Goal: Task Accomplishment & Management: Complete application form

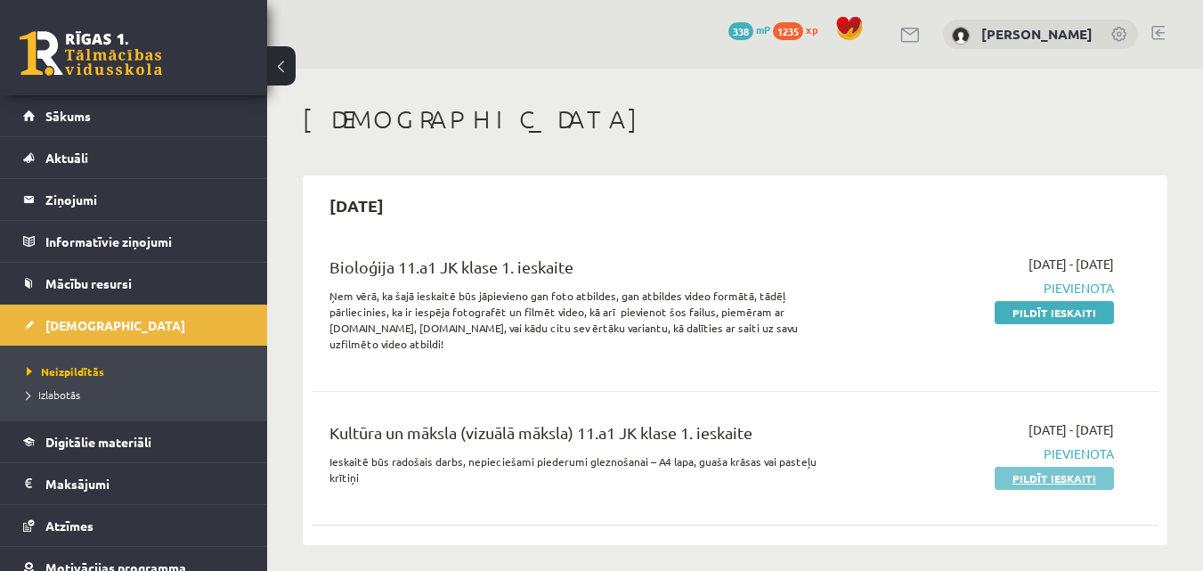
click at [1055, 468] on link "Pildīt ieskaiti" at bounding box center [1054, 478] width 119 height 23
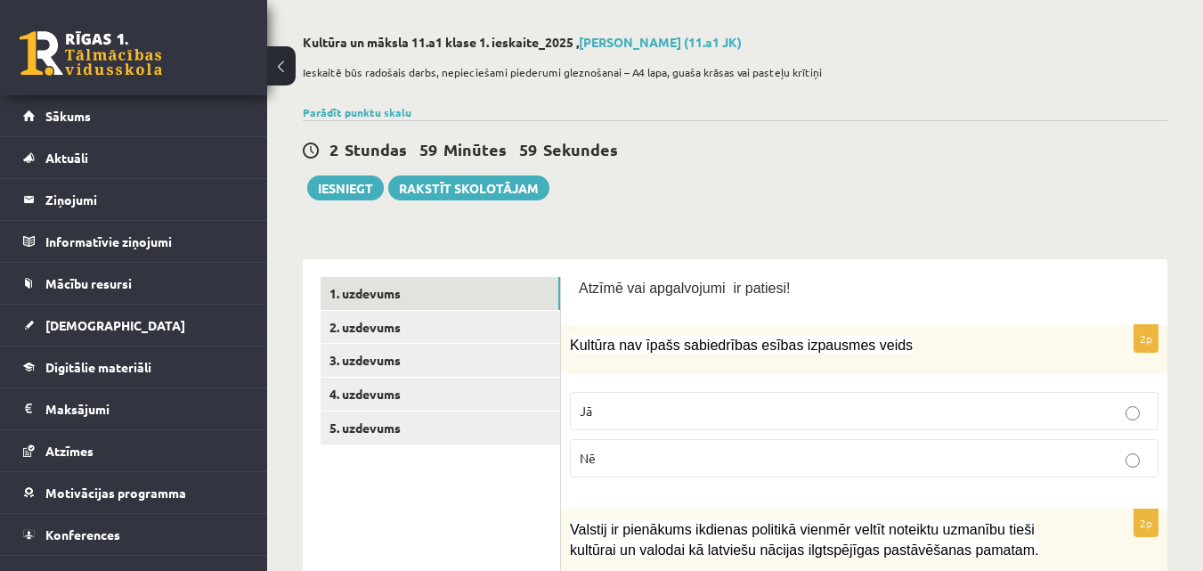
scroll to position [89, 0]
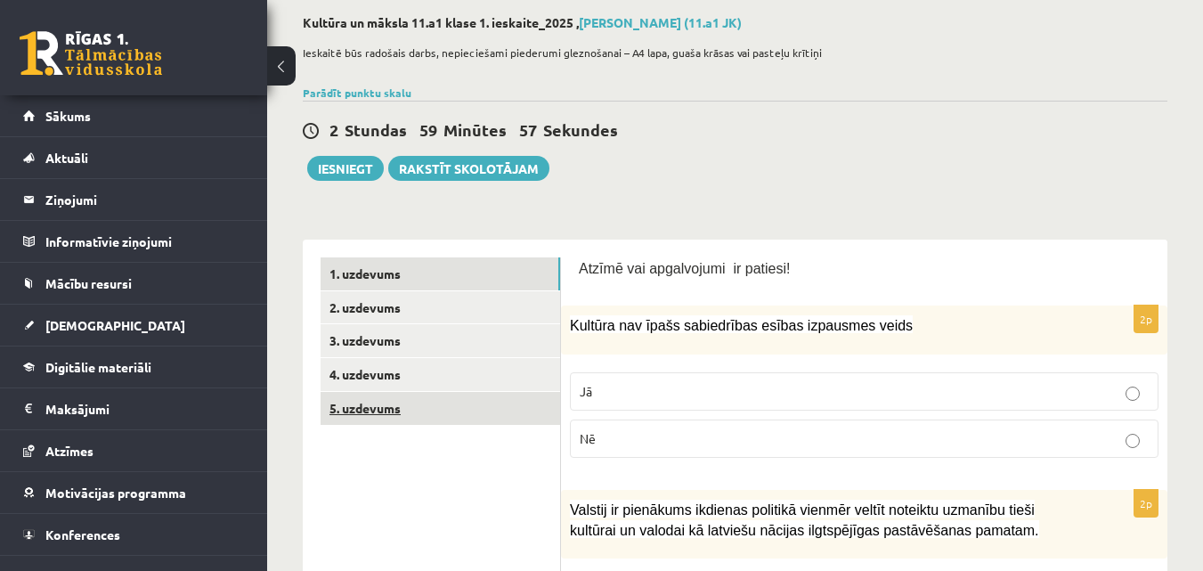
click at [512, 422] on link "5. uzdevums" at bounding box center [441, 408] width 240 height 33
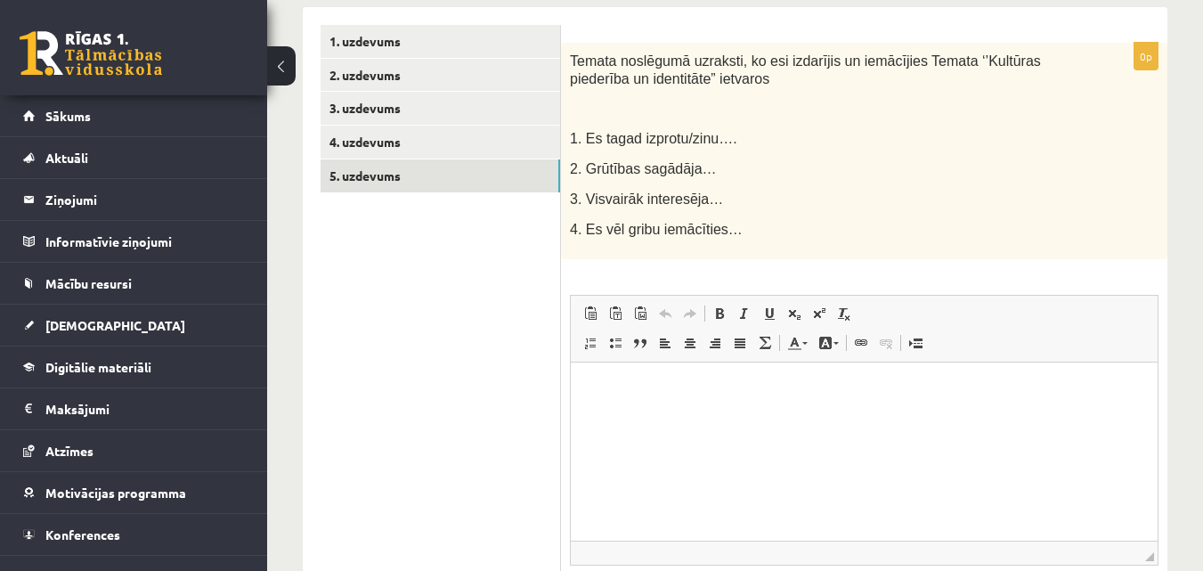
scroll to position [115, 0]
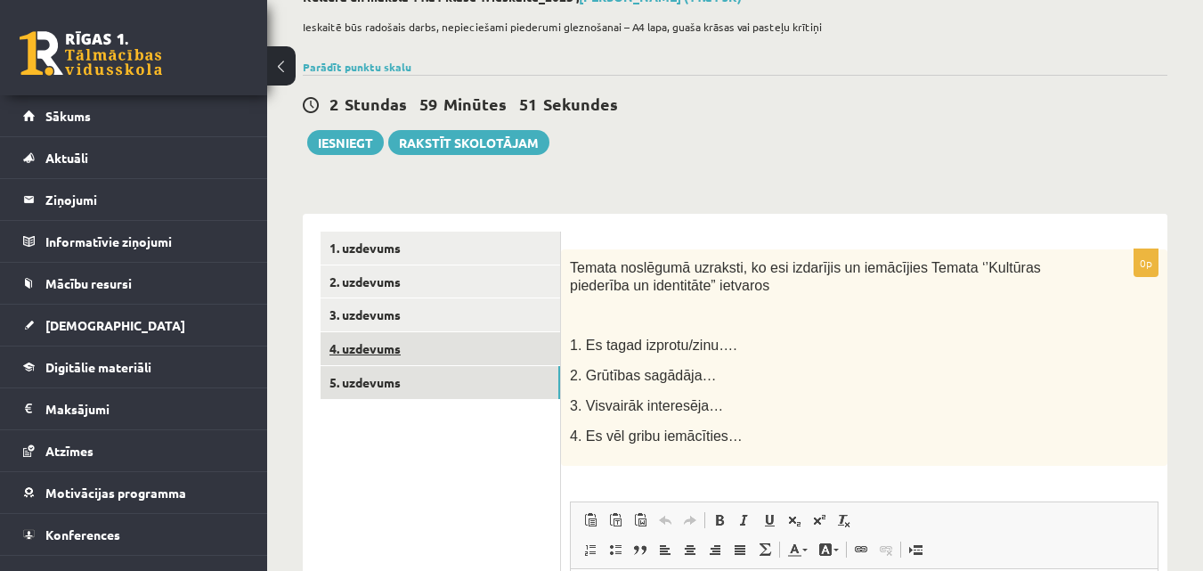
click at [493, 348] on link "4. uzdevums" at bounding box center [441, 348] width 240 height 33
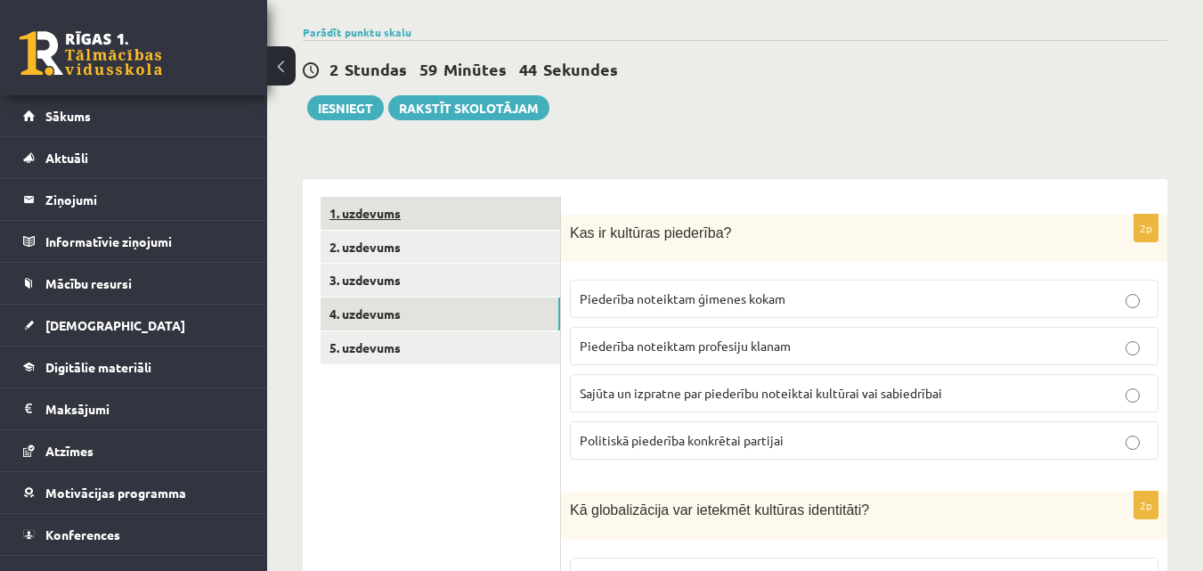
scroll to position [0, 0]
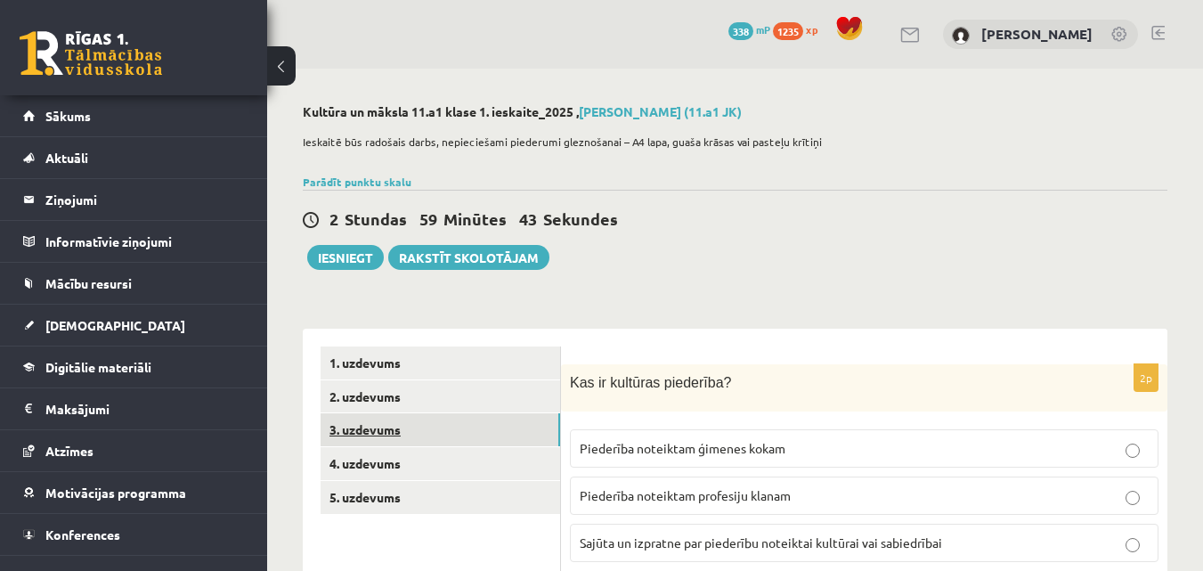
click at [486, 427] on link "3. uzdevums" at bounding box center [441, 429] width 240 height 33
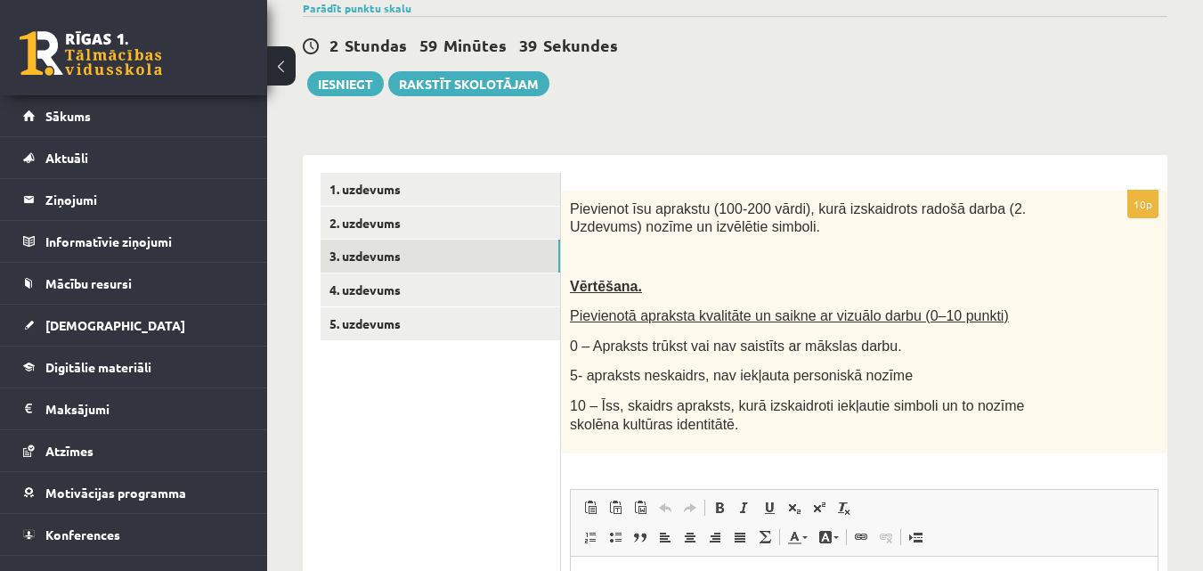
scroll to position [267, 0]
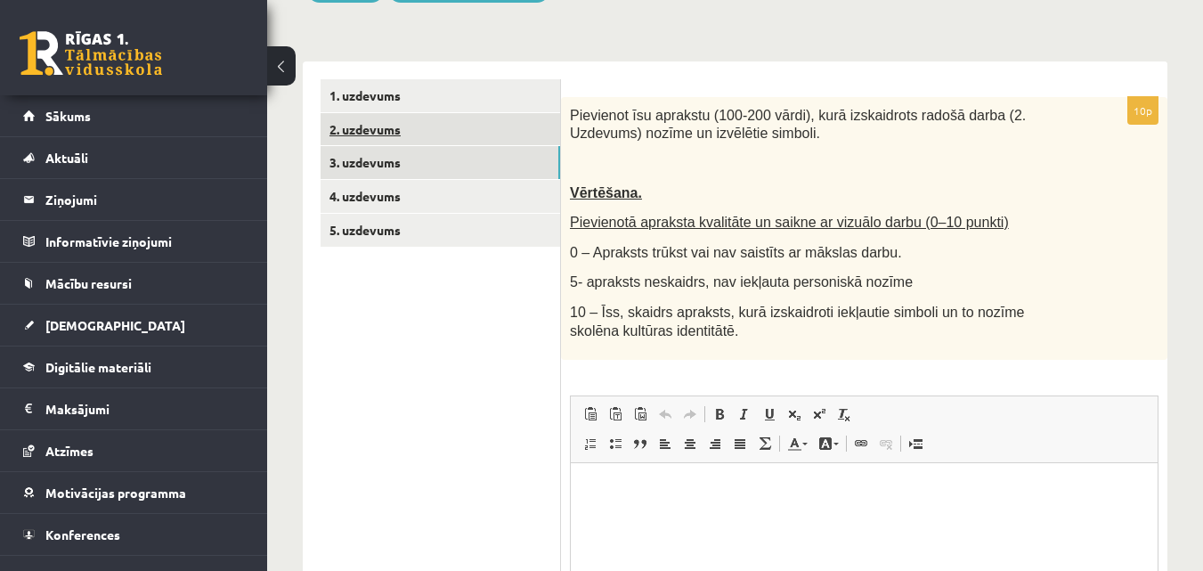
click at [508, 138] on link "2. uzdevums" at bounding box center [441, 129] width 240 height 33
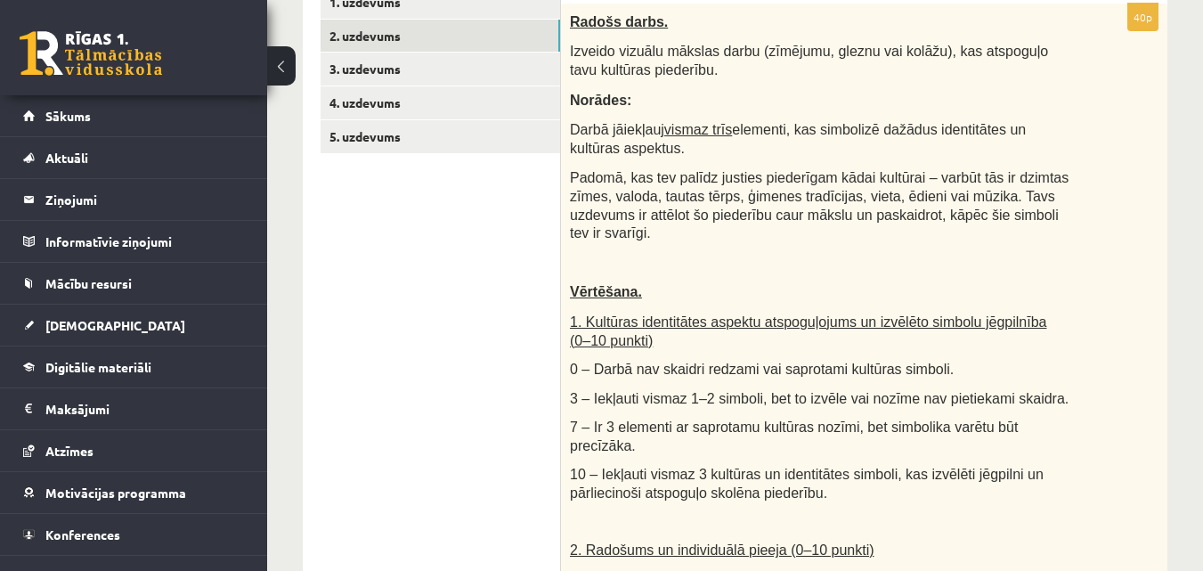
scroll to position [356, 0]
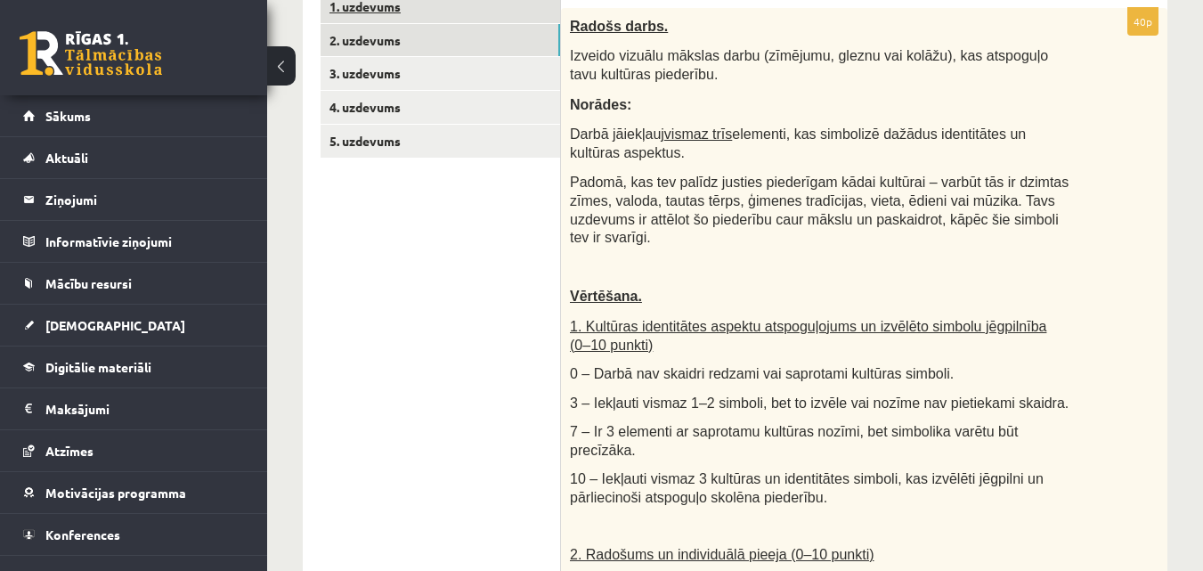
click at [463, 12] on link "1. uzdevums" at bounding box center [441, 6] width 240 height 33
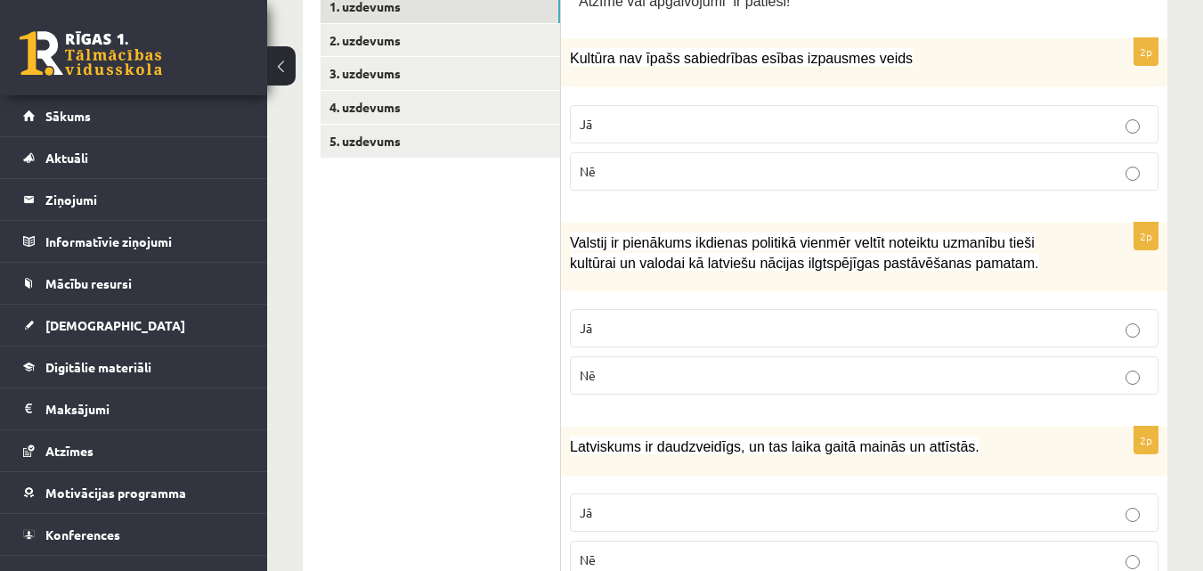
scroll to position [267, 0]
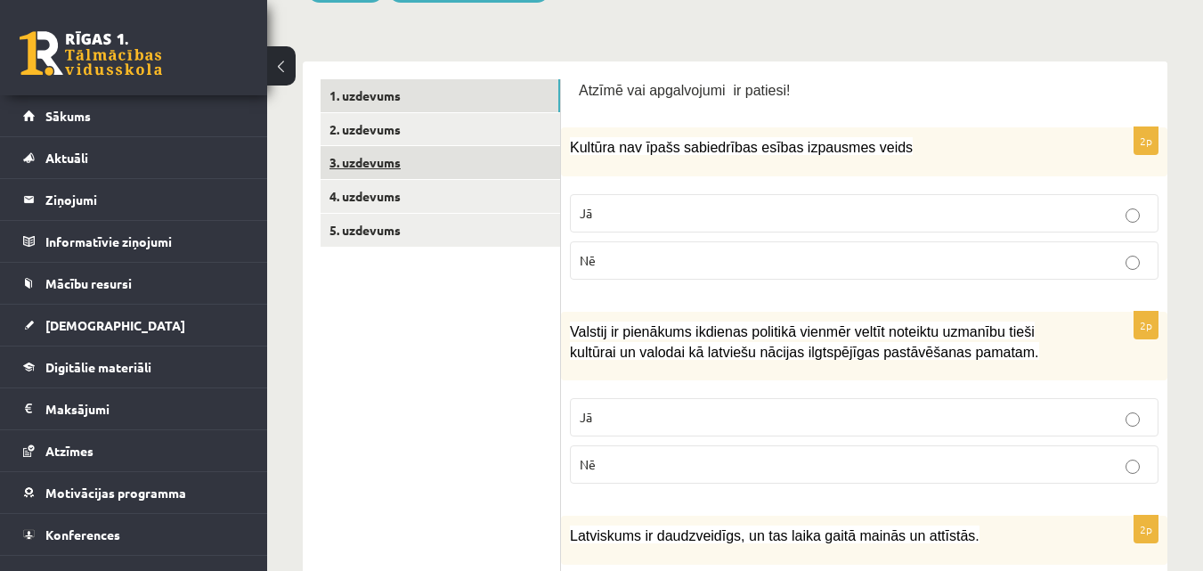
click at [492, 169] on link "3. uzdevums" at bounding box center [441, 162] width 240 height 33
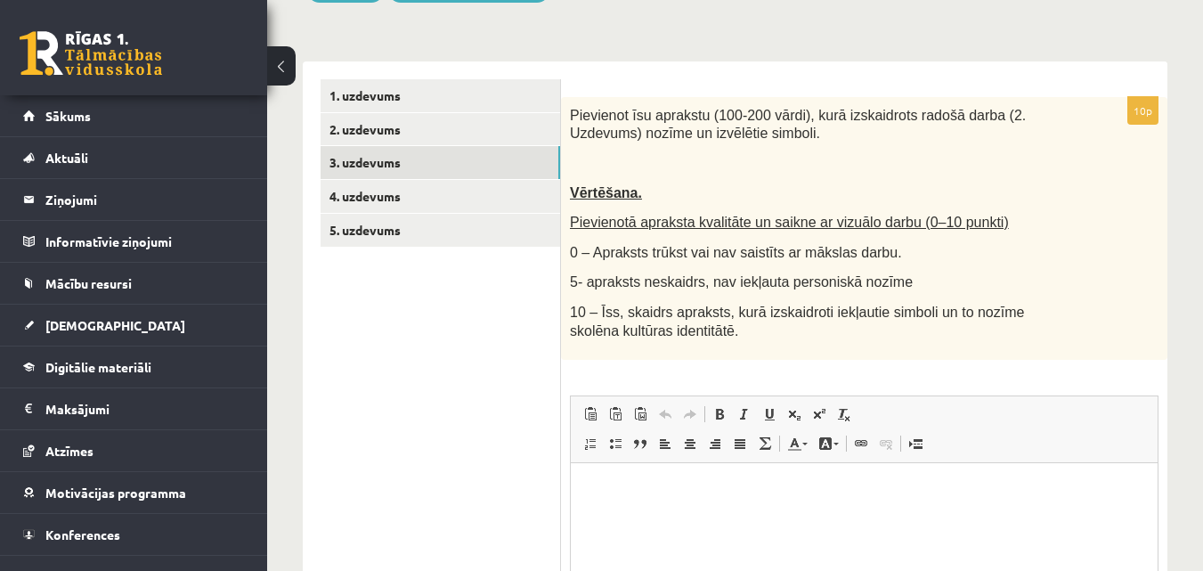
scroll to position [0, 0]
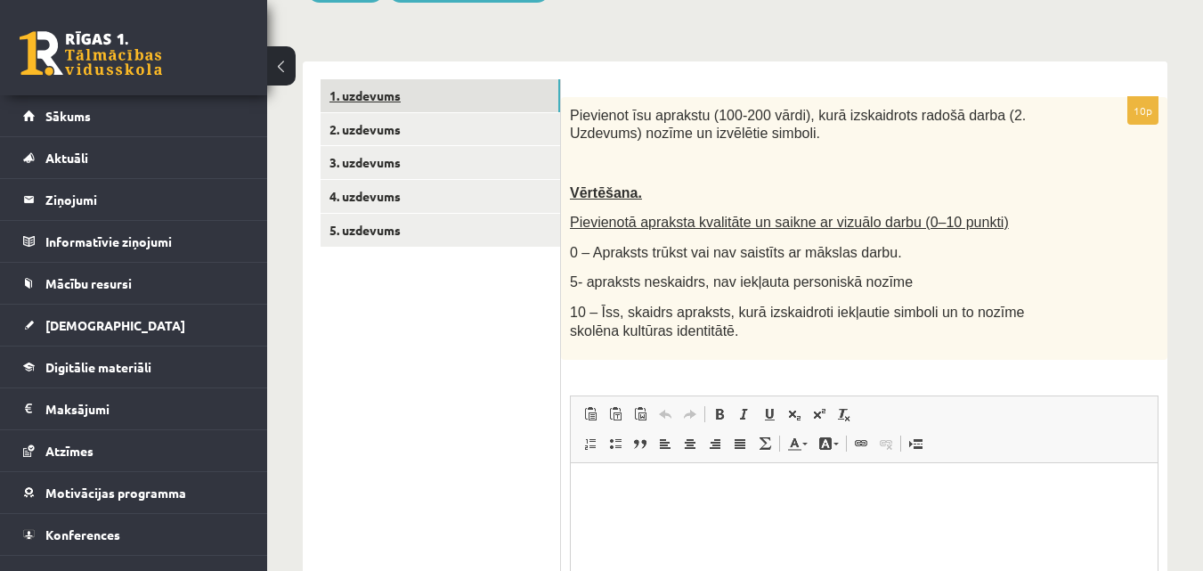
click at [452, 89] on link "1. uzdevums" at bounding box center [441, 95] width 240 height 33
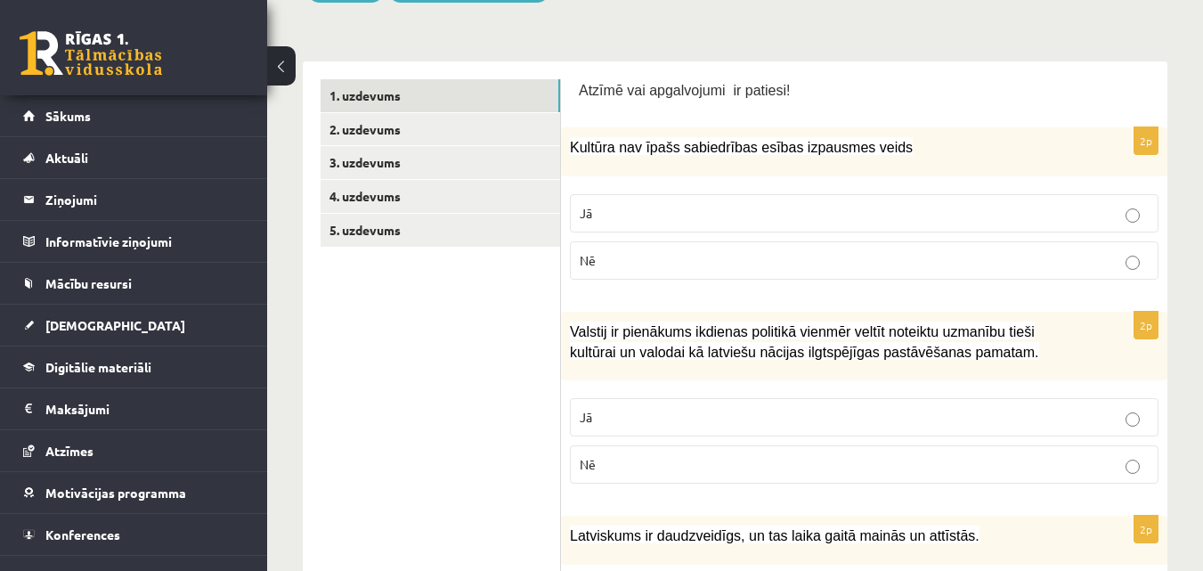
click at [744, 260] on p "Nē" at bounding box center [864, 260] width 569 height 19
click at [884, 398] on fieldset "Jā Nē" at bounding box center [864, 439] width 589 height 100
click at [884, 410] on p "Jā" at bounding box center [864, 417] width 569 height 19
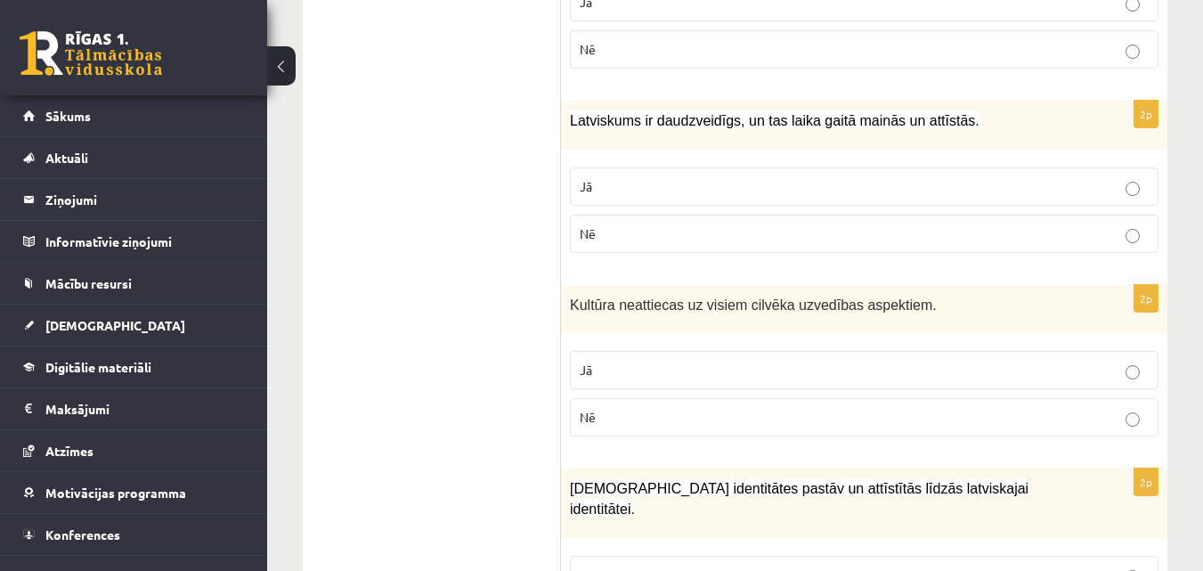
scroll to position [712, 0]
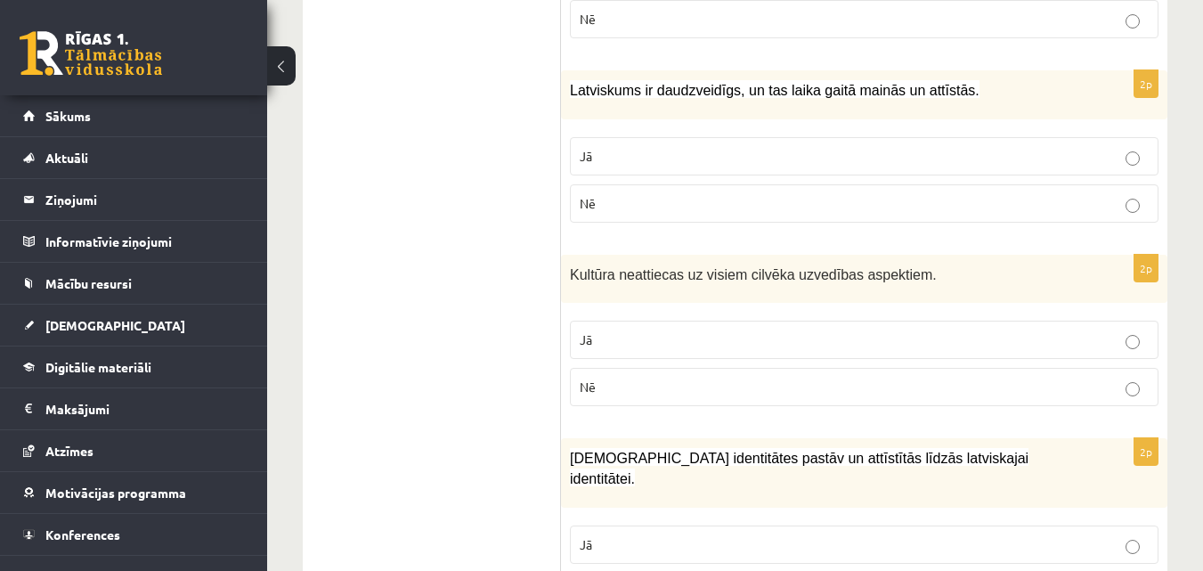
click at [593, 143] on label "Jā" at bounding box center [864, 156] width 589 height 38
click at [670, 388] on p "Nē" at bounding box center [864, 387] width 569 height 19
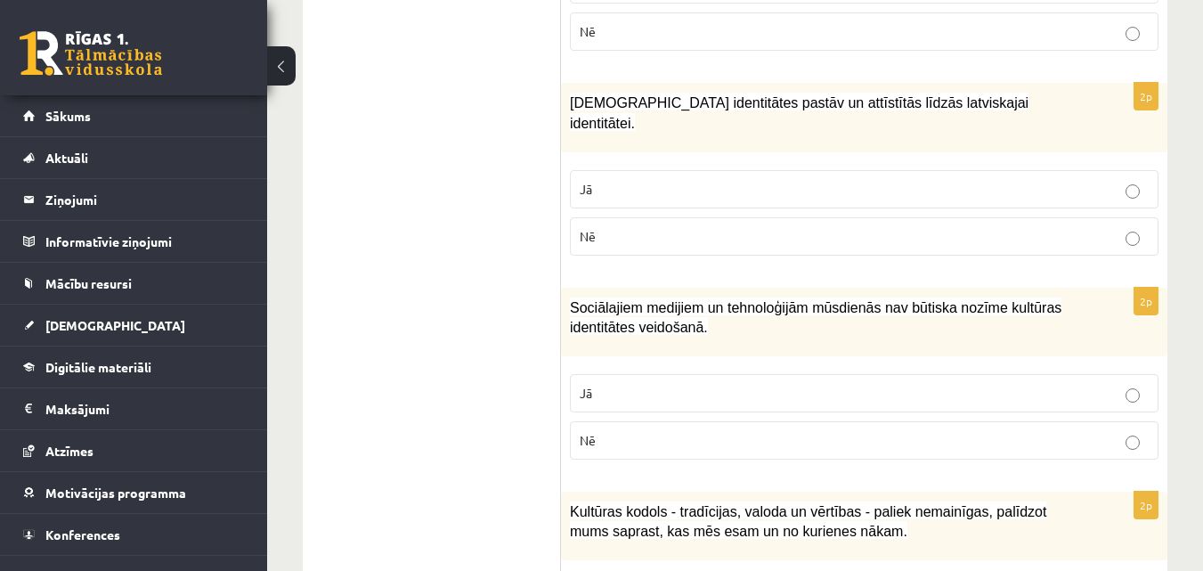
scroll to position [1069, 0]
click at [819, 179] on p "Jā" at bounding box center [864, 188] width 569 height 19
click at [808, 386] on label "Jā" at bounding box center [864, 392] width 589 height 38
click at [808, 430] on p "Nē" at bounding box center [864, 439] width 569 height 19
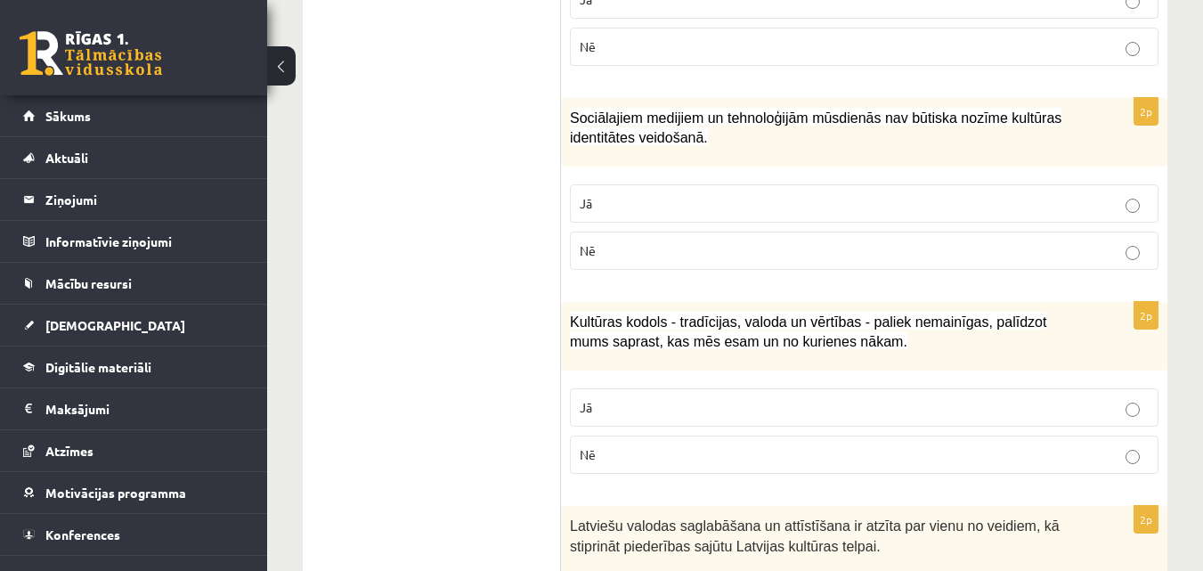
scroll to position [1425, 0]
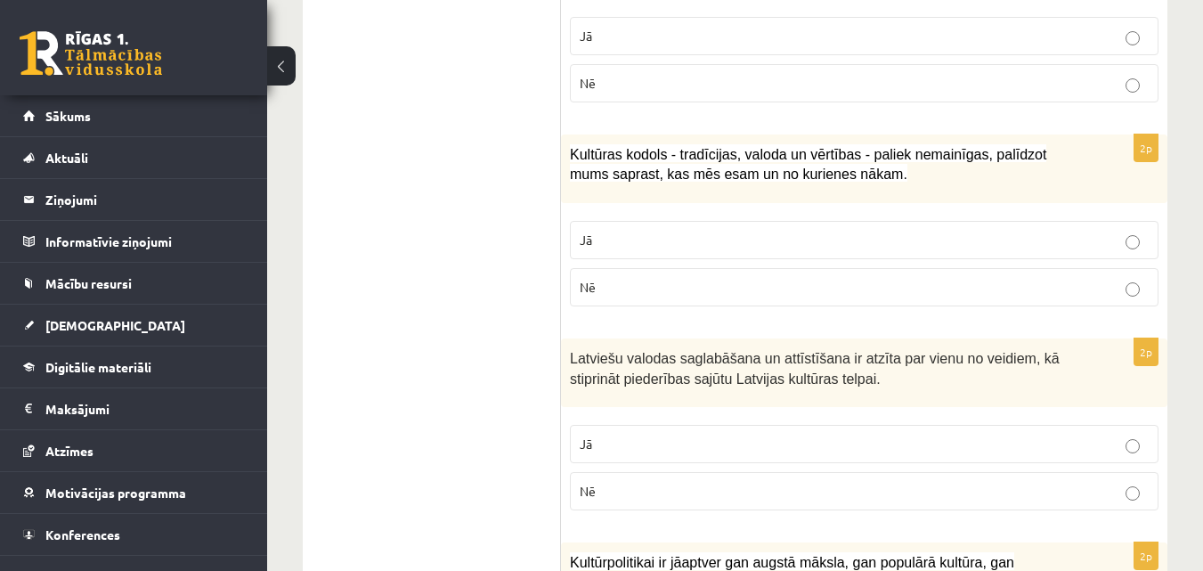
click at [766, 231] on p "Jā" at bounding box center [864, 240] width 569 height 19
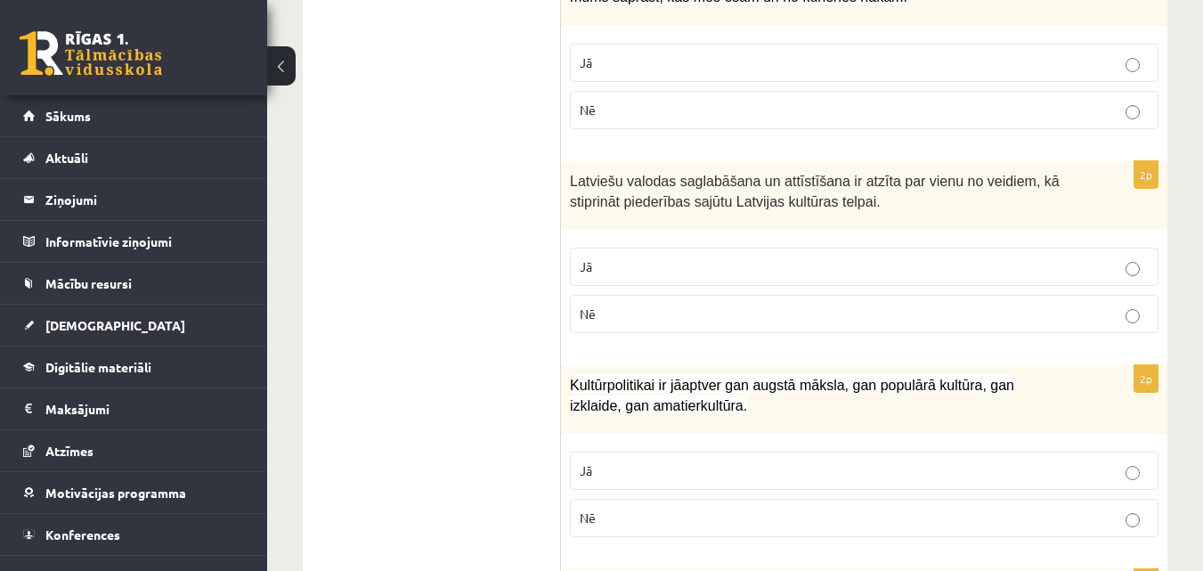
scroll to position [1603, 0]
click at [772, 256] on p "Jā" at bounding box center [864, 265] width 569 height 19
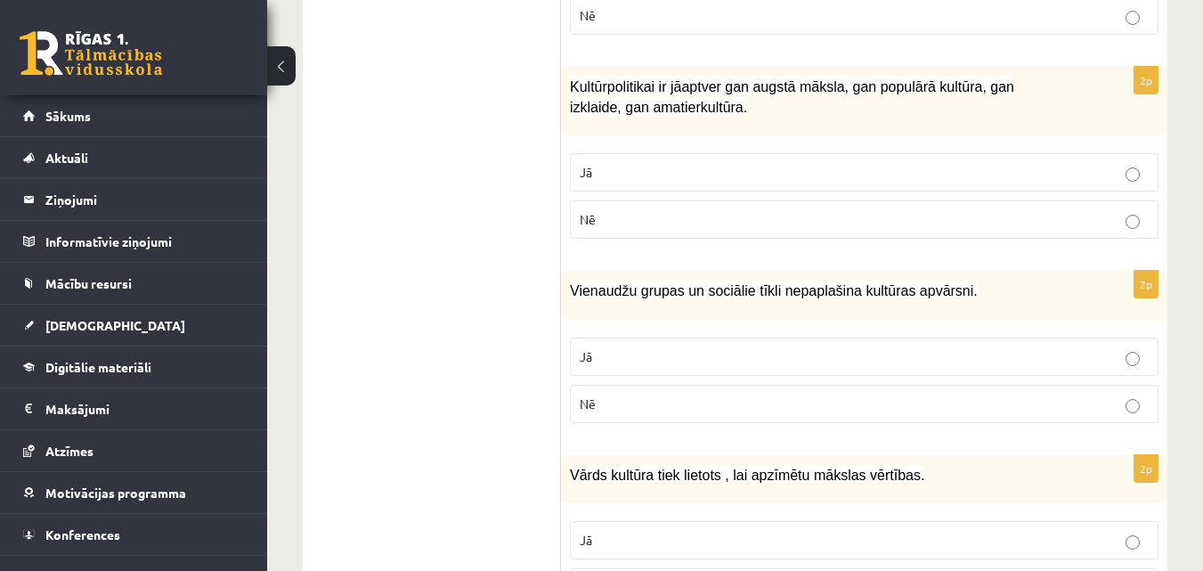
scroll to position [1870, 0]
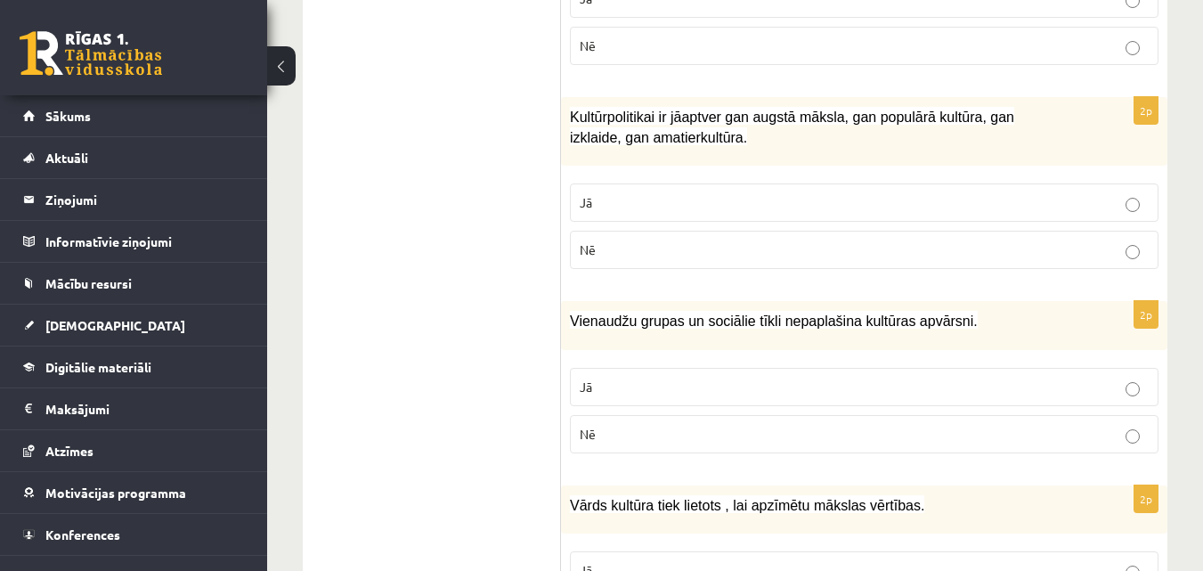
click at [827, 193] on p "Jā" at bounding box center [864, 202] width 569 height 19
click at [633, 425] on p "Nē" at bounding box center [864, 434] width 569 height 19
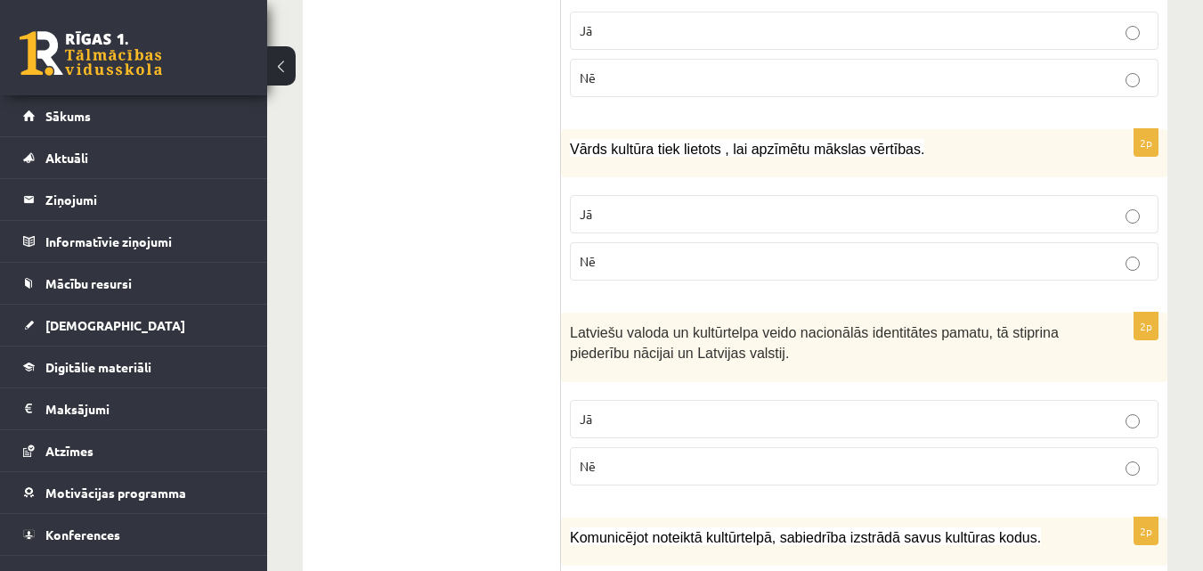
scroll to position [2315, 0]
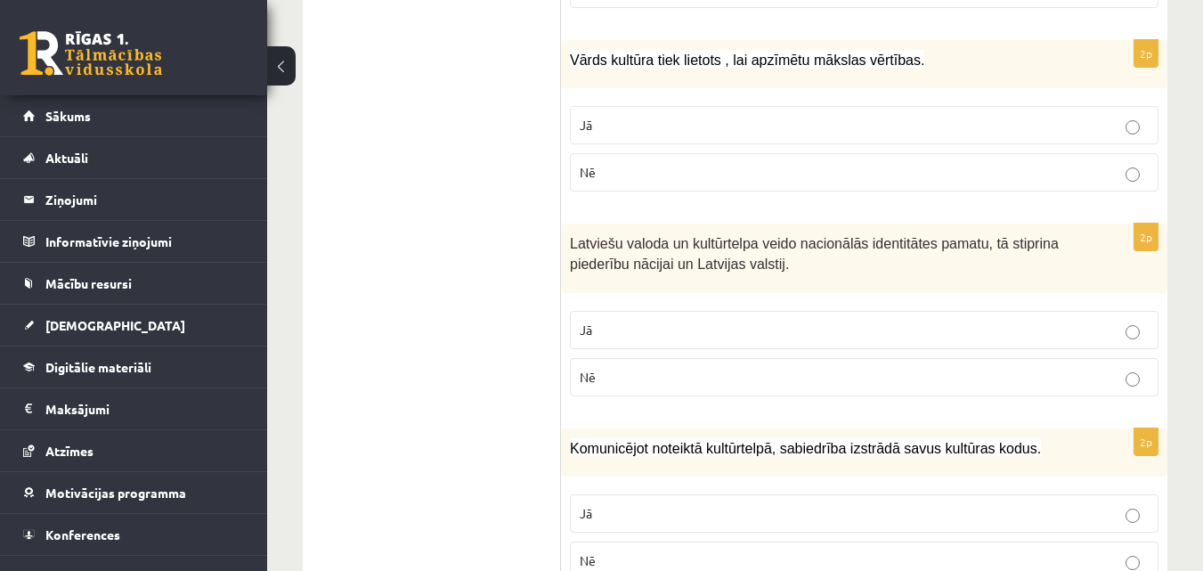
click at [696, 163] on p "Nē" at bounding box center [864, 172] width 569 height 19
click at [744, 321] on p "Jā" at bounding box center [864, 330] width 569 height 19
click at [729, 106] on label "Jā" at bounding box center [864, 125] width 589 height 38
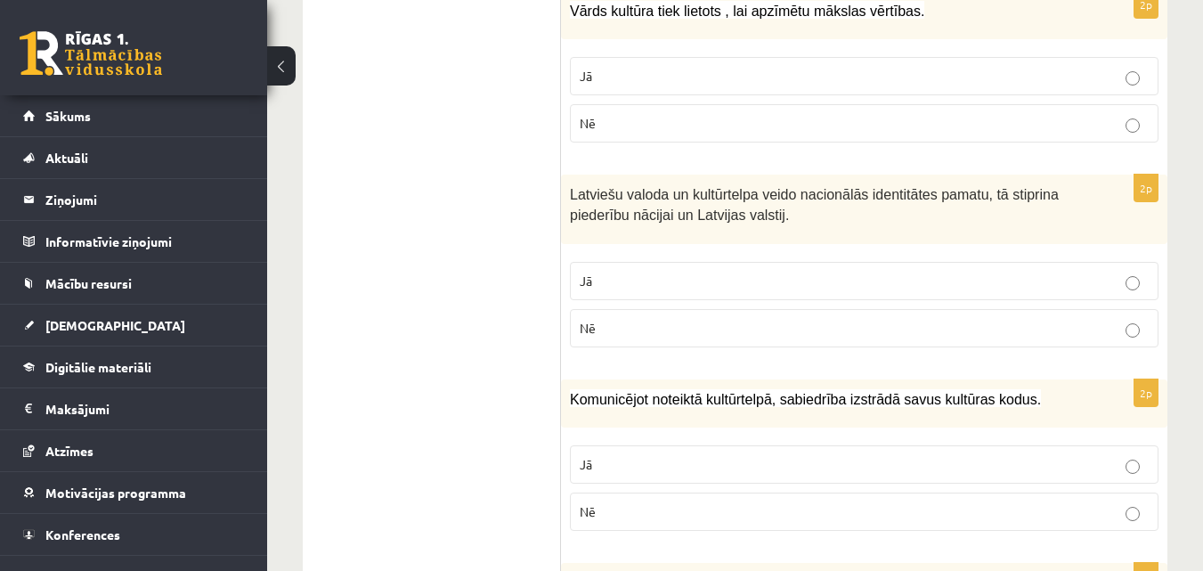
scroll to position [2404, 0]
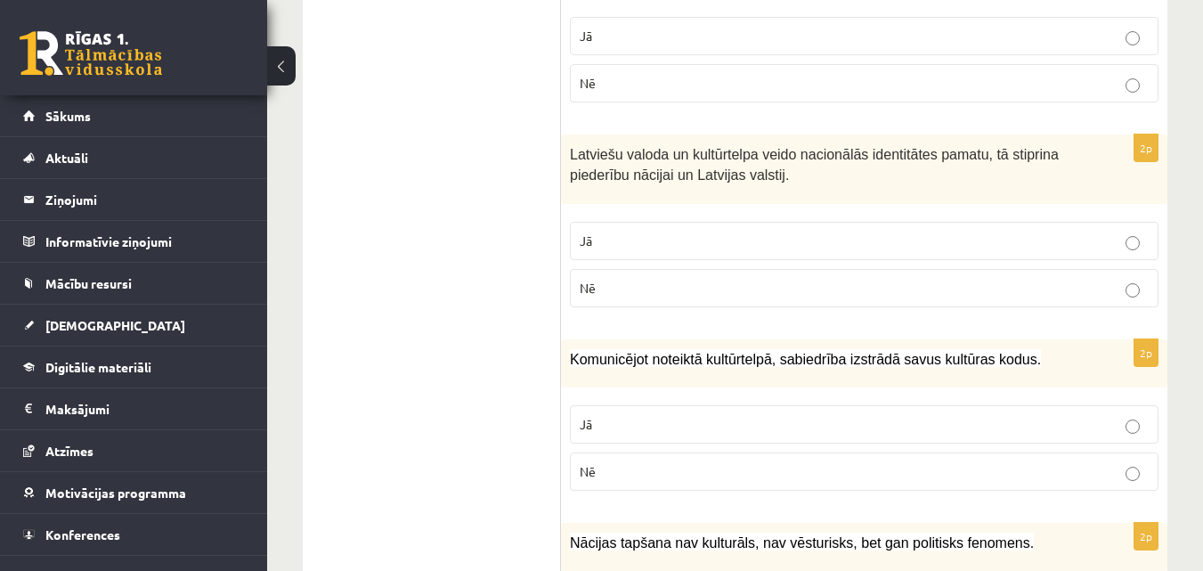
click at [873, 452] on label "Nē" at bounding box center [864, 471] width 589 height 38
click at [868, 420] on label "Jā" at bounding box center [864, 424] width 589 height 38
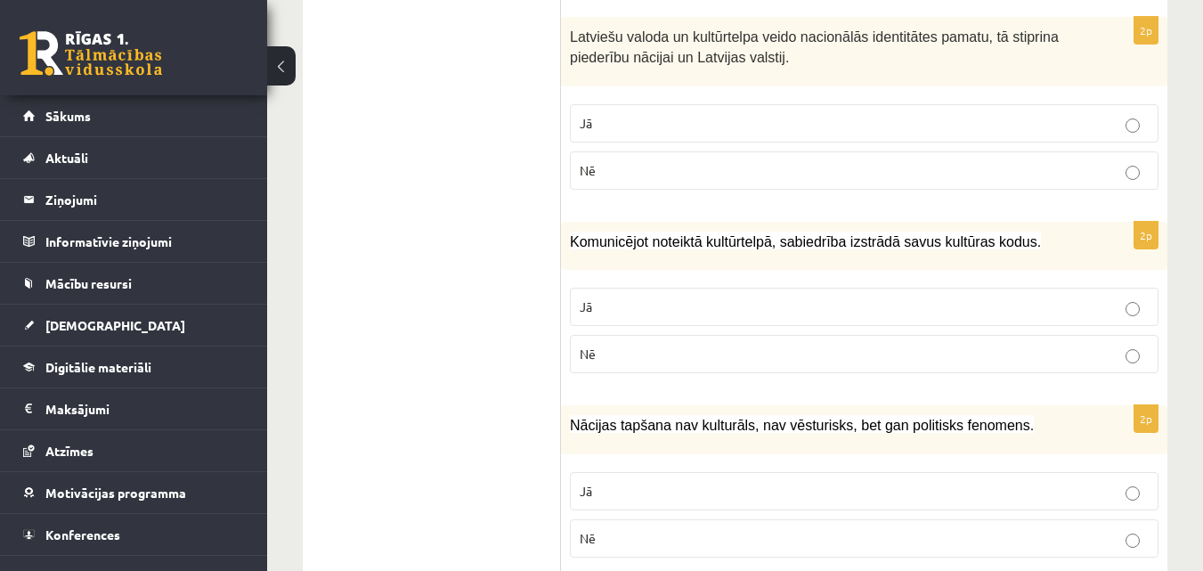
scroll to position [2742, 0]
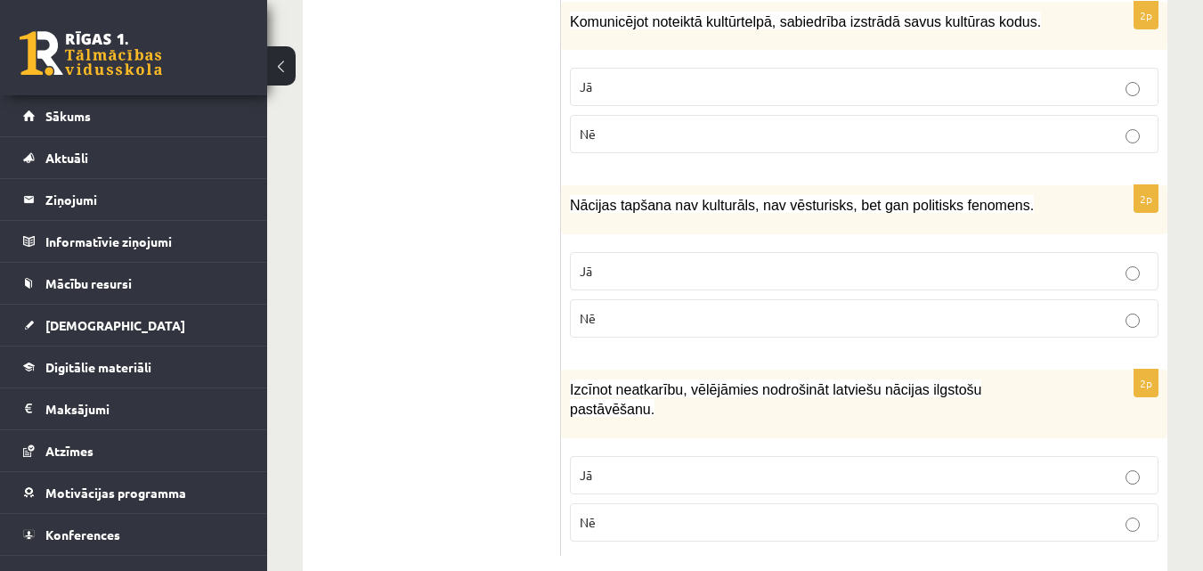
click at [711, 309] on p "Nē" at bounding box center [864, 318] width 569 height 19
click at [908, 466] on p "Jā" at bounding box center [864, 475] width 569 height 19
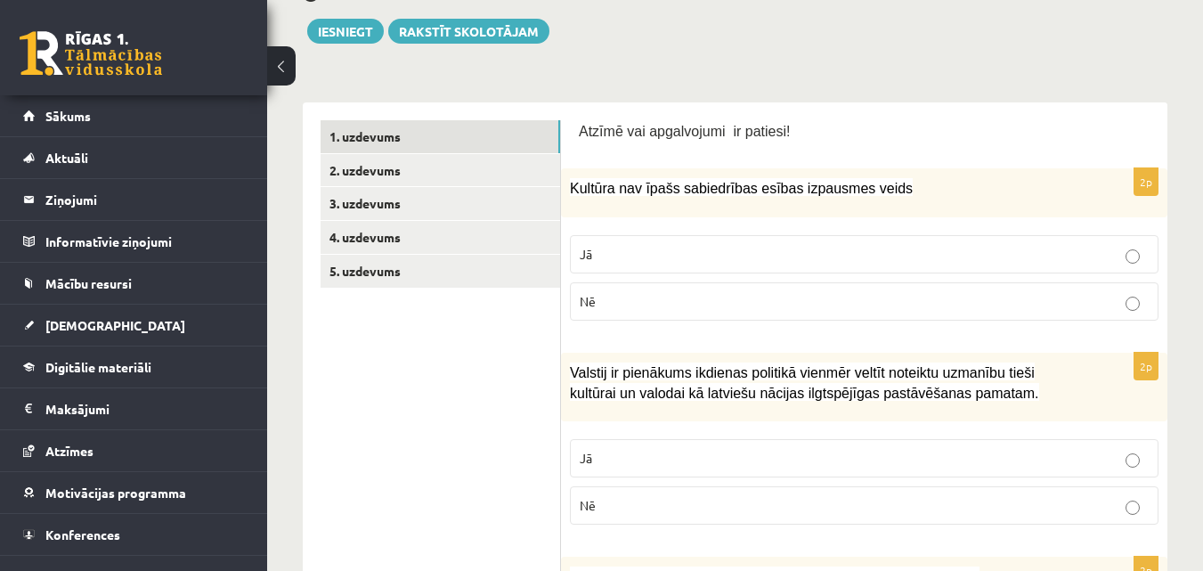
scroll to position [70, 0]
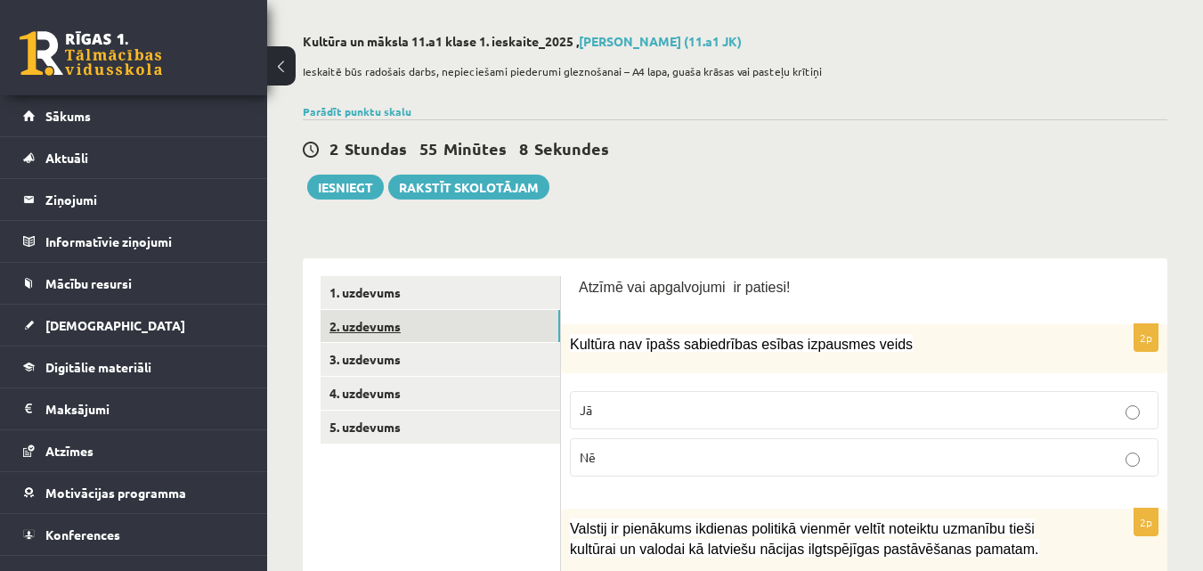
click at [460, 319] on link "2. uzdevums" at bounding box center [441, 326] width 240 height 33
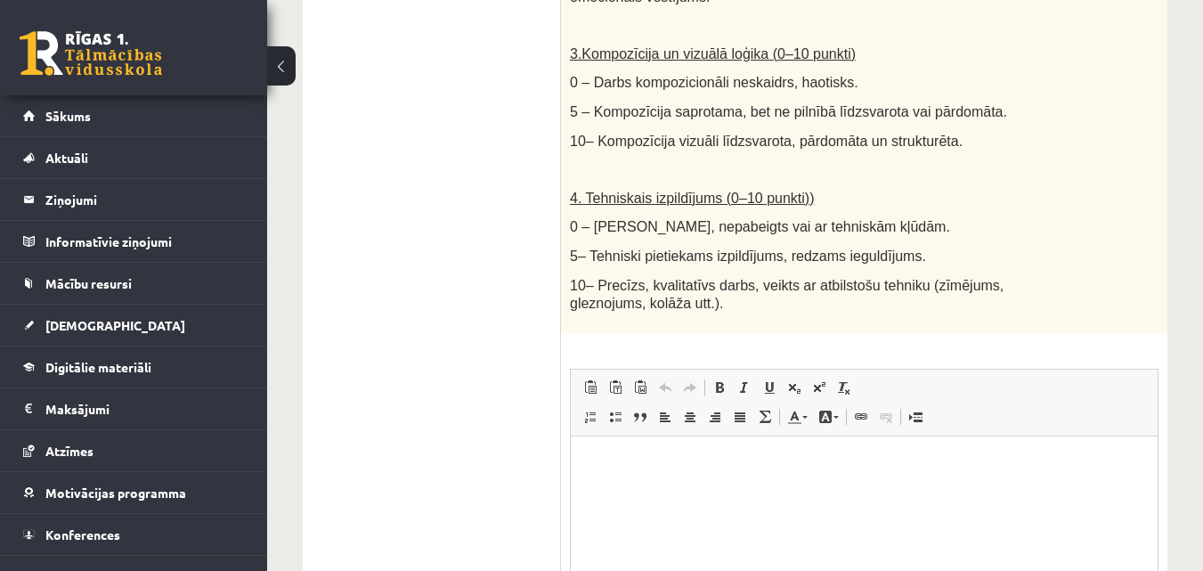
scroll to position [1207, 0]
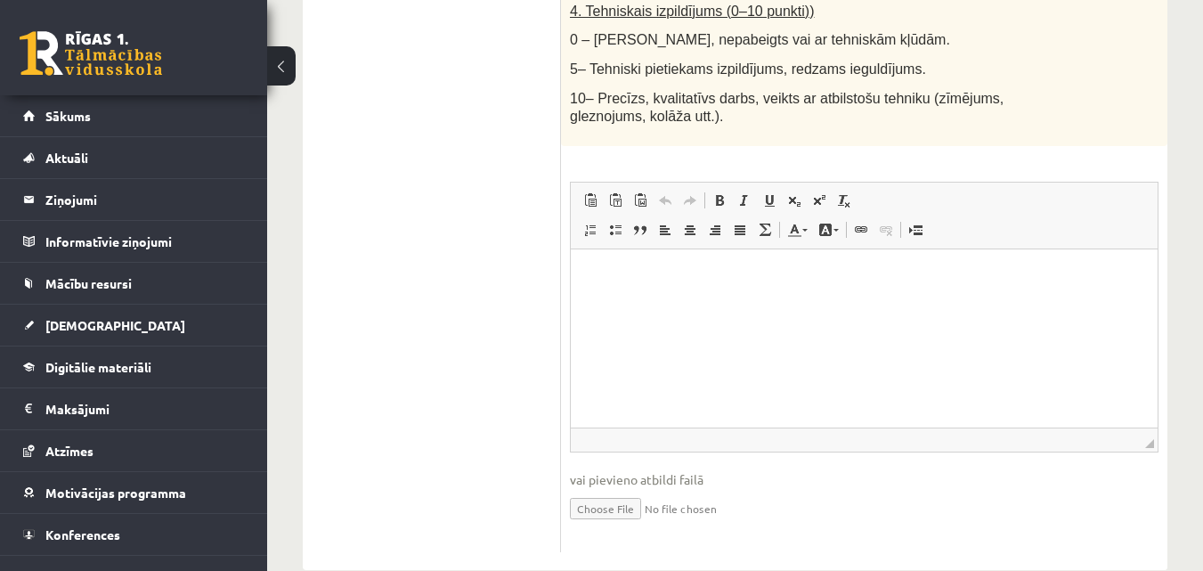
click at [633, 489] on input "file" at bounding box center [864, 507] width 589 height 37
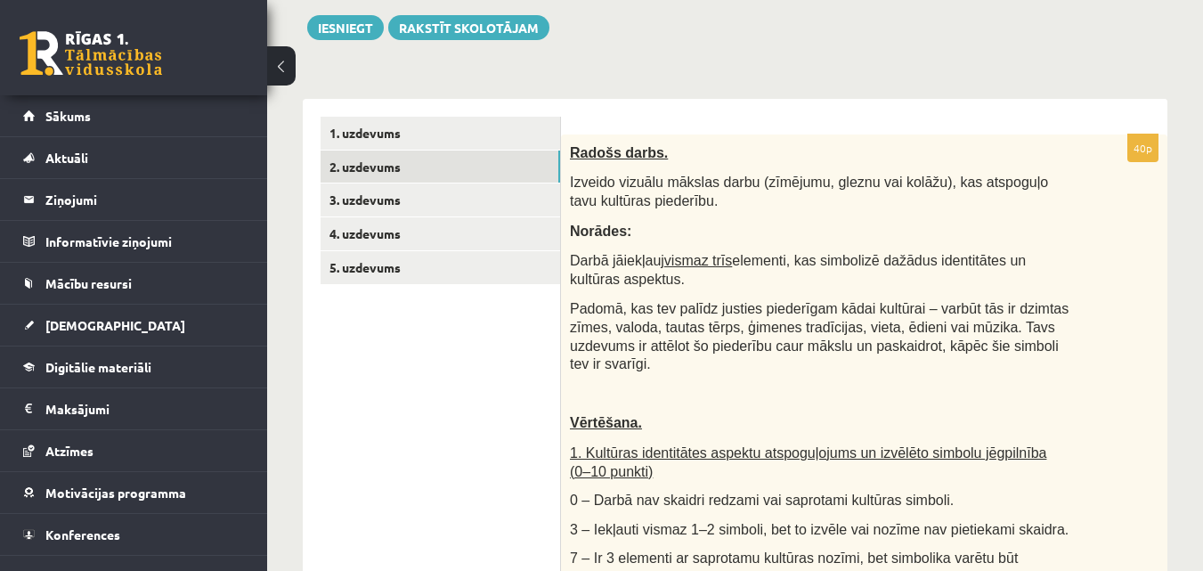
scroll to position [227, 0]
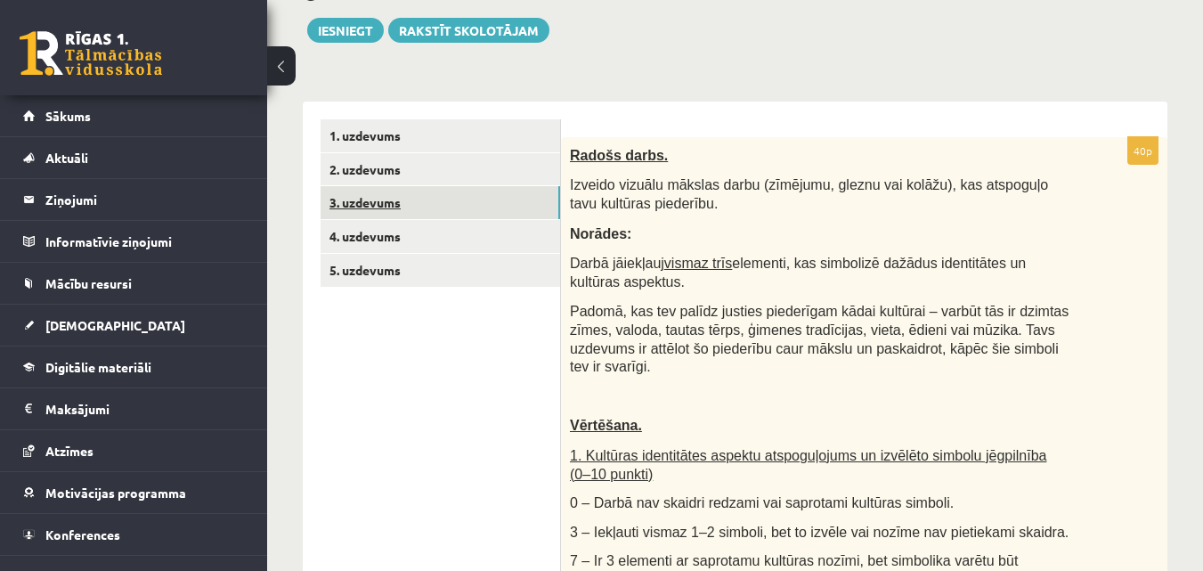
click at [427, 201] on link "3. uzdevums" at bounding box center [441, 202] width 240 height 33
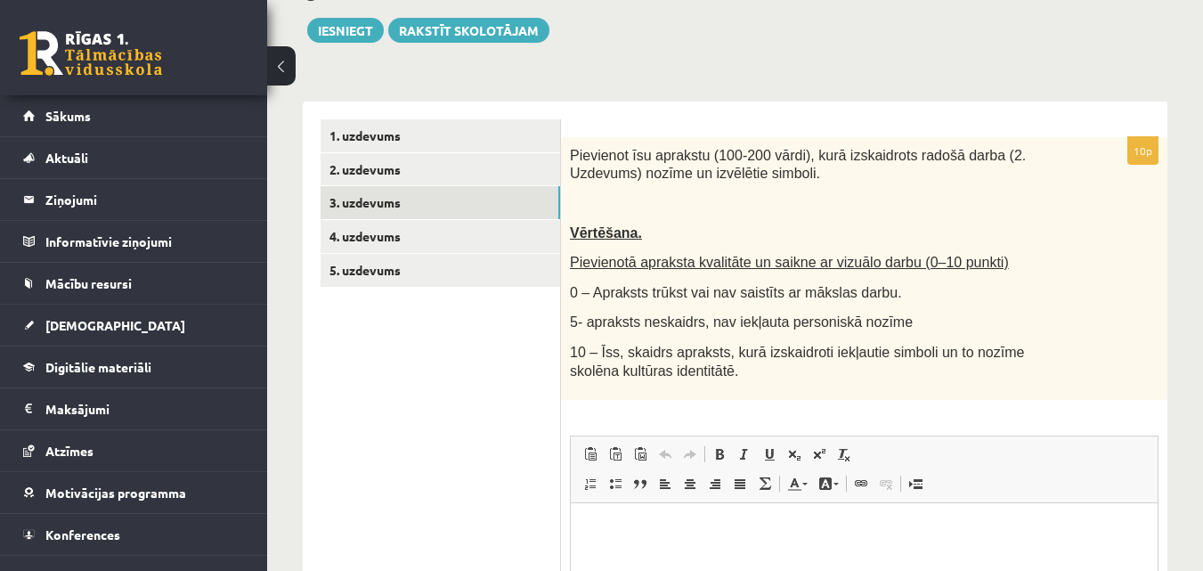
scroll to position [0, 0]
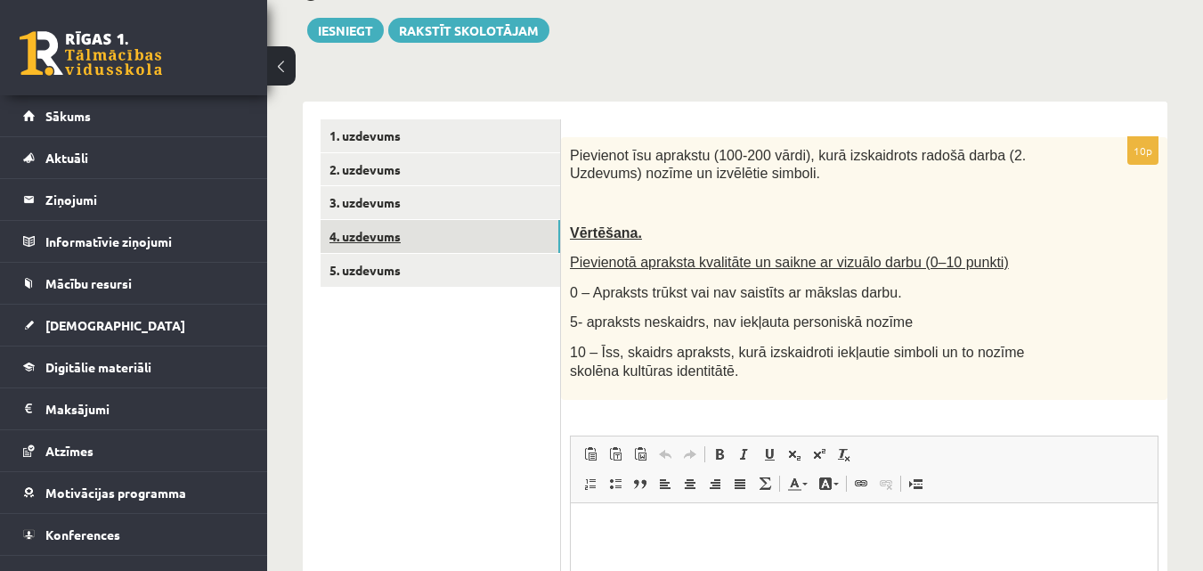
click at [360, 228] on link "4. uzdevums" at bounding box center [441, 236] width 240 height 33
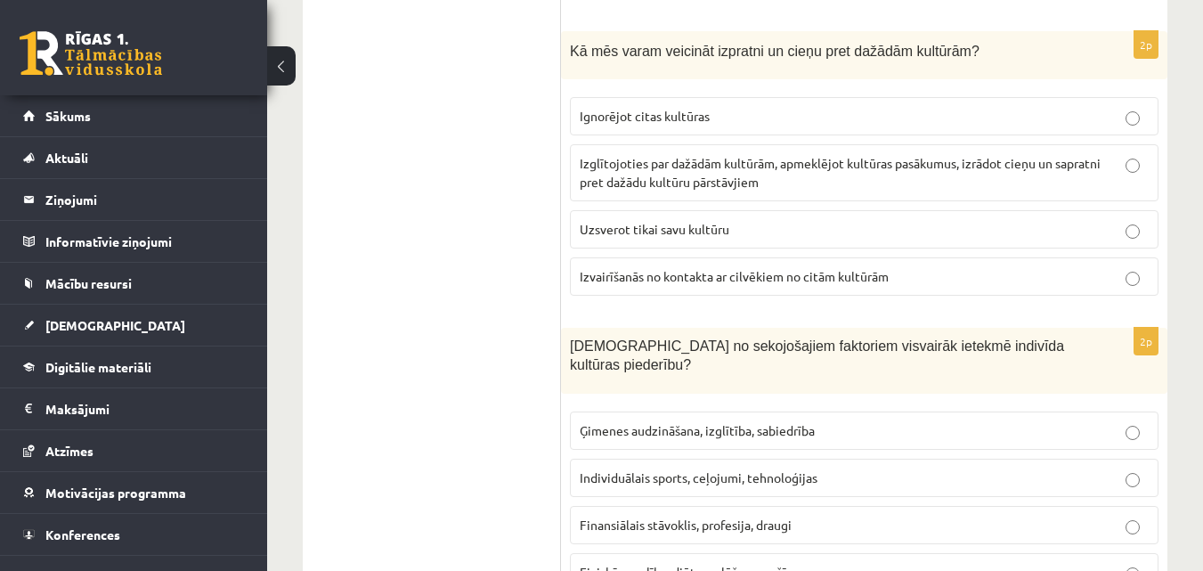
scroll to position [2646, 0]
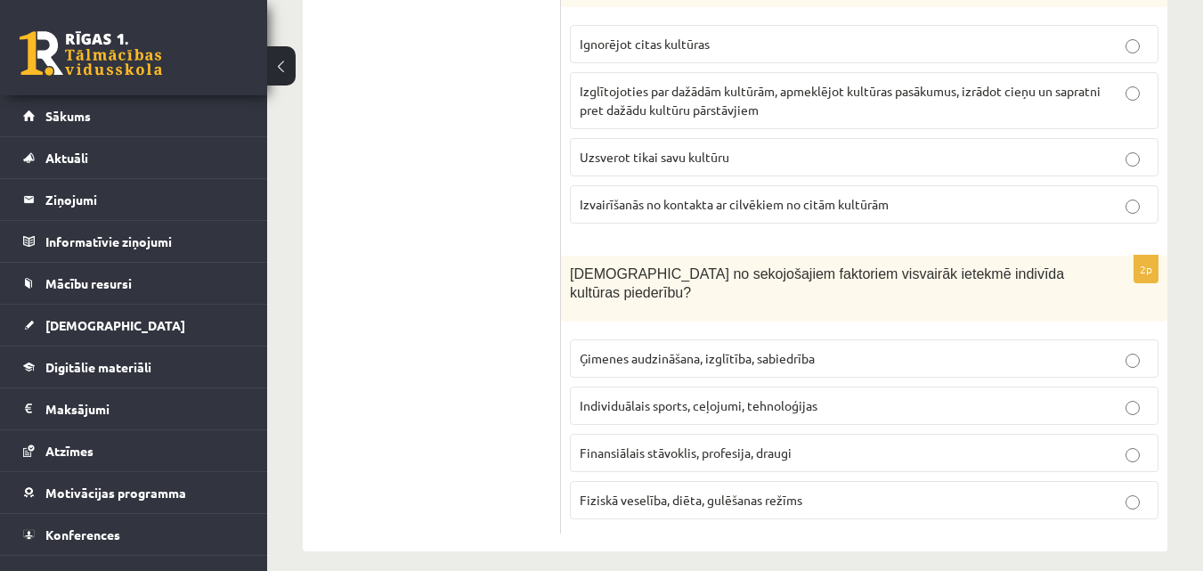
click at [746, 350] on span "Ģimenes audzināšana, izglītība, sabiedrība" at bounding box center [697, 358] width 235 height 16
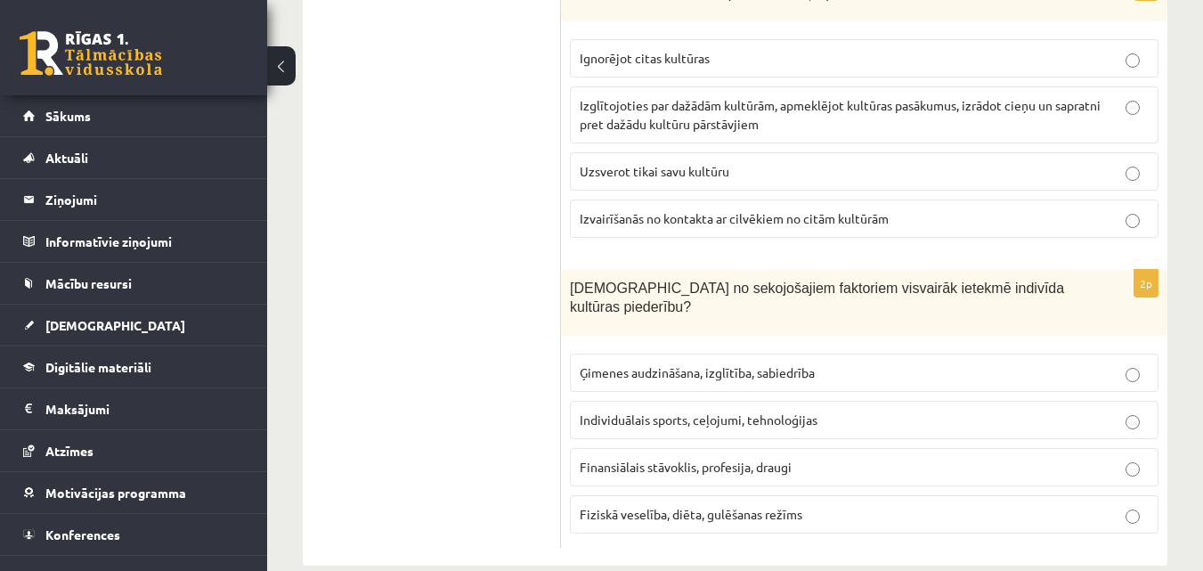
scroll to position [2583, 0]
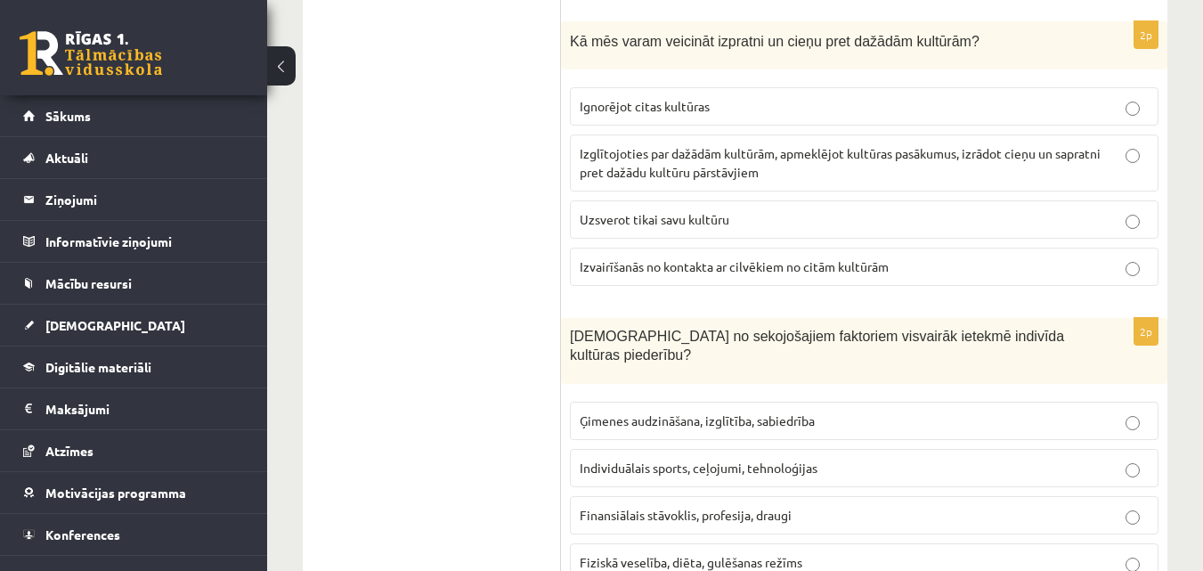
click at [913, 167] on p "Izglītojoties par dažādām kultūrām, apmeklējot kultūras pasākumus, izrādot cieņ…" at bounding box center [864, 162] width 569 height 37
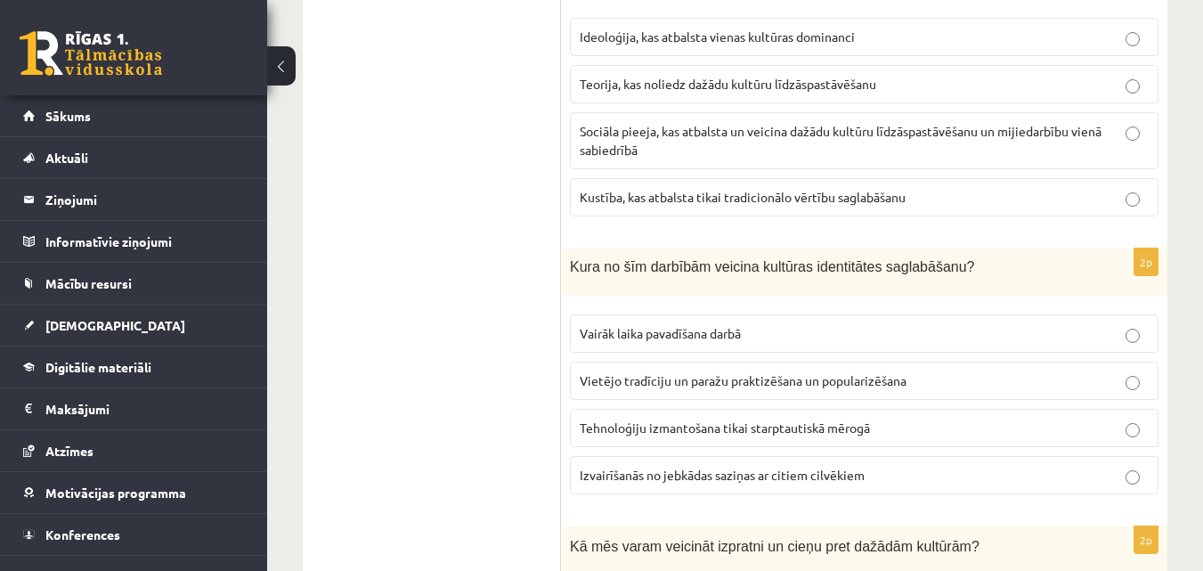
scroll to position [2049, 0]
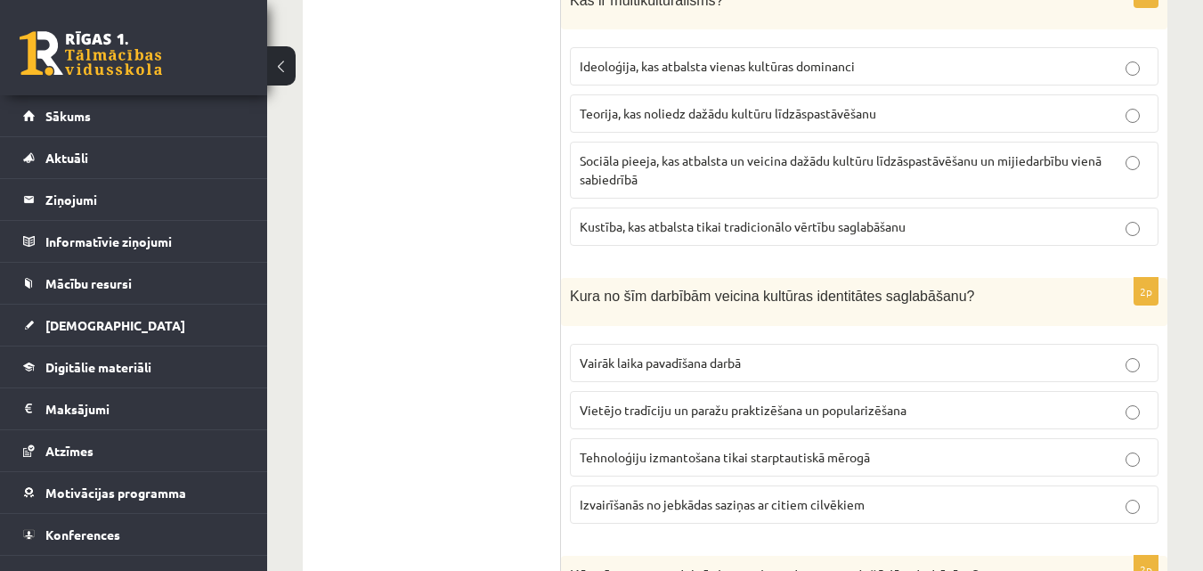
click at [860, 404] on span "Vietējo tradīciju un paražu praktizēšana un popularizēšana" at bounding box center [743, 410] width 327 height 16
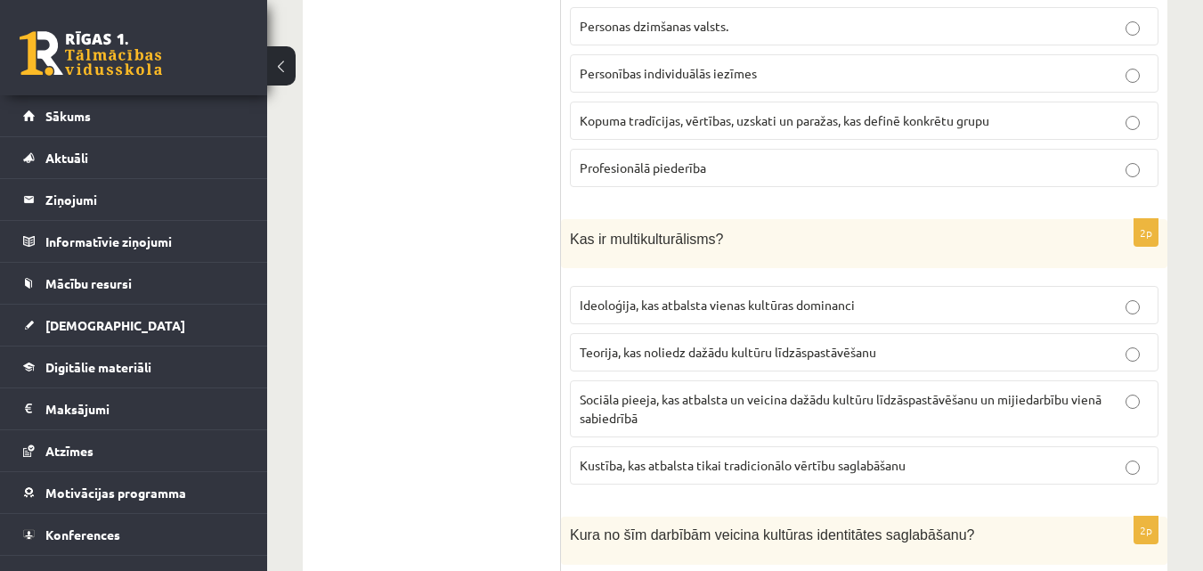
scroll to position [1782, 0]
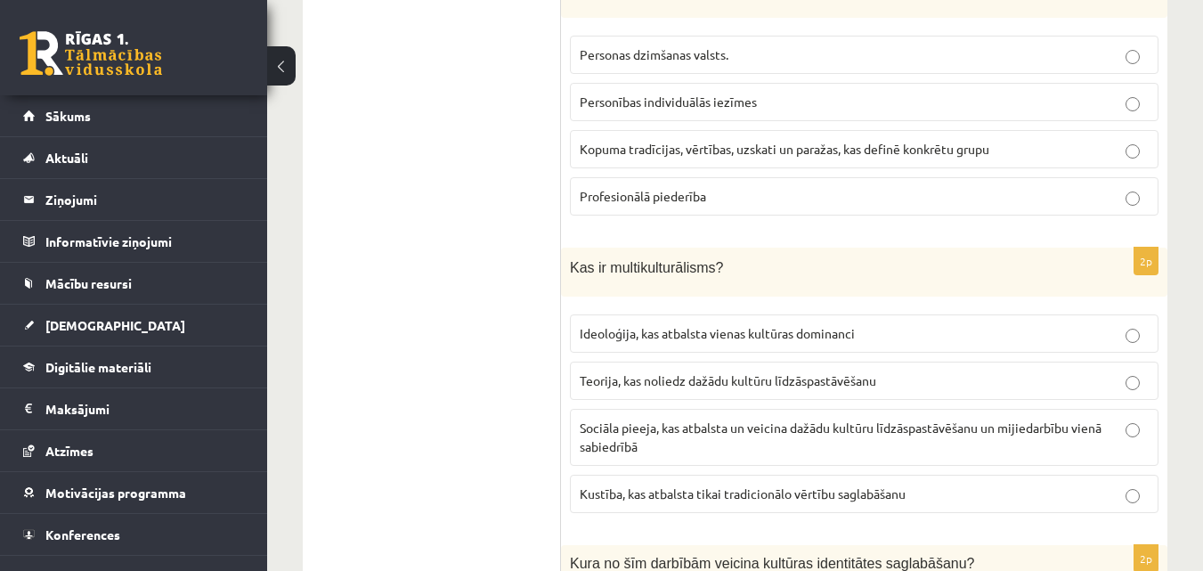
click at [807, 438] on p "Sociāla pieeja, kas atbalsta un veicina dažādu kultūru līdzāspastāvēšanu un mij…" at bounding box center [864, 437] width 569 height 37
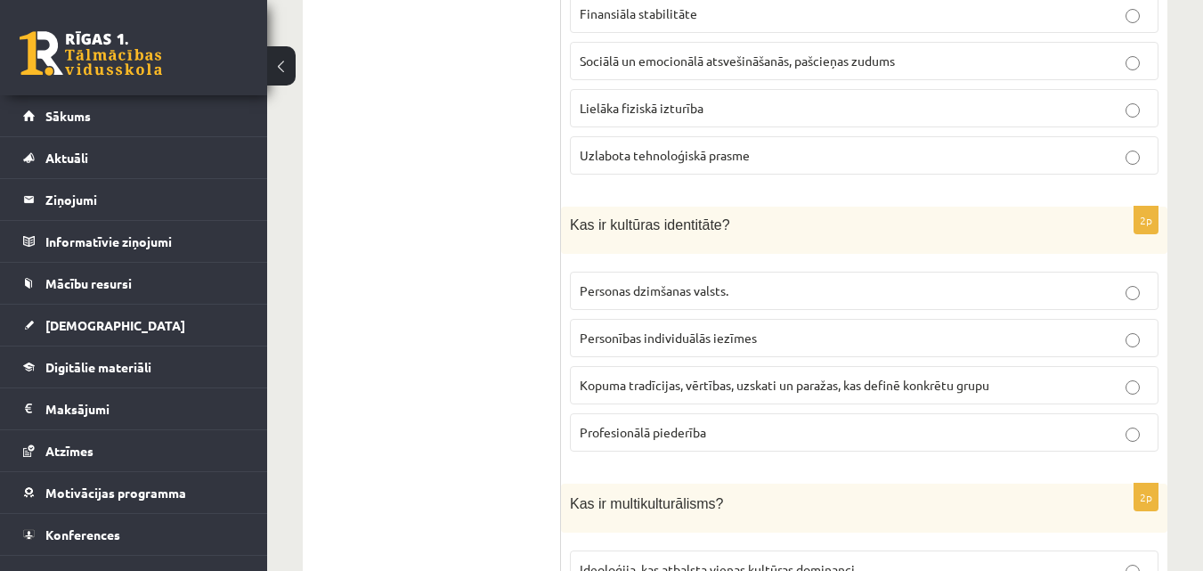
scroll to position [1515, 0]
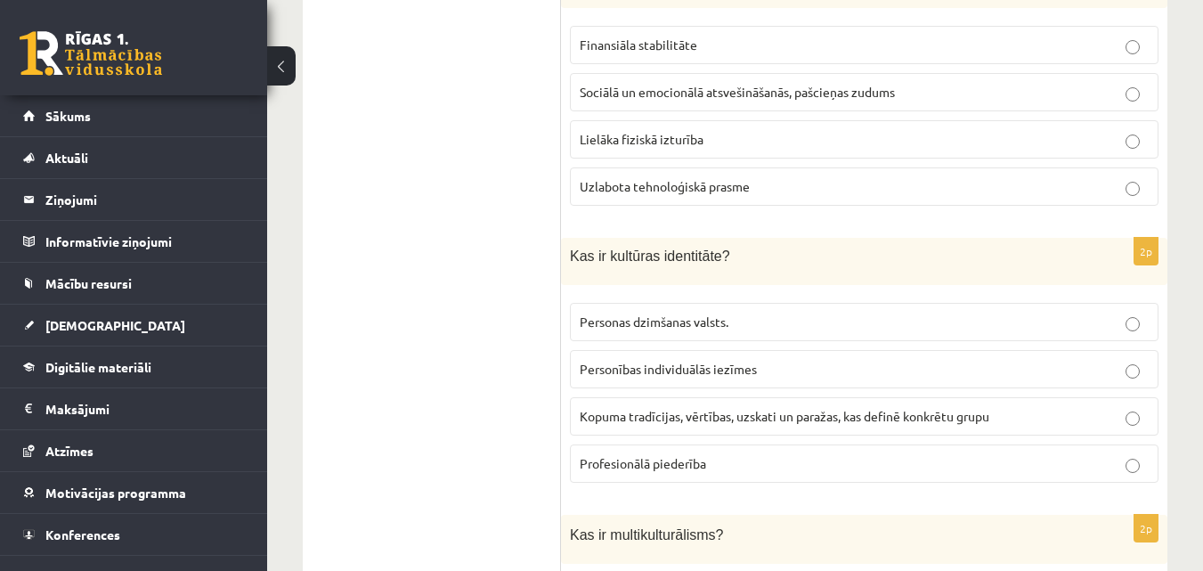
click at [736, 414] on span "Kopuma tradīcijas, vērtības, uzskati un paražas, kas definē konkrētu grupu" at bounding box center [785, 416] width 410 height 16
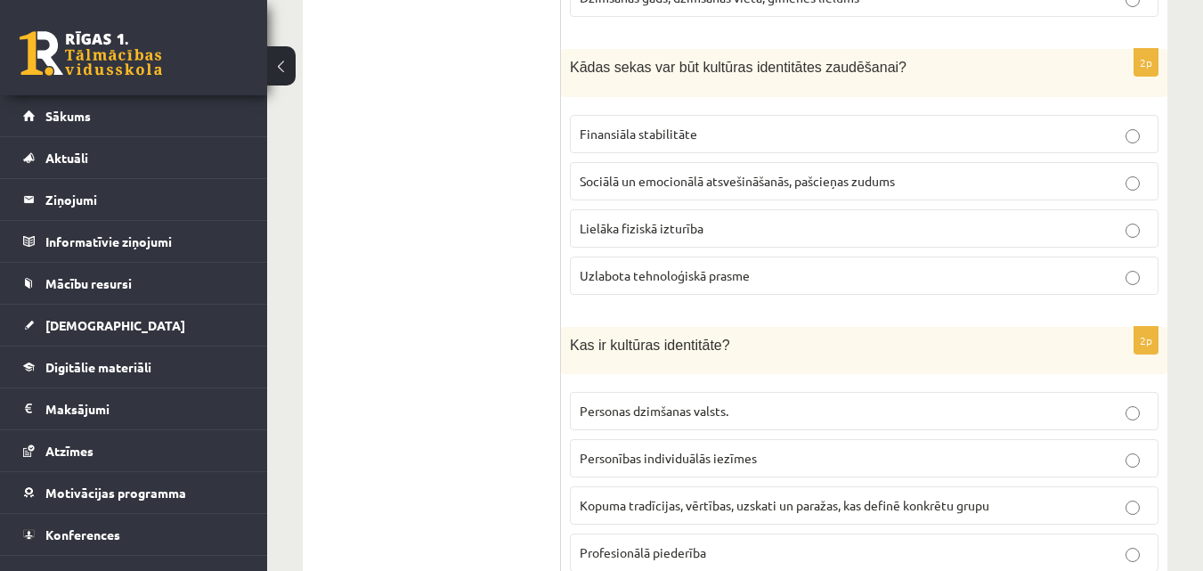
scroll to position [1248, 0]
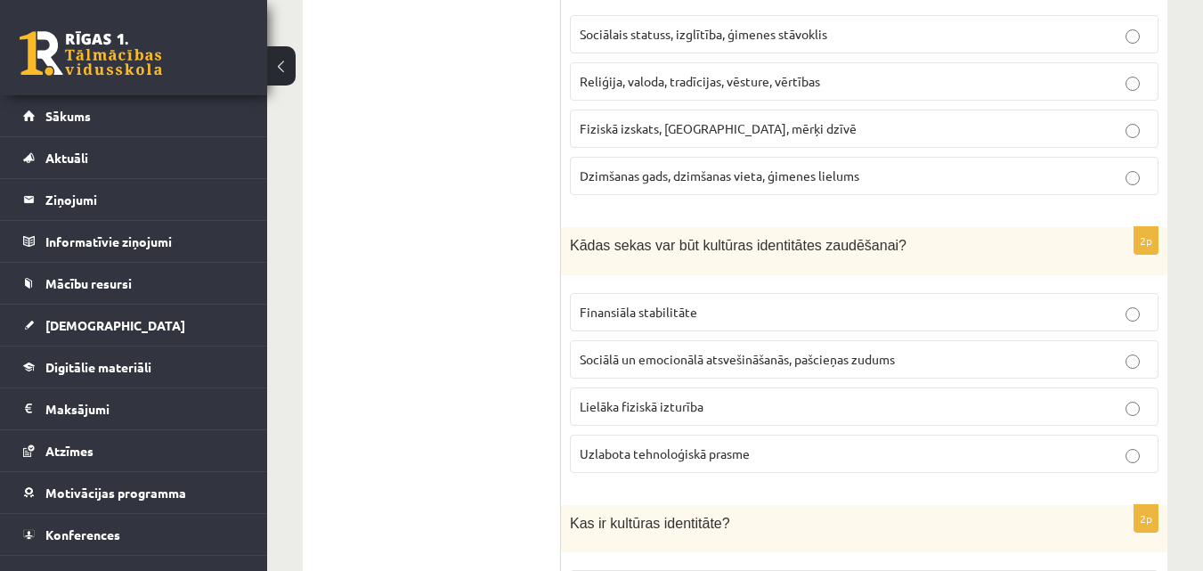
drag, startPoint x: 910, startPoint y: 358, endPoint x: 911, endPoint y: 372, distance: 14.3
click at [911, 372] on label "Sociālā un emocionālā atsvešināšanās, pašcieņas zudums" at bounding box center [864, 359] width 589 height 38
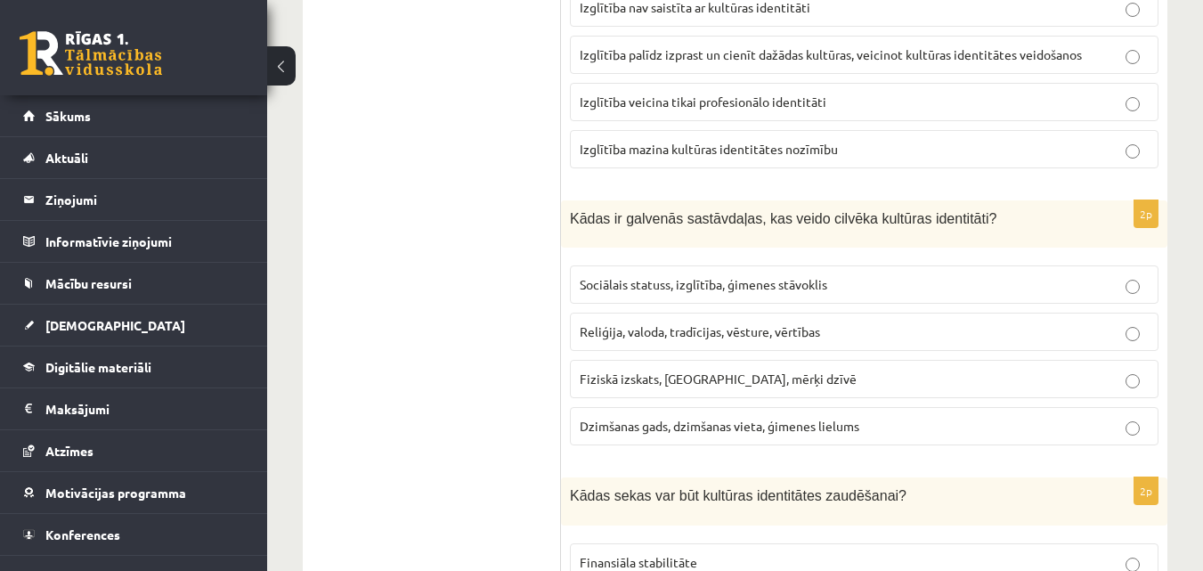
scroll to position [980, 0]
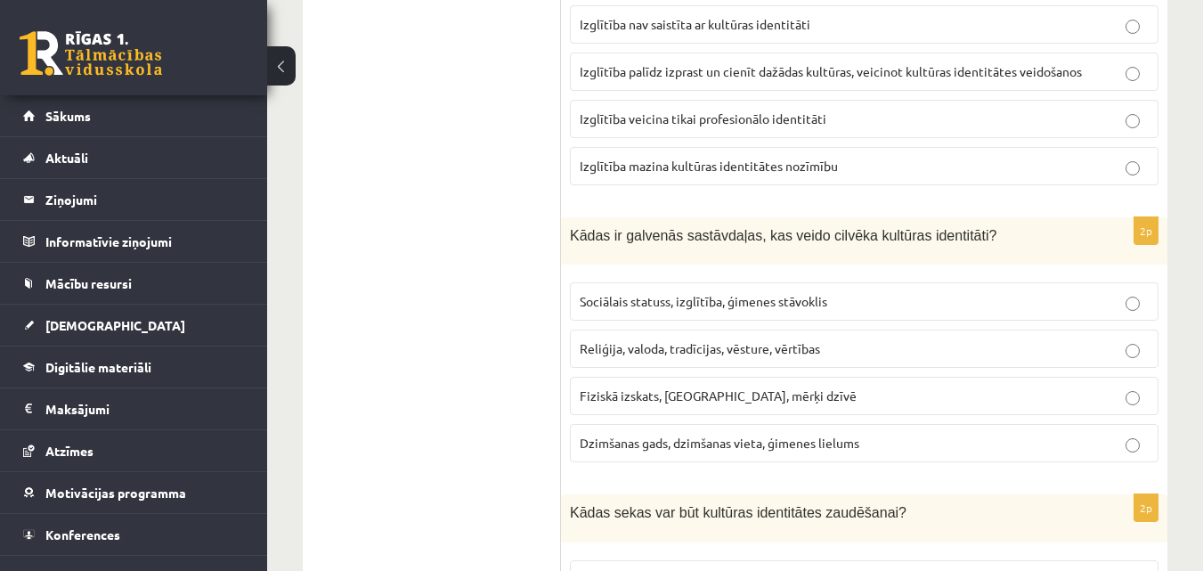
click at [744, 345] on span "Reliģija, valoda, tradīcijas, vēsture, vērtības" at bounding box center [700, 348] width 240 height 16
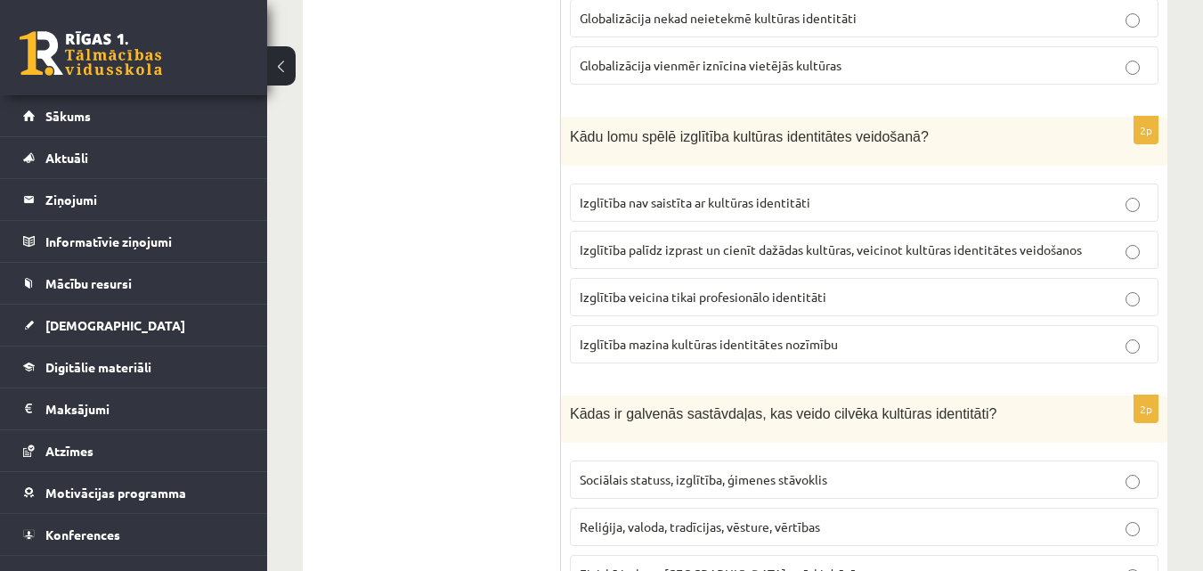
scroll to position [713, 0]
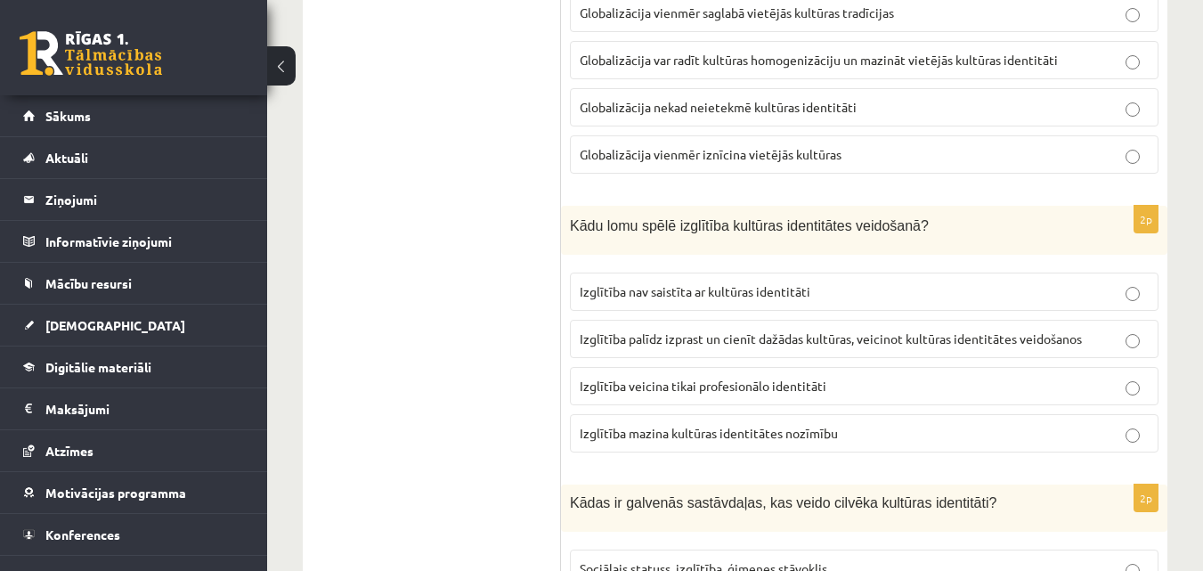
click at [880, 342] on span "Izglītība palīdz izprast un cienīt dažādas kultūras, veicinot kultūras identitā…" at bounding box center [831, 338] width 502 height 16
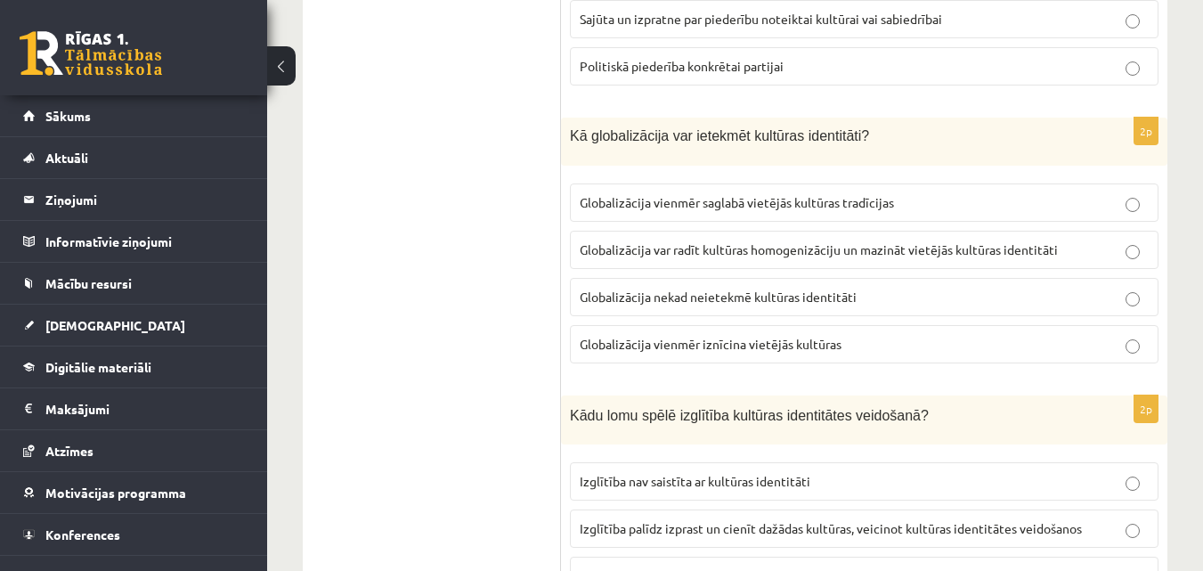
scroll to position [446, 0]
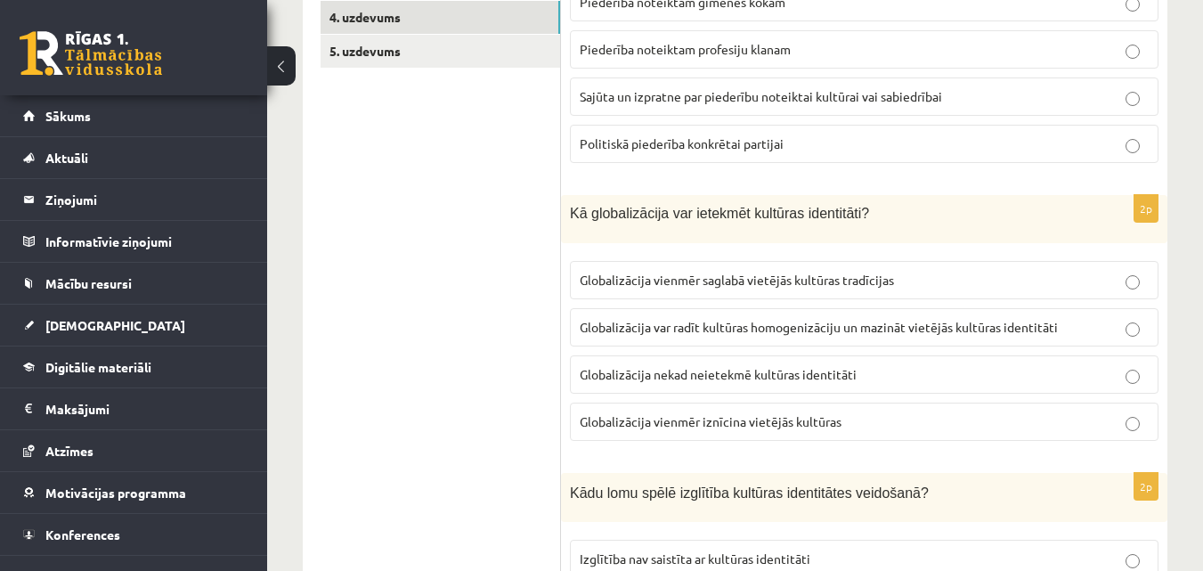
click at [874, 274] on span "Globalizācija vienmēr saglabā vietējās kultūras tradīcijas" at bounding box center [737, 280] width 314 height 16
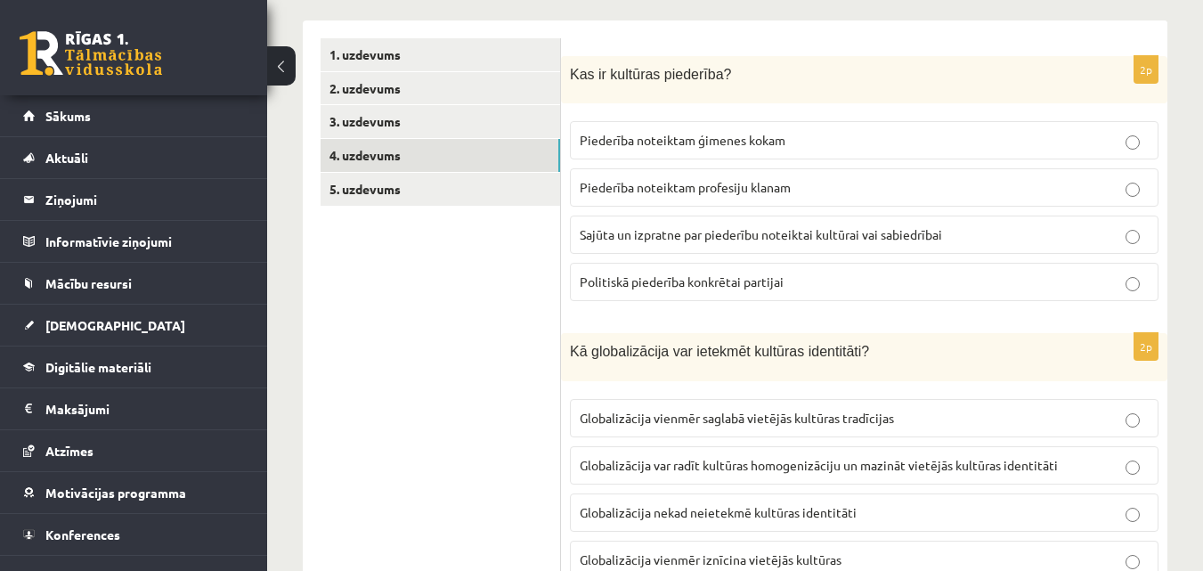
scroll to position [268, 0]
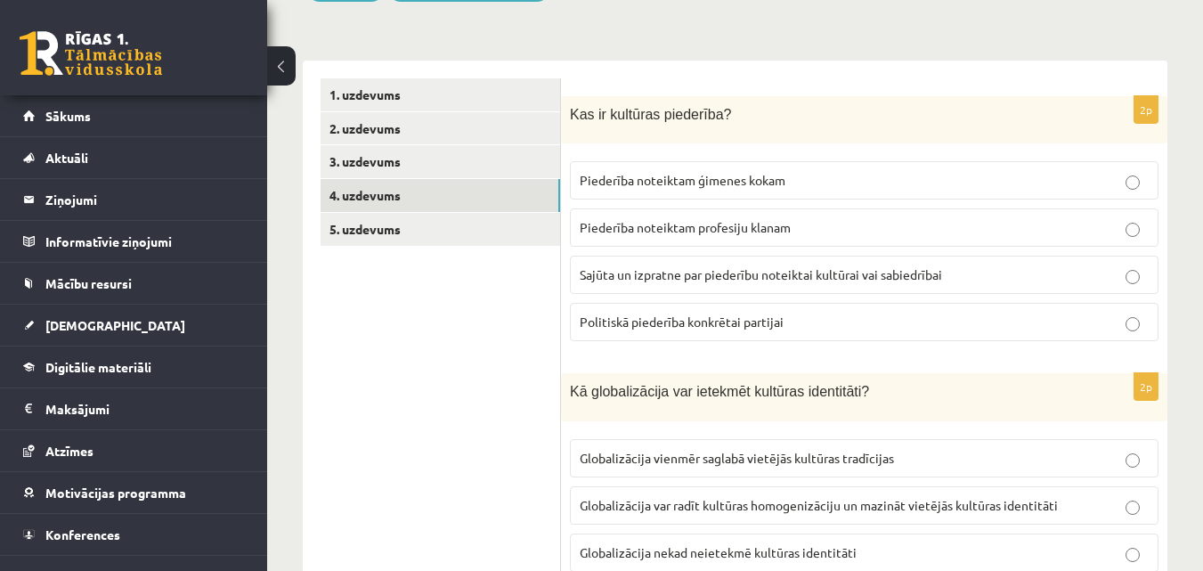
click at [808, 271] on span "Sajūta un izpratne par piederību noteiktai kultūrai vai sabiedrībai" at bounding box center [761, 274] width 362 height 16
click at [466, 228] on link "5. uzdevums" at bounding box center [441, 229] width 240 height 33
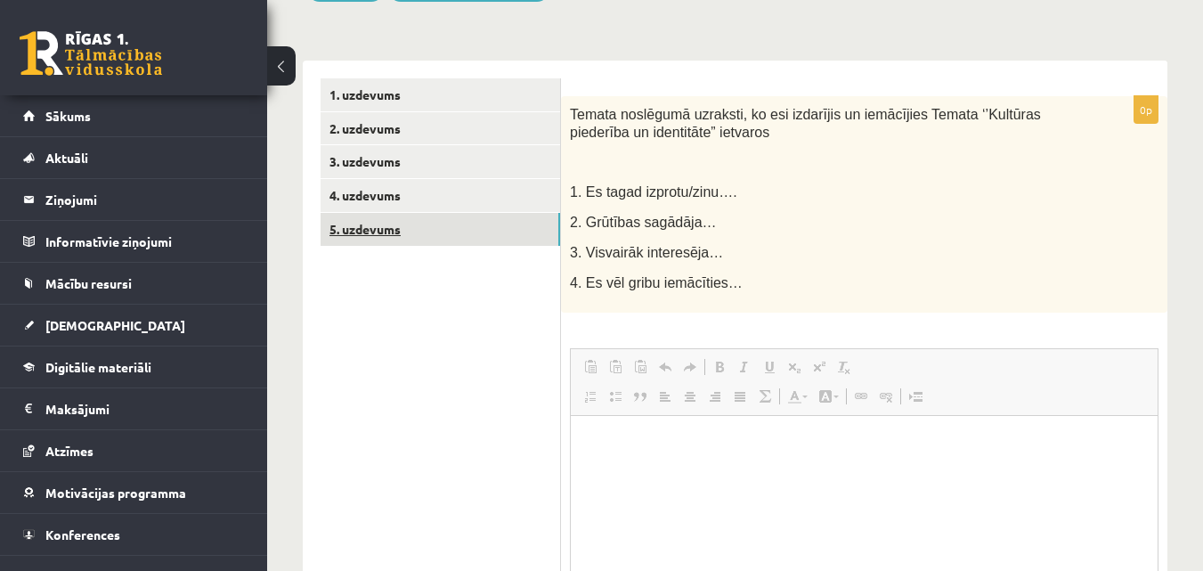
scroll to position [0, 0]
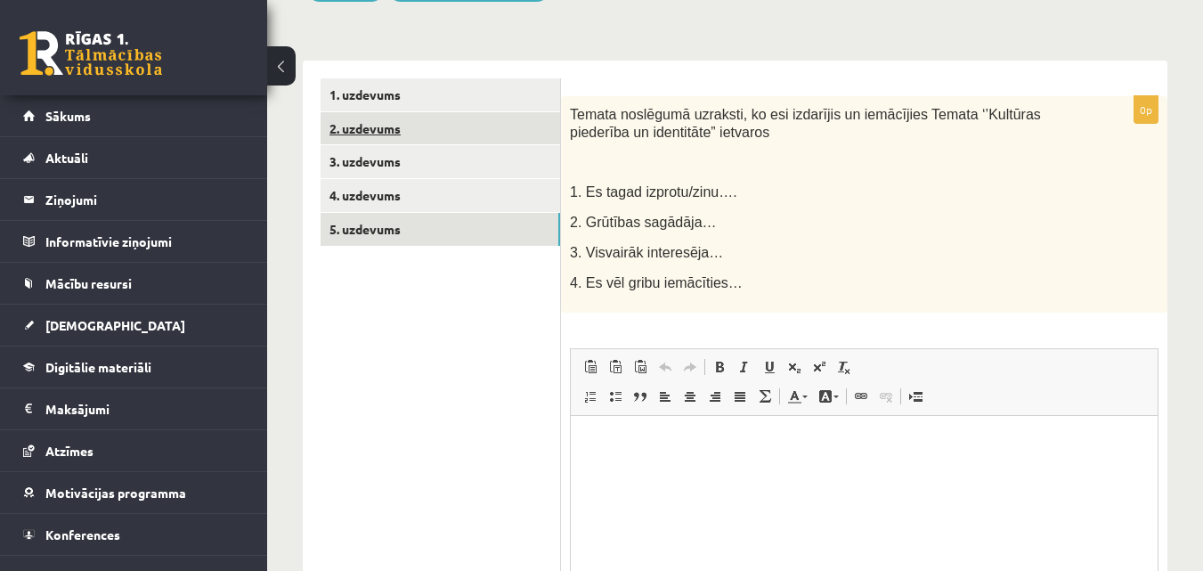
click at [448, 131] on link "2. uzdevums" at bounding box center [441, 128] width 240 height 33
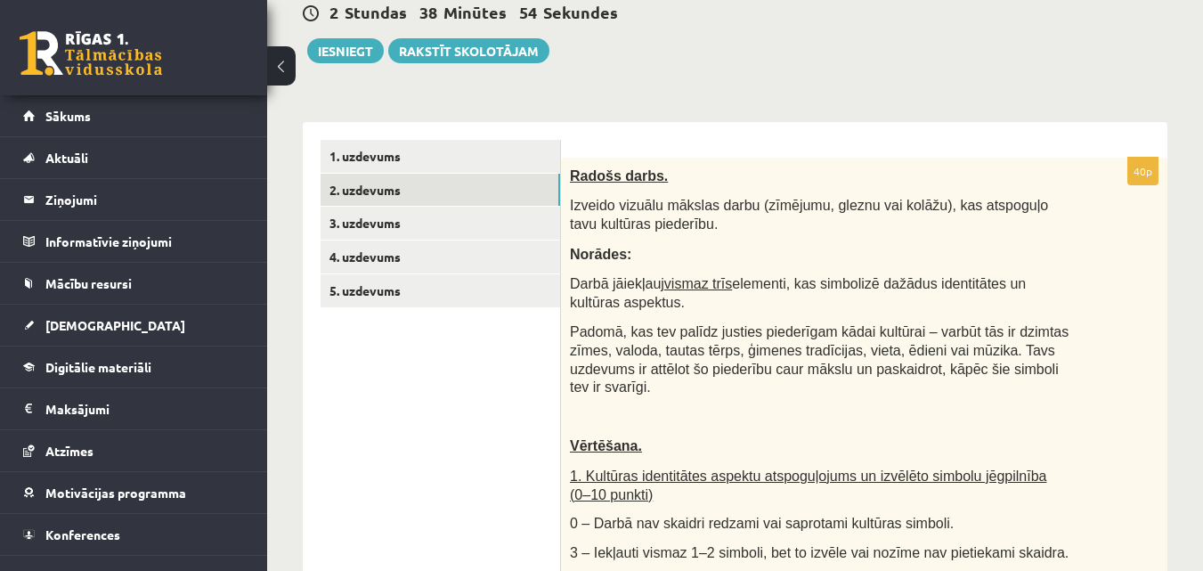
scroll to position [179, 0]
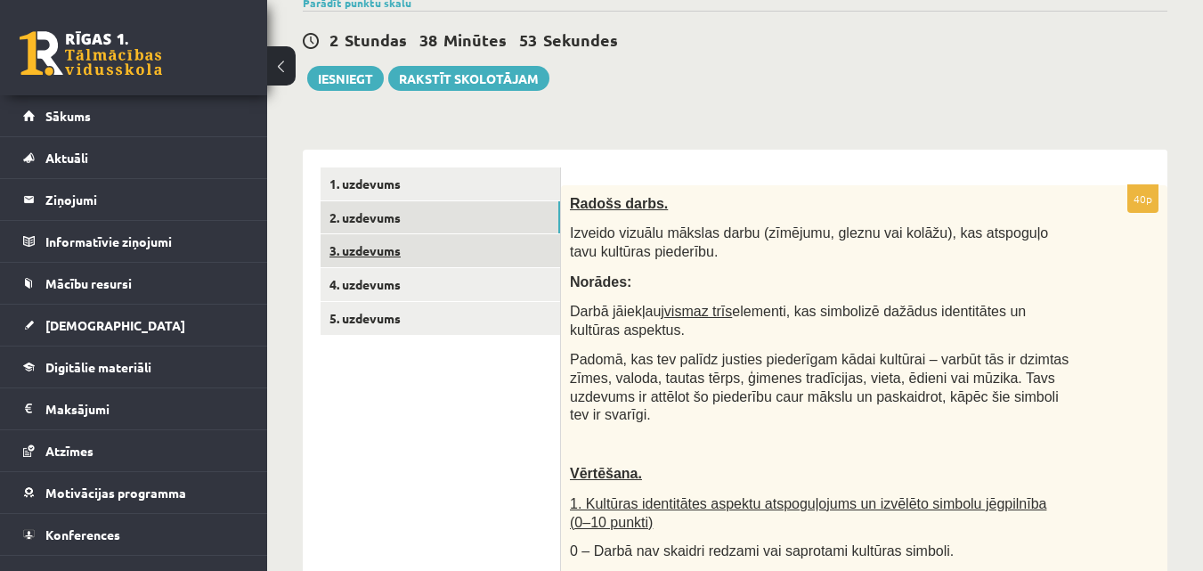
click at [435, 265] on link "3. uzdevums" at bounding box center [441, 250] width 240 height 33
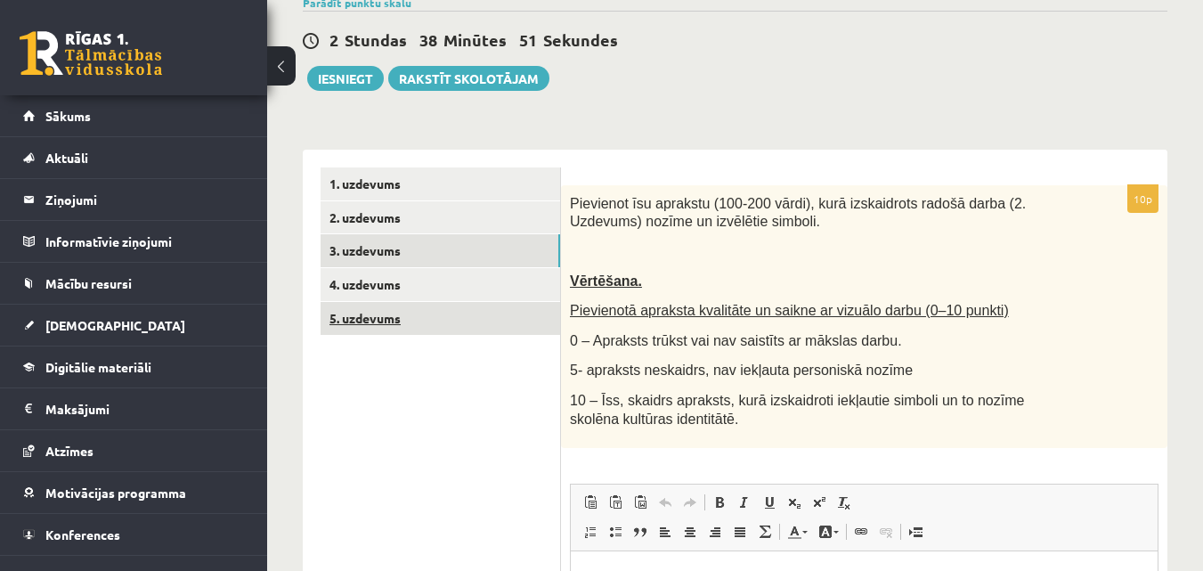
click at [430, 324] on link "5. uzdevums" at bounding box center [441, 318] width 240 height 33
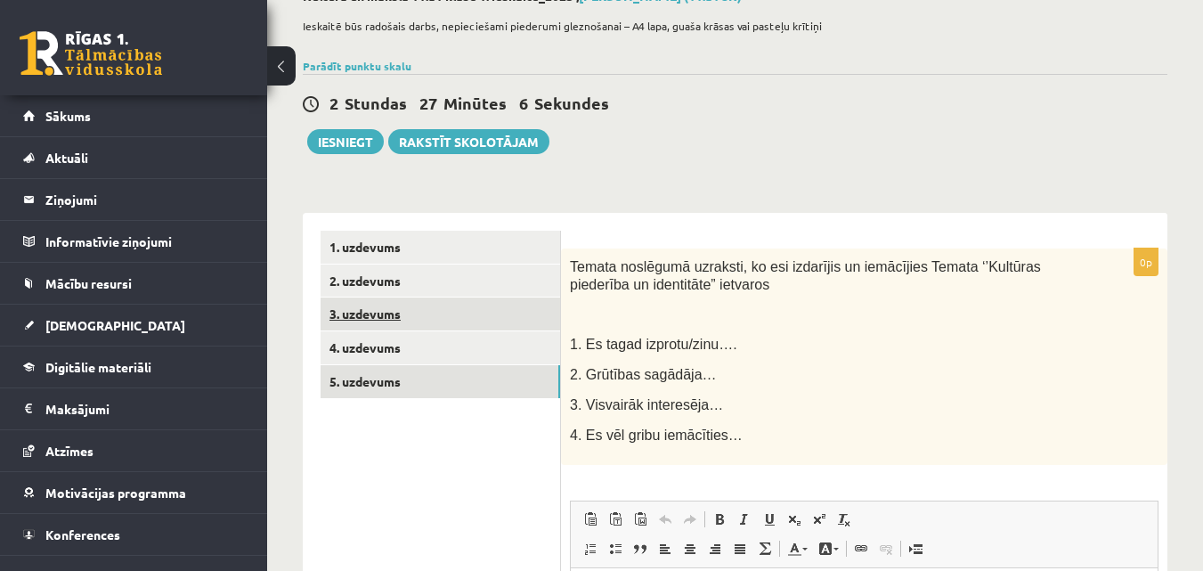
scroll to position [115, 0]
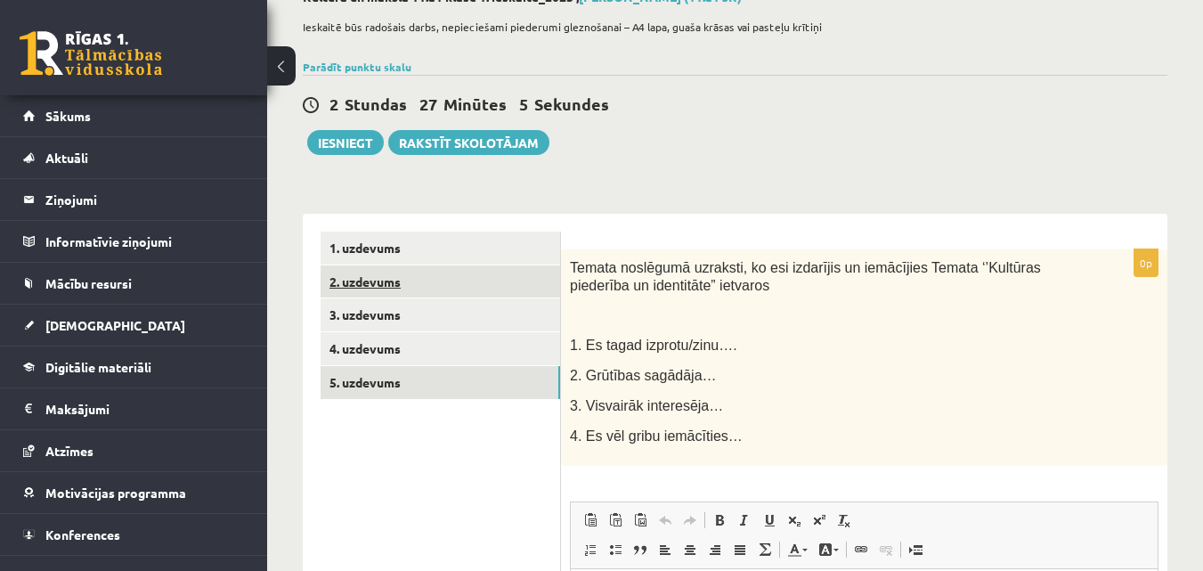
click at [395, 277] on link "2. uzdevums" at bounding box center [441, 281] width 240 height 33
click at [397, 278] on link "2. uzdevums" at bounding box center [441, 281] width 240 height 33
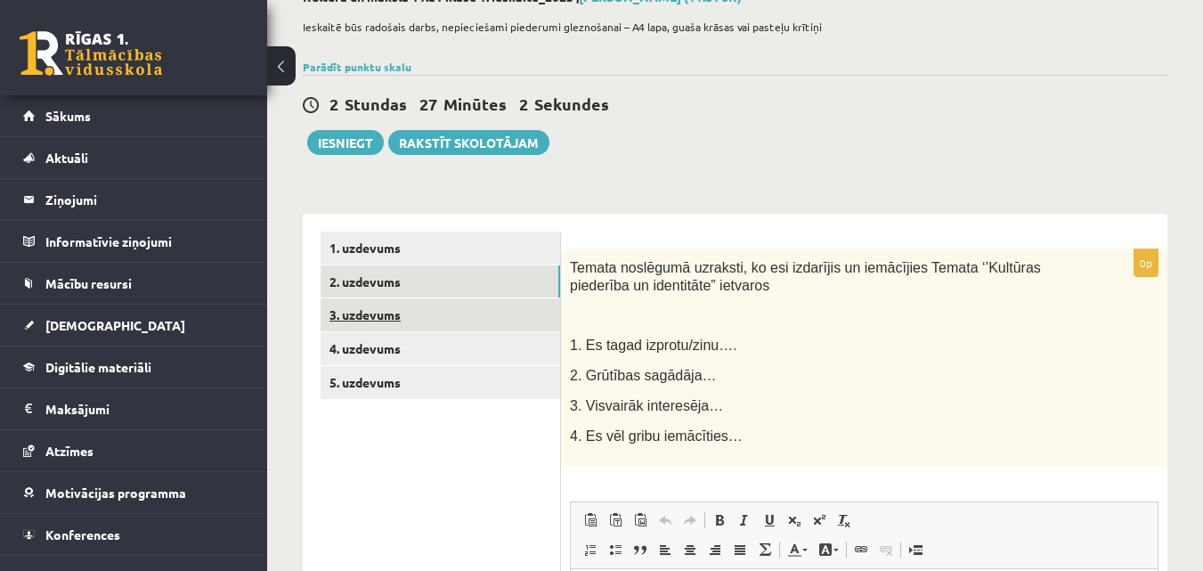
click at [528, 316] on link "3. uzdevums" at bounding box center [441, 314] width 240 height 33
click at [528, 315] on link "3. uzdevums" at bounding box center [441, 314] width 240 height 33
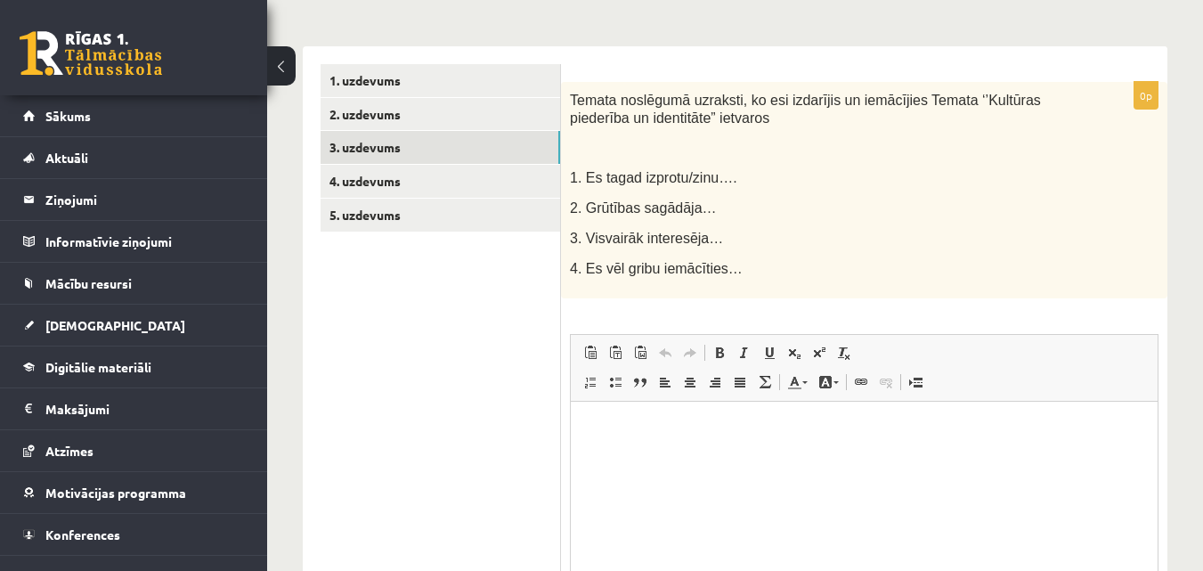
scroll to position [293, 0]
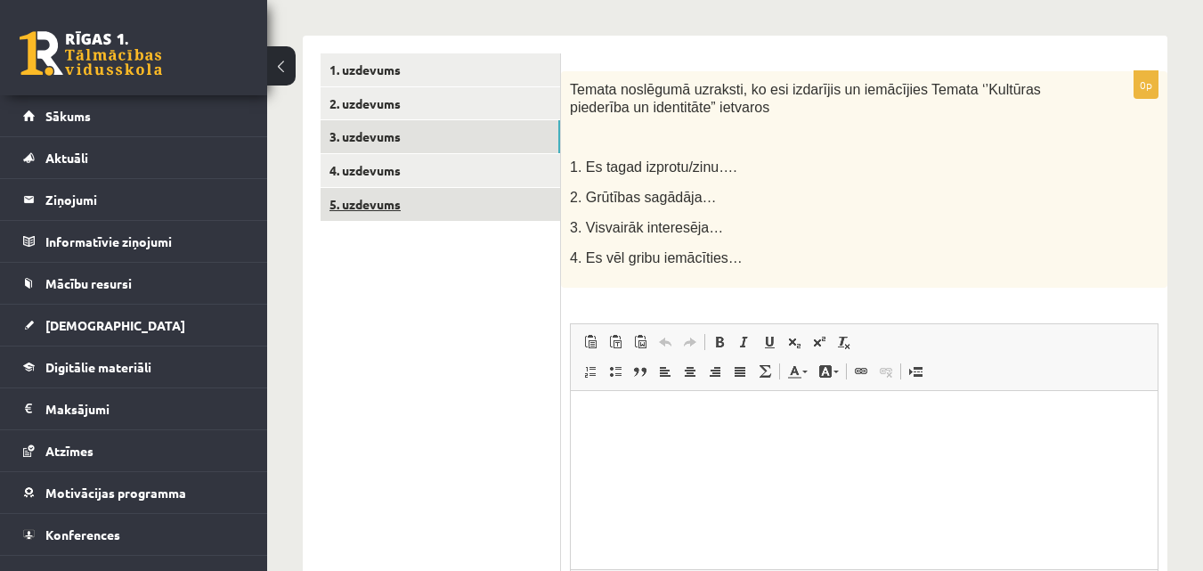
click at [411, 203] on link "5. uzdevums" at bounding box center [441, 204] width 240 height 33
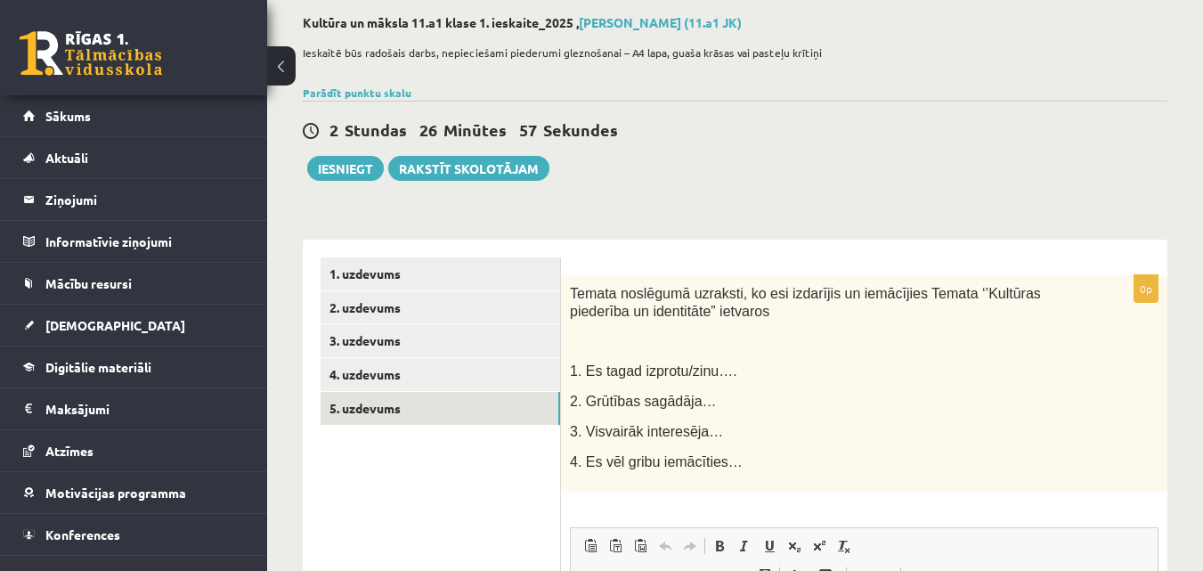
scroll to position [0, 0]
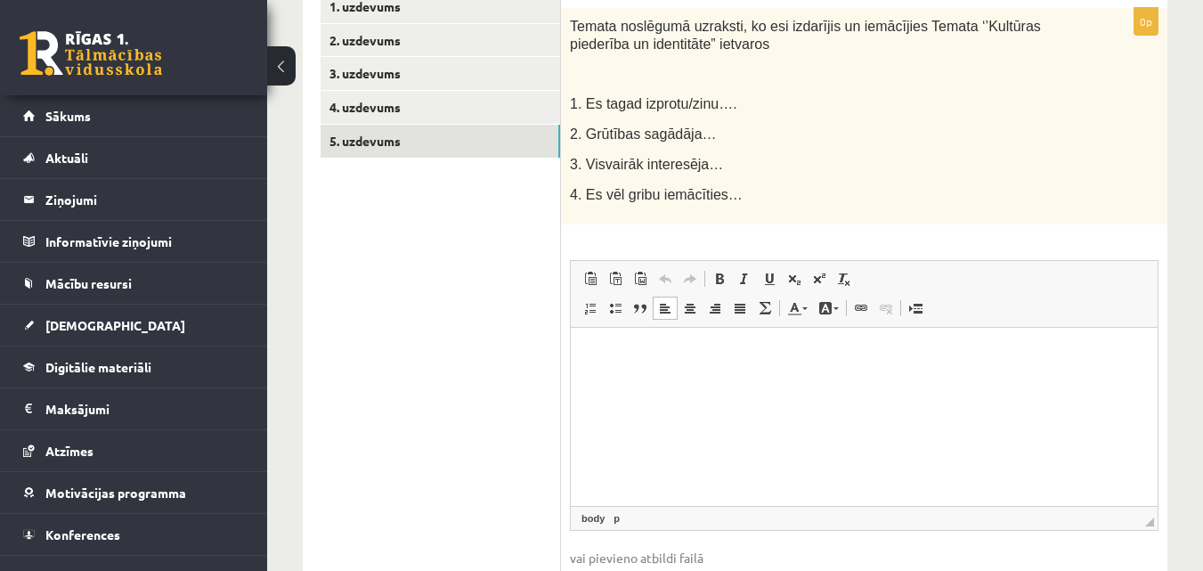
click at [665, 370] on html at bounding box center [864, 354] width 587 height 54
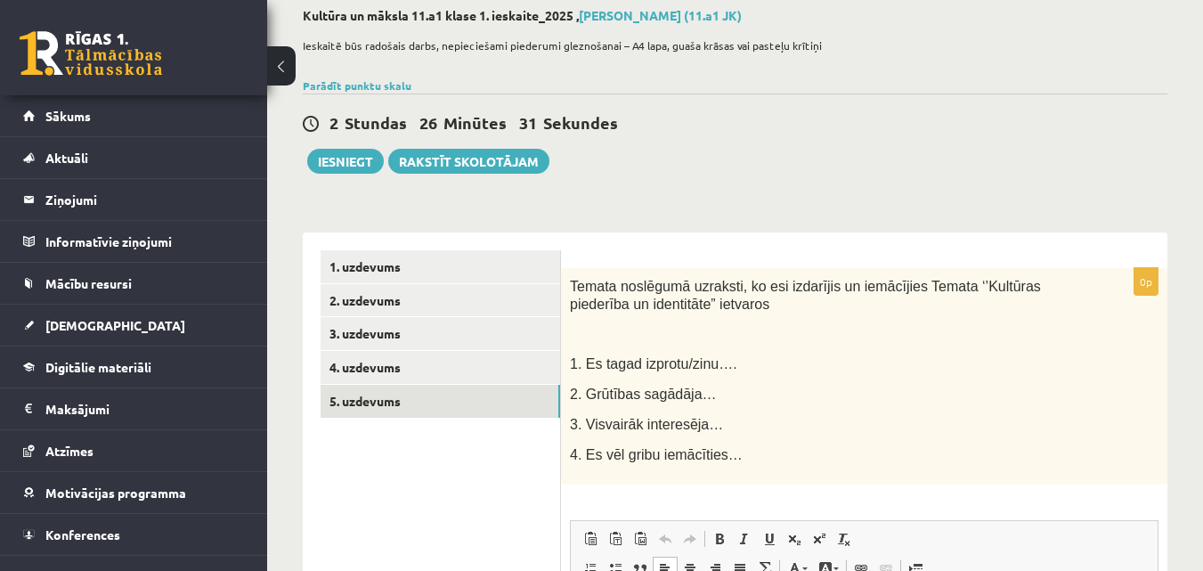
scroll to position [89, 0]
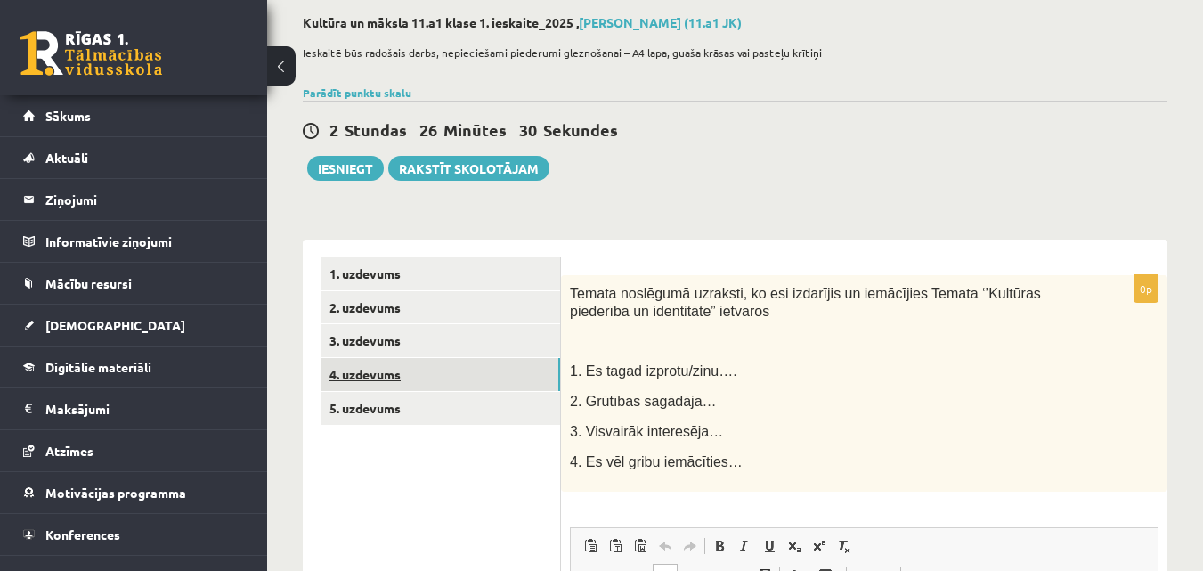
click at [423, 378] on link "4. uzdevums" at bounding box center [441, 374] width 240 height 33
click at [476, 378] on link "4. uzdevums" at bounding box center [441, 374] width 240 height 33
click at [474, 373] on link "4. uzdevums" at bounding box center [441, 374] width 240 height 33
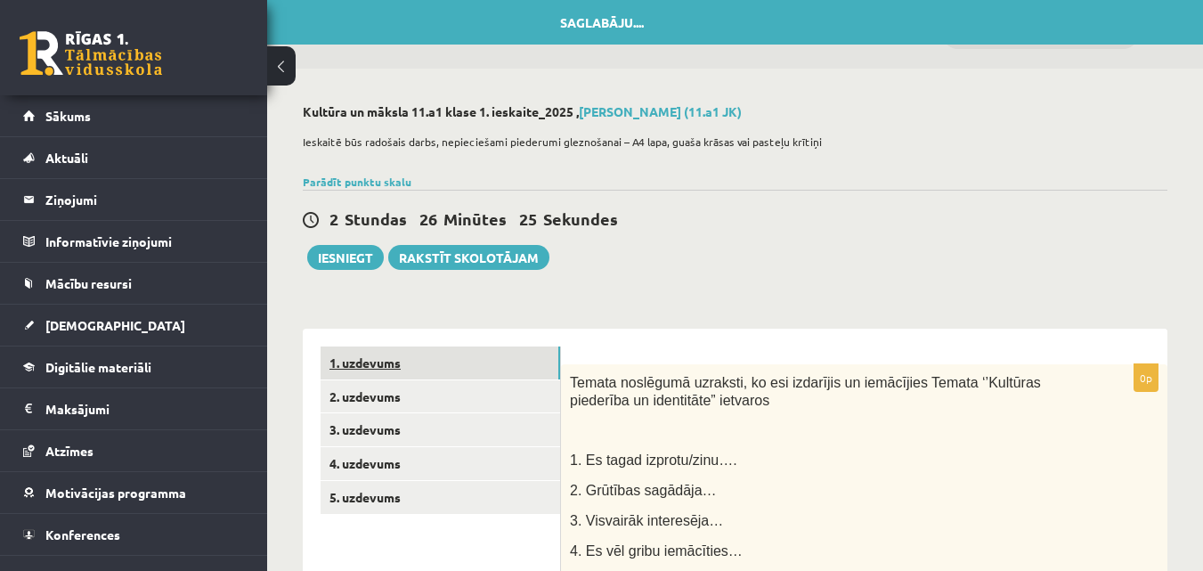
click at [451, 368] on link "1. uzdevums" at bounding box center [441, 362] width 240 height 33
click at [369, 361] on link "1. uzdevums" at bounding box center [441, 362] width 240 height 33
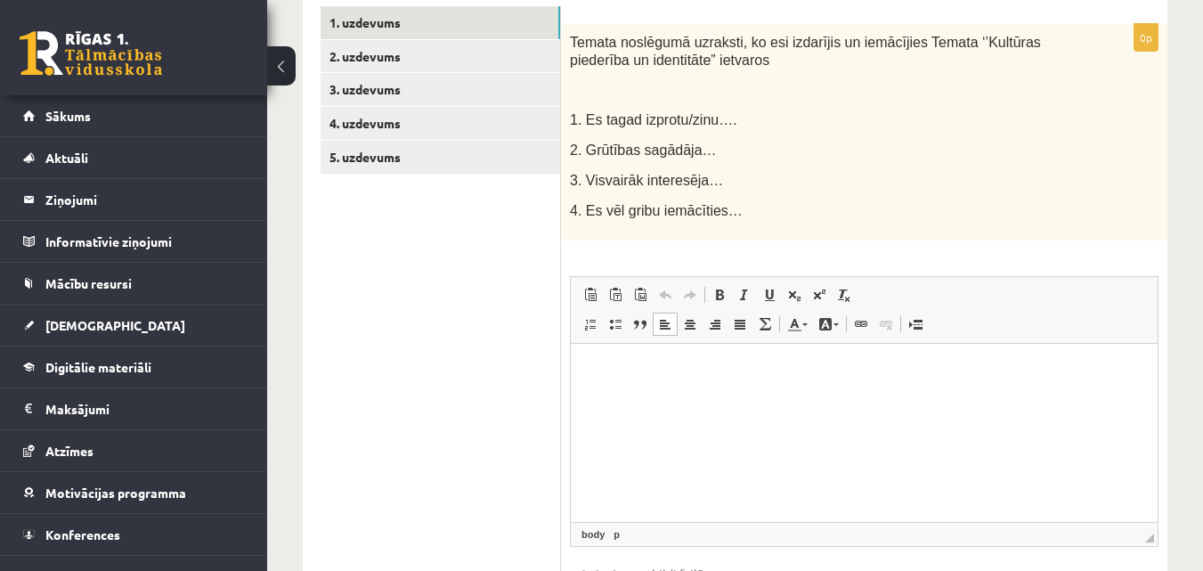
scroll to position [89, 0]
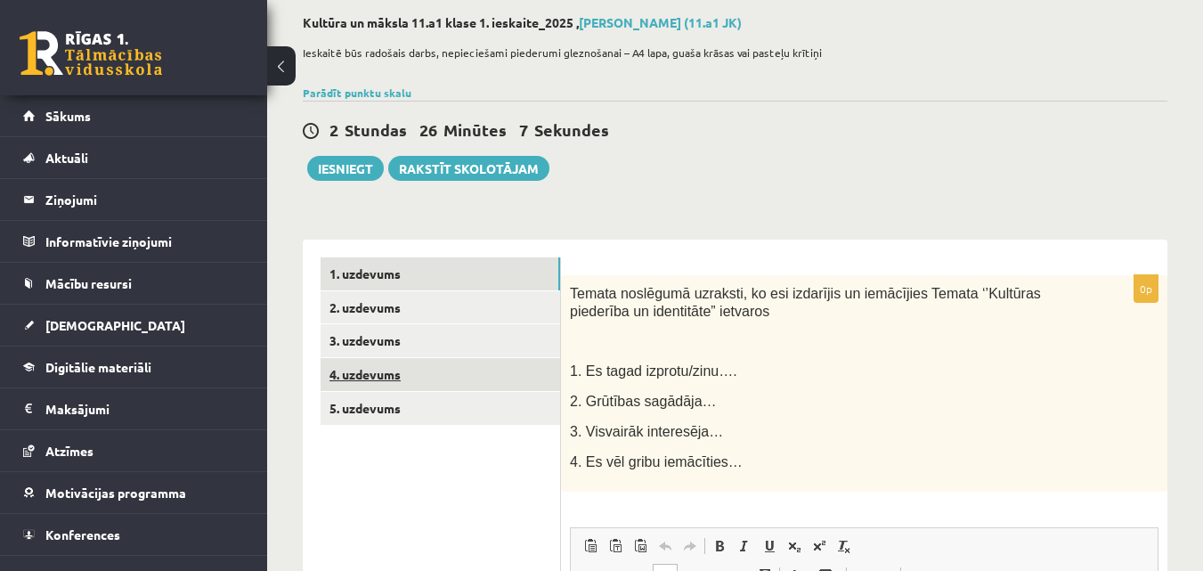
click at [424, 370] on link "4. uzdevums" at bounding box center [441, 374] width 240 height 33
click at [369, 378] on link "4. uzdevums" at bounding box center [441, 374] width 240 height 33
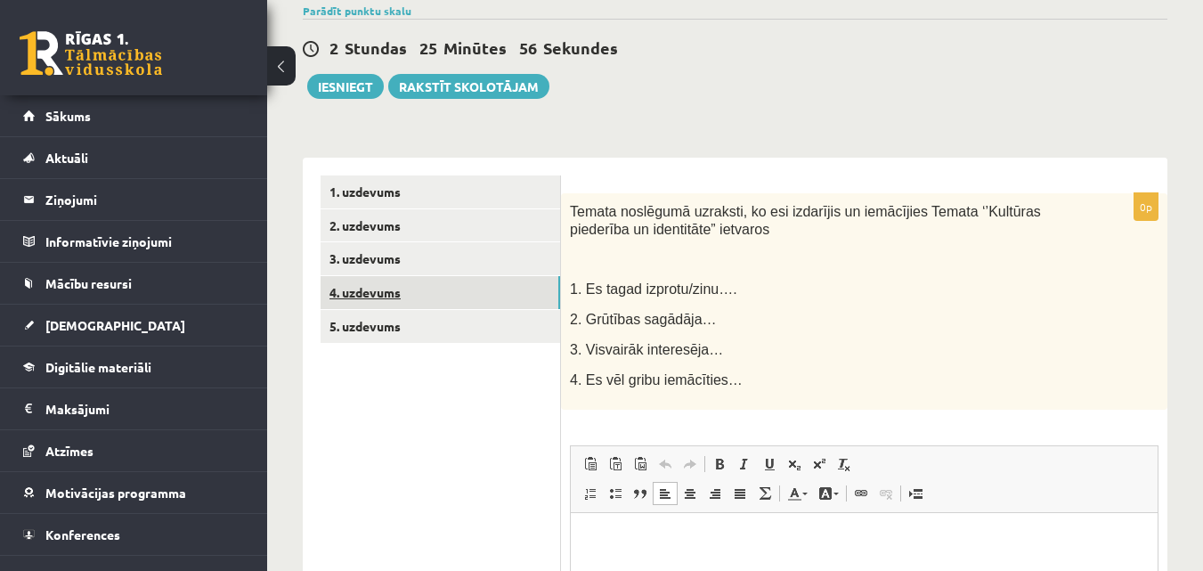
scroll to position [178, 0]
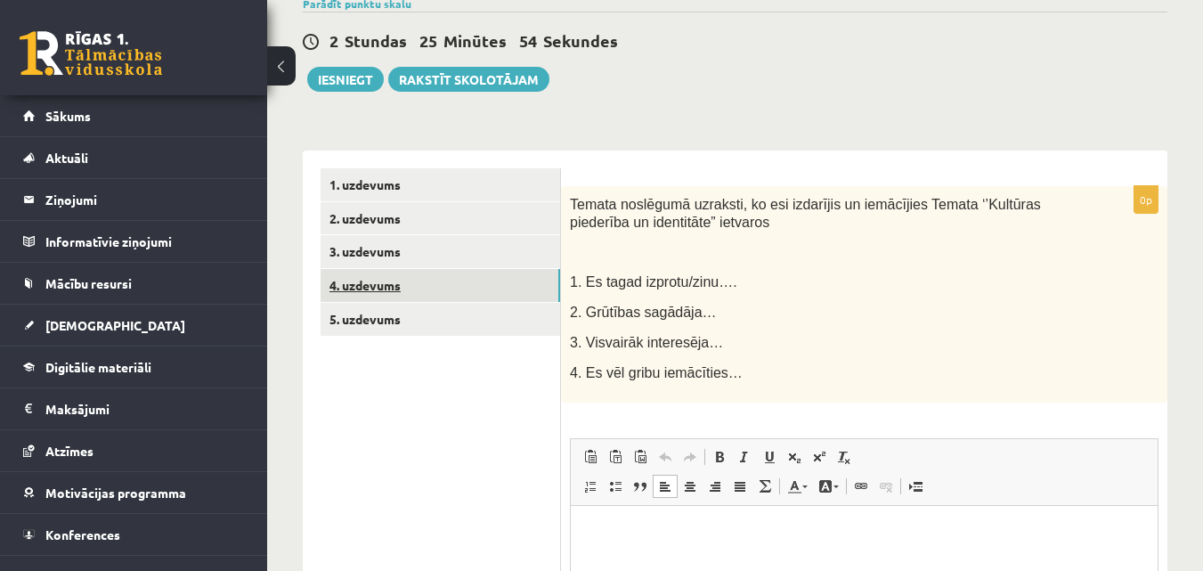
click at [386, 282] on link "4. uzdevums" at bounding box center [441, 285] width 240 height 33
click at [378, 229] on link "2. uzdevums" at bounding box center [441, 218] width 240 height 33
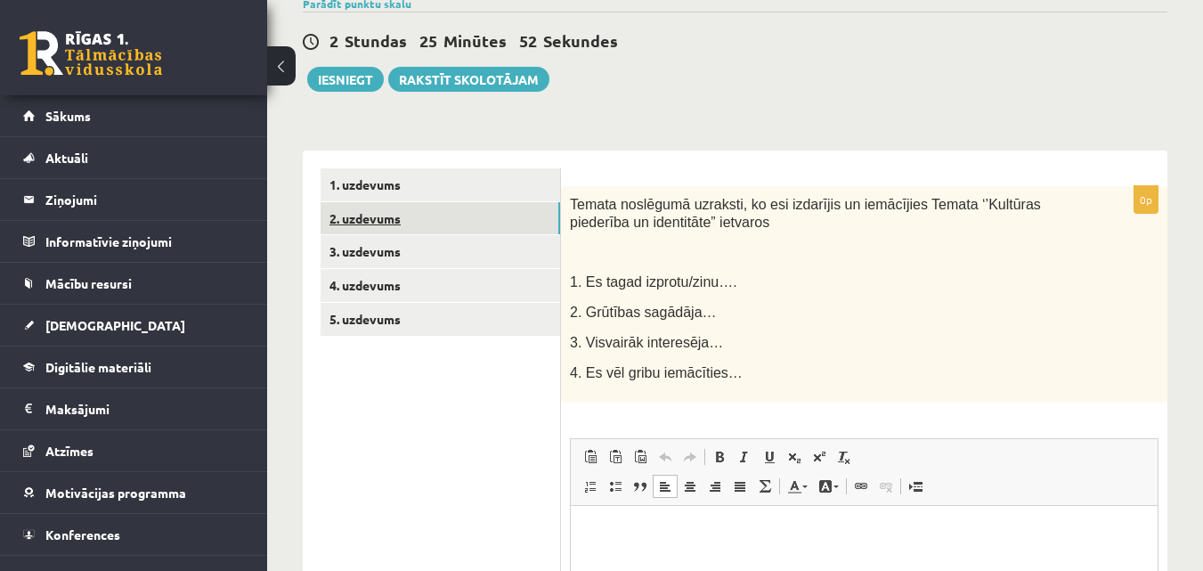
click at [378, 229] on link "2. uzdevums" at bounding box center [441, 218] width 240 height 33
click at [378, 175] on link "1. uzdevums" at bounding box center [441, 184] width 240 height 33
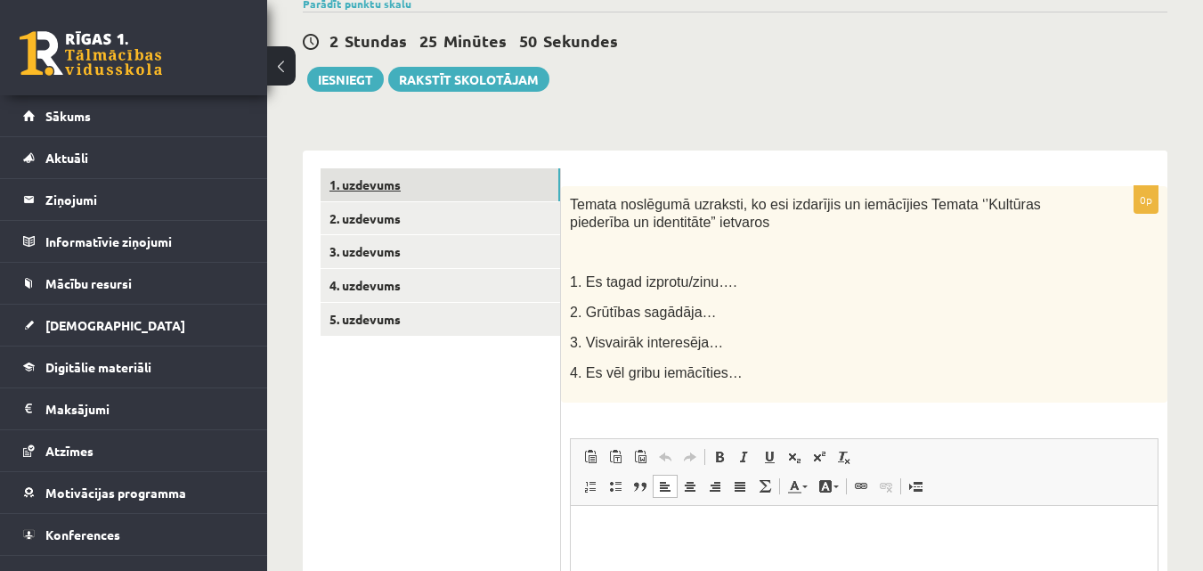
click at [378, 175] on link "1. uzdevums" at bounding box center [441, 184] width 240 height 33
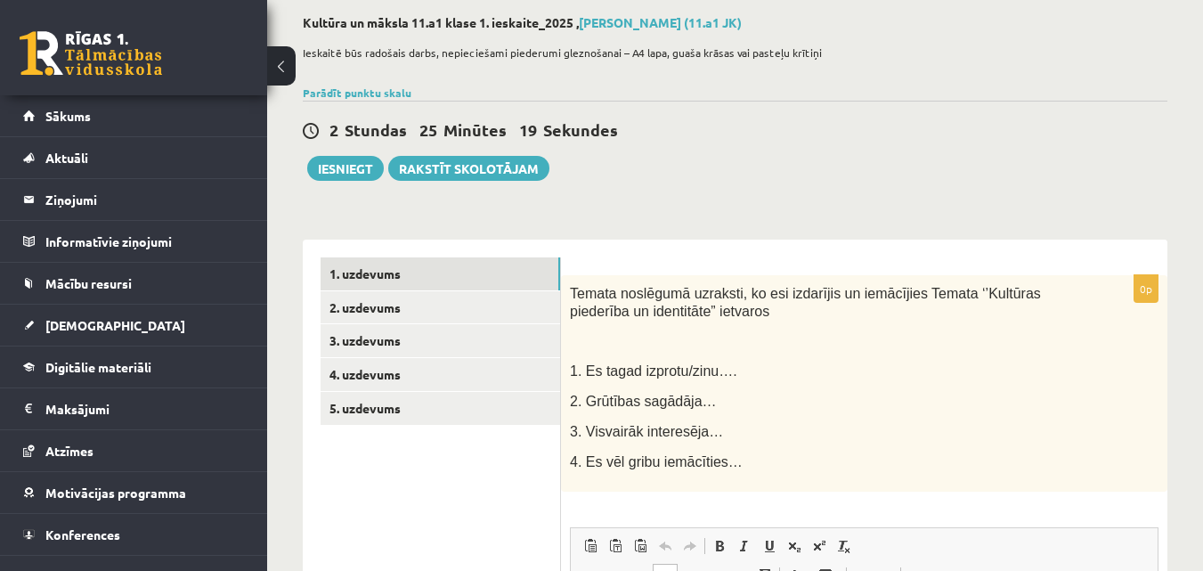
scroll to position [0, 0]
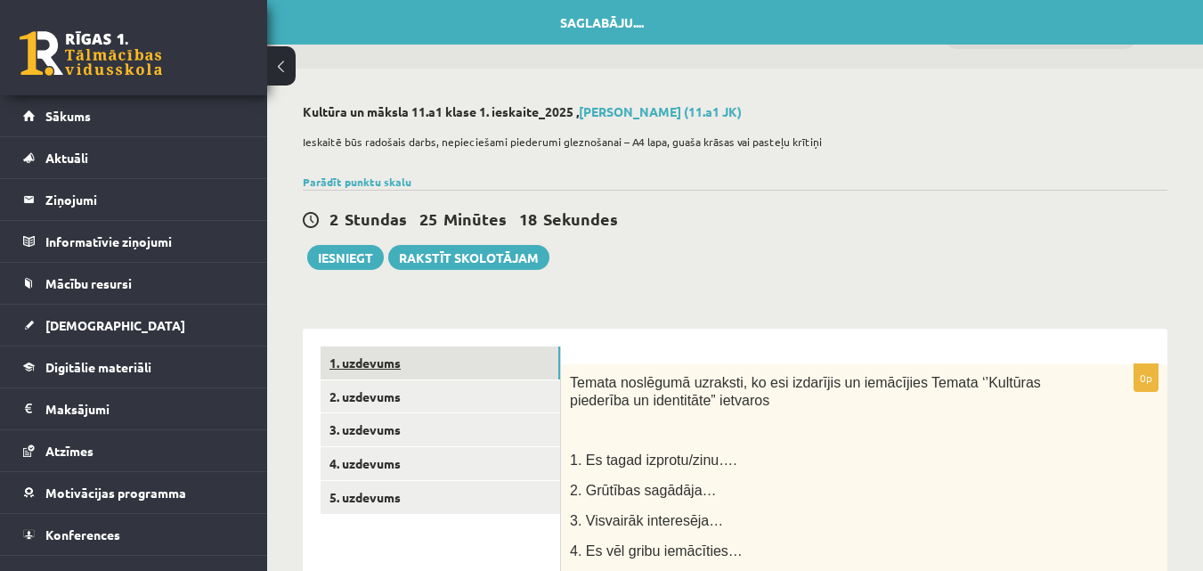
click at [452, 362] on link "1. uzdevums" at bounding box center [441, 362] width 240 height 33
click at [452, 398] on link "2. uzdevums" at bounding box center [441, 396] width 240 height 33
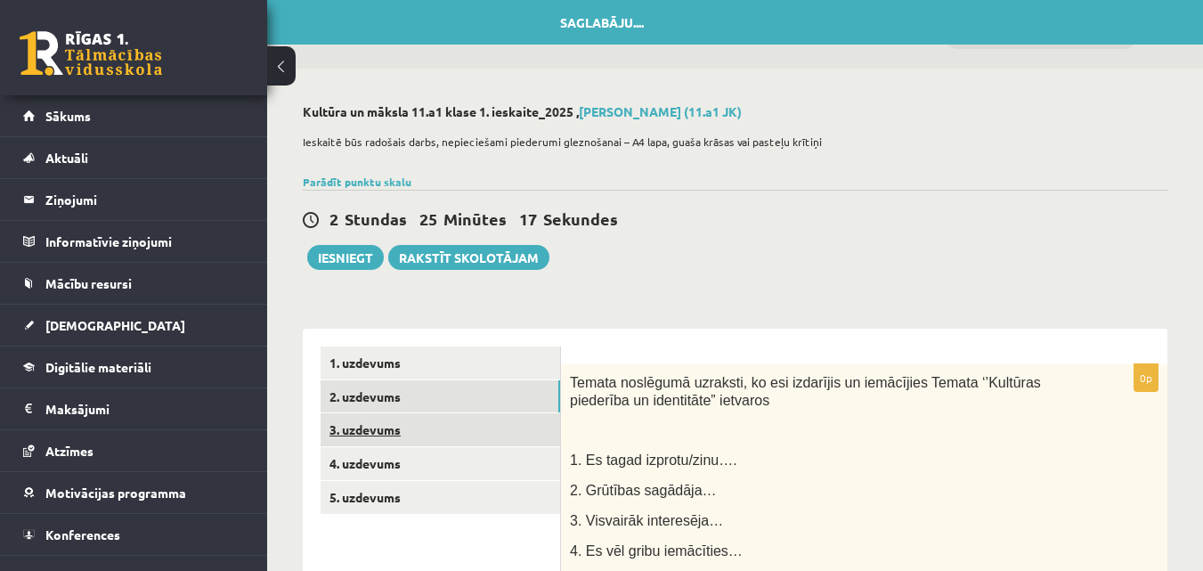
click at [452, 443] on link "3. uzdevums" at bounding box center [441, 429] width 240 height 33
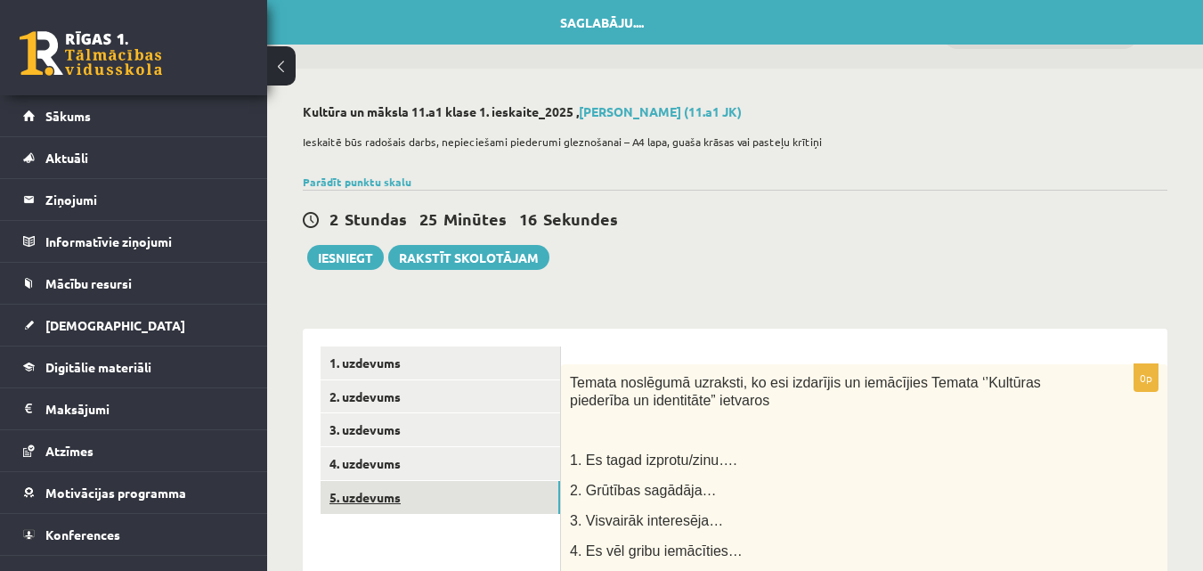
click at [453, 488] on link "5. uzdevums" at bounding box center [441, 497] width 240 height 33
click at [478, 471] on link "4. uzdevums" at bounding box center [441, 463] width 240 height 33
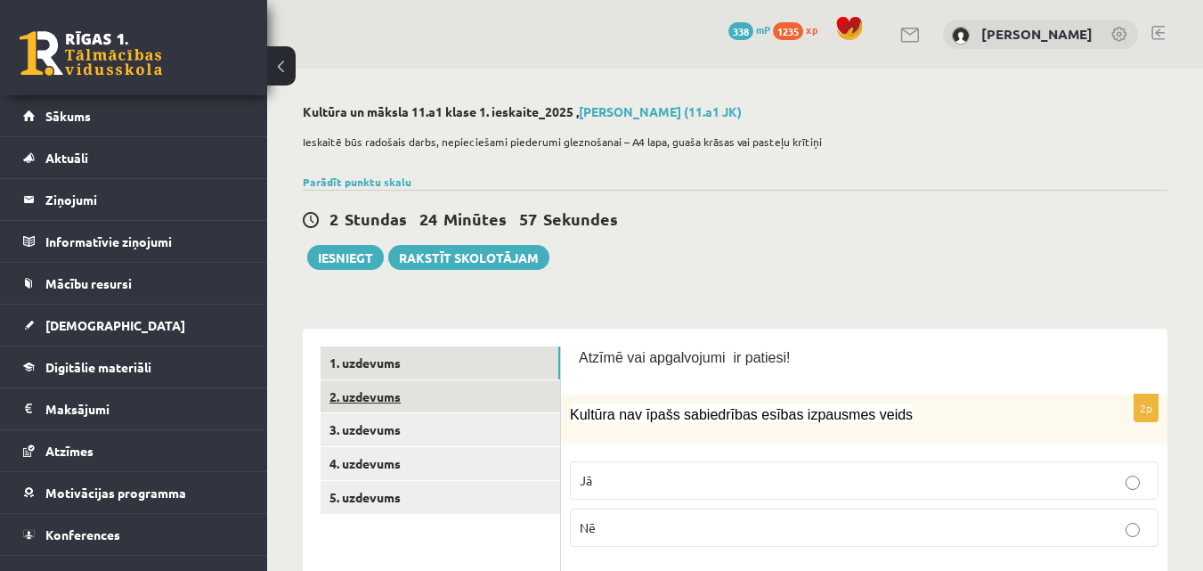
click at [499, 390] on link "2. uzdevums" at bounding box center [441, 396] width 240 height 33
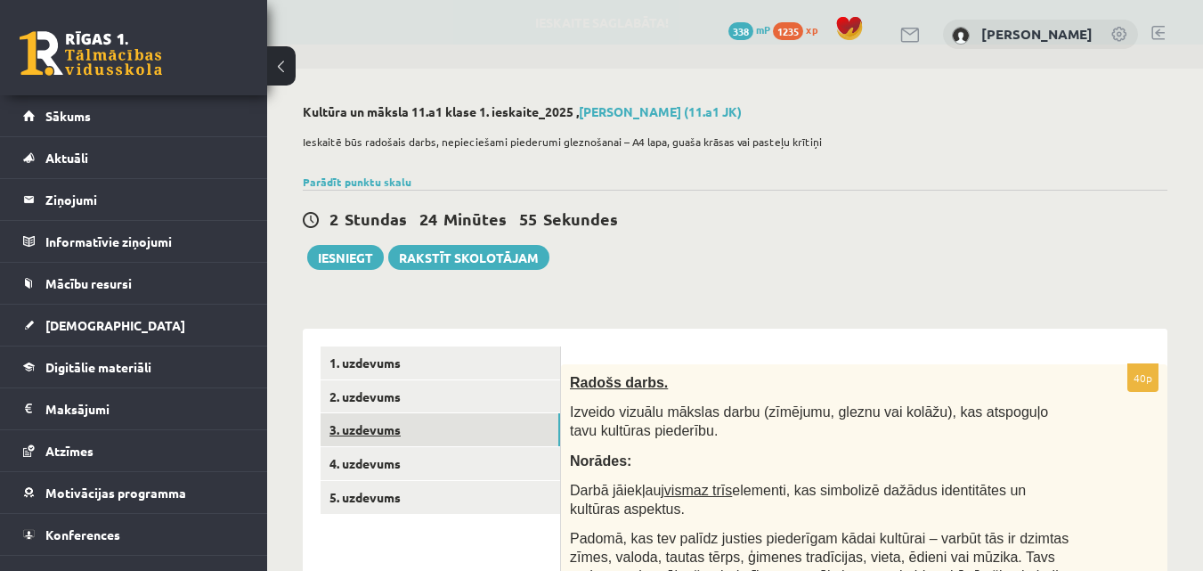
click at [480, 429] on link "3. uzdevums" at bounding box center [441, 429] width 240 height 33
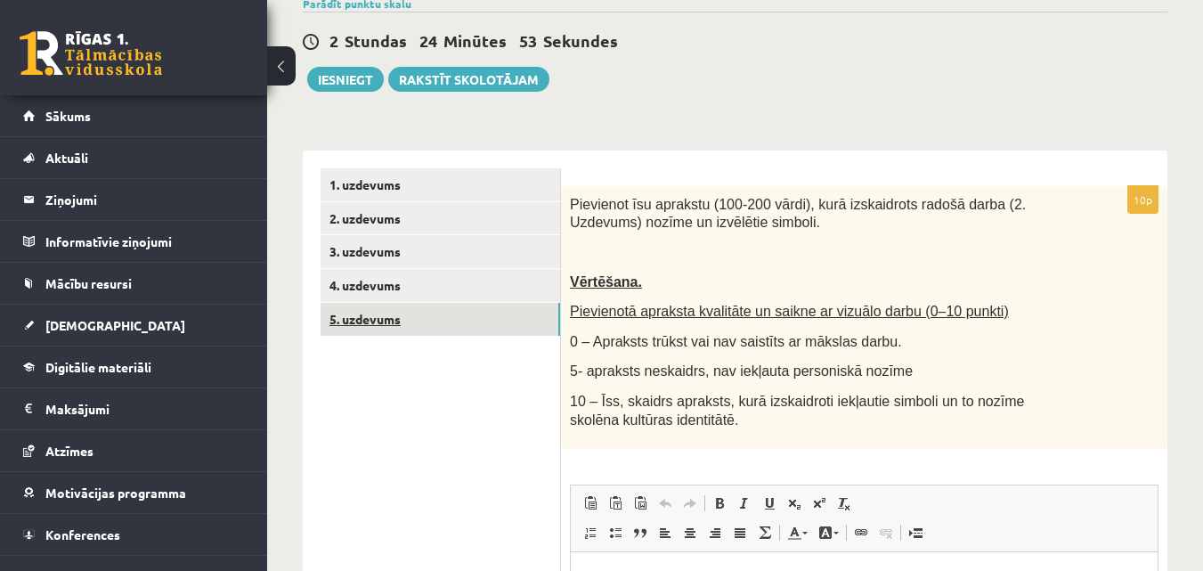
click at [444, 318] on link "5. uzdevums" at bounding box center [441, 319] width 240 height 33
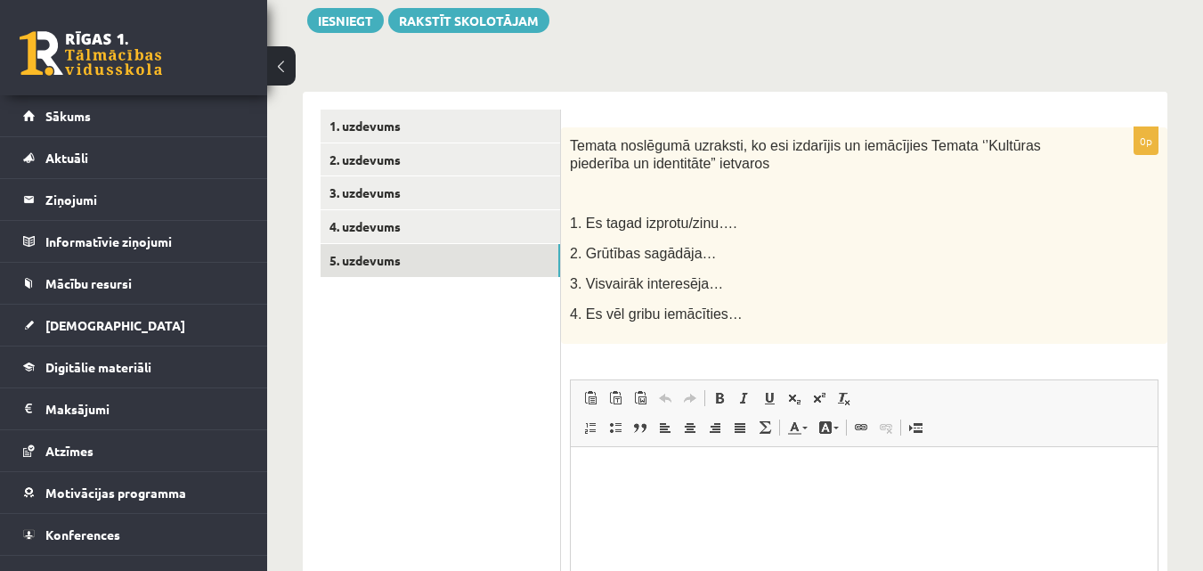
scroll to position [267, 0]
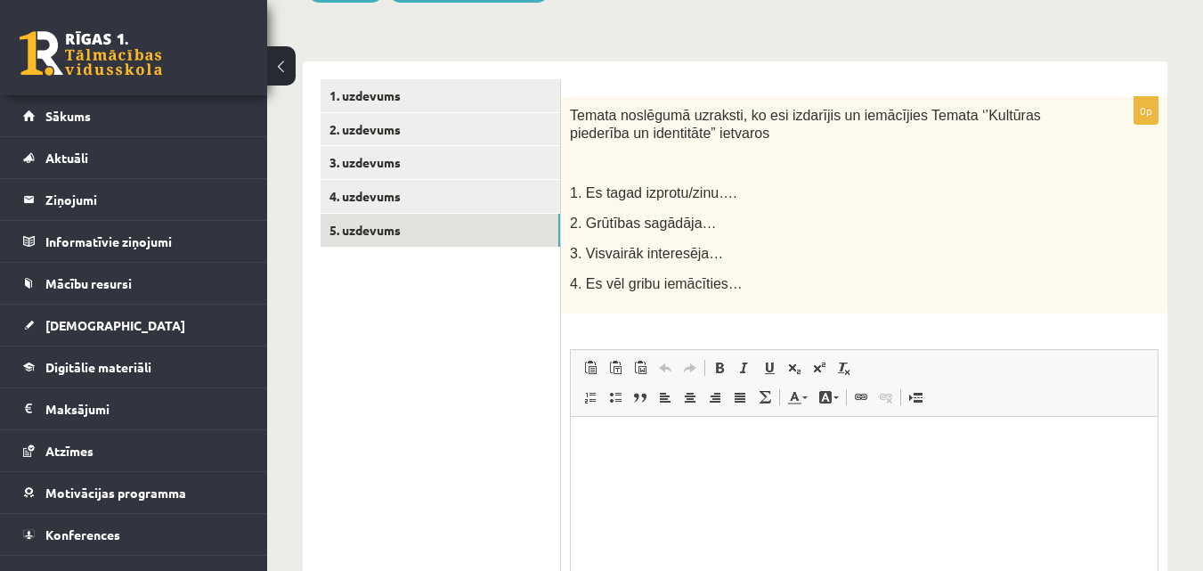
click at [598, 470] on html at bounding box center [864, 443] width 587 height 54
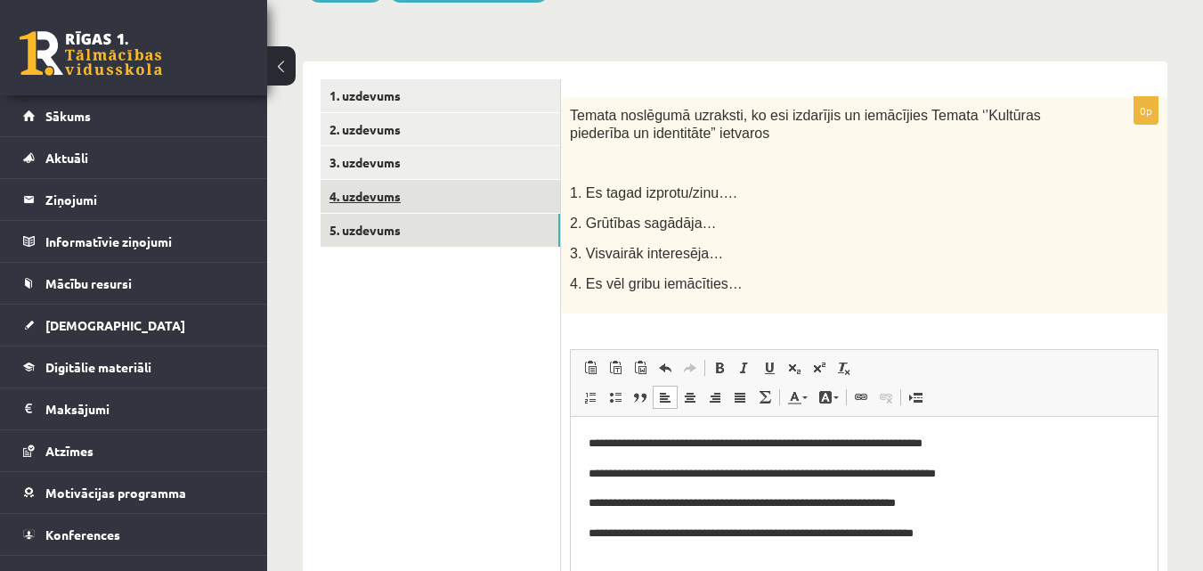
click at [504, 198] on link "4. uzdevums" at bounding box center [441, 196] width 240 height 33
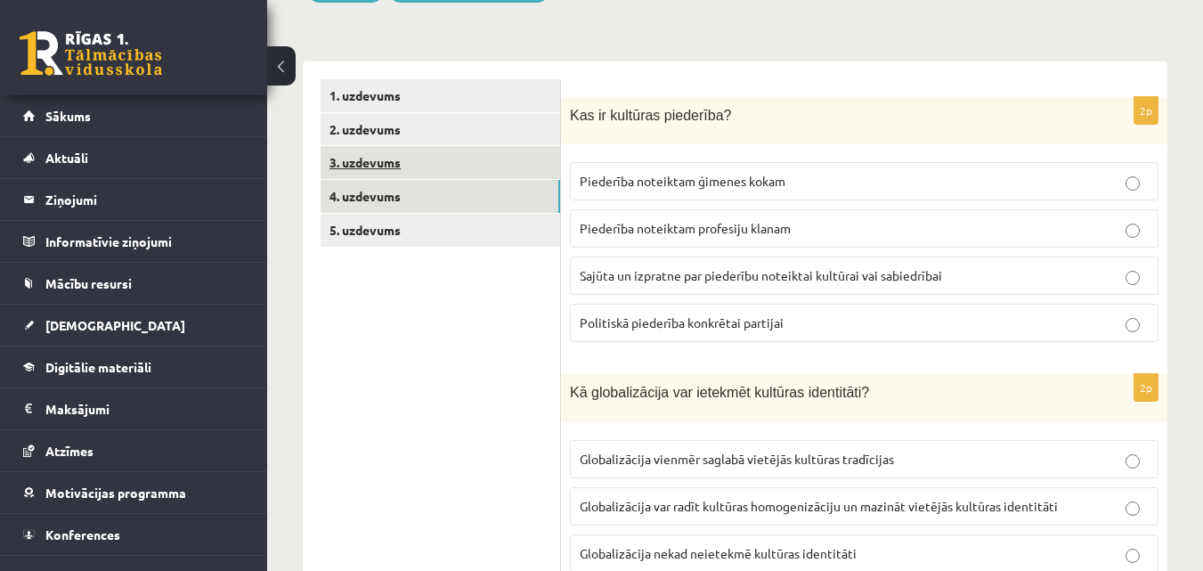
click at [481, 174] on link "3. uzdevums" at bounding box center [441, 162] width 240 height 33
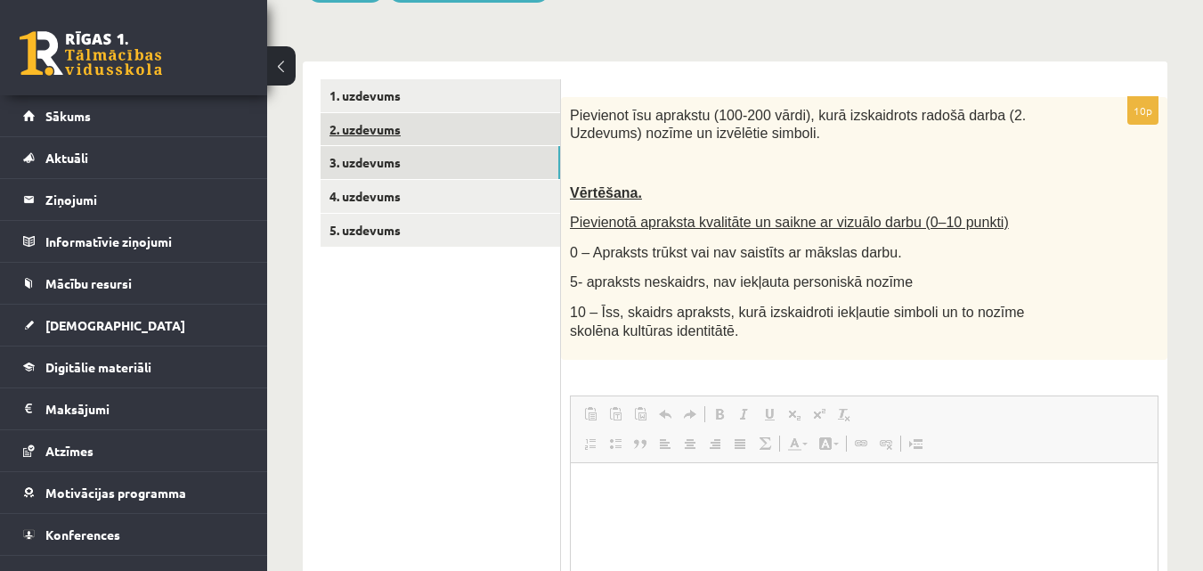
scroll to position [0, 0]
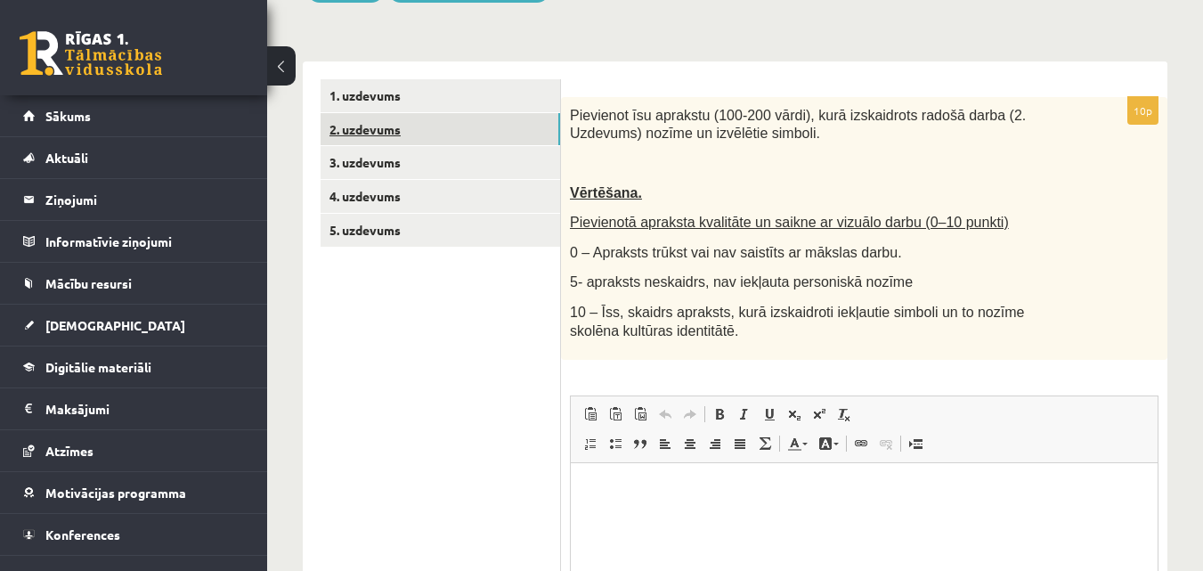
click at [480, 132] on link "2. uzdevums" at bounding box center [441, 129] width 240 height 33
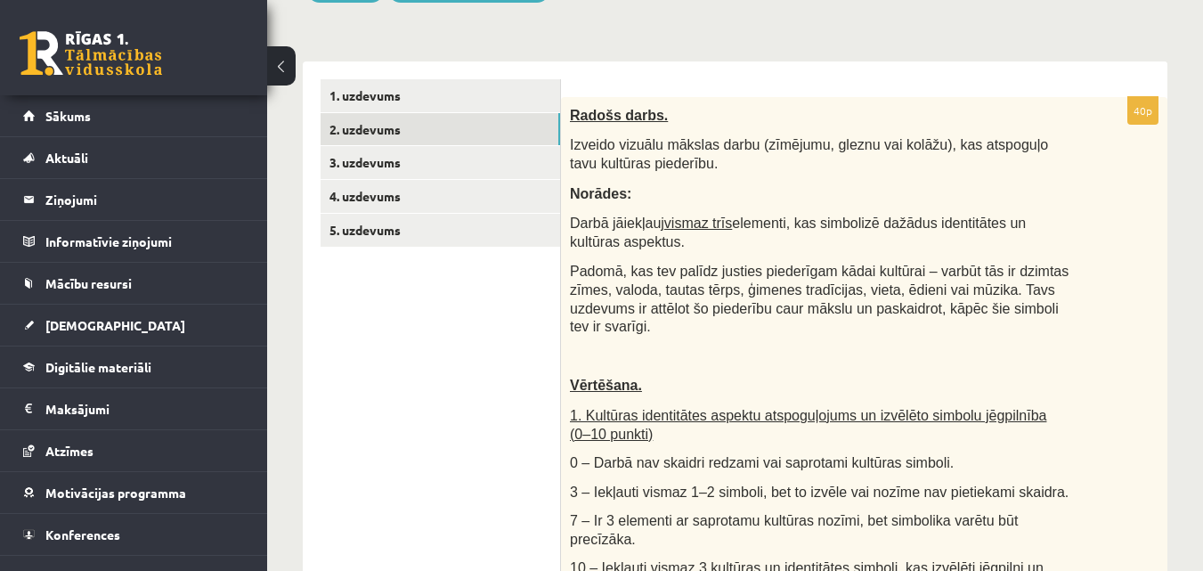
scroll to position [178, 0]
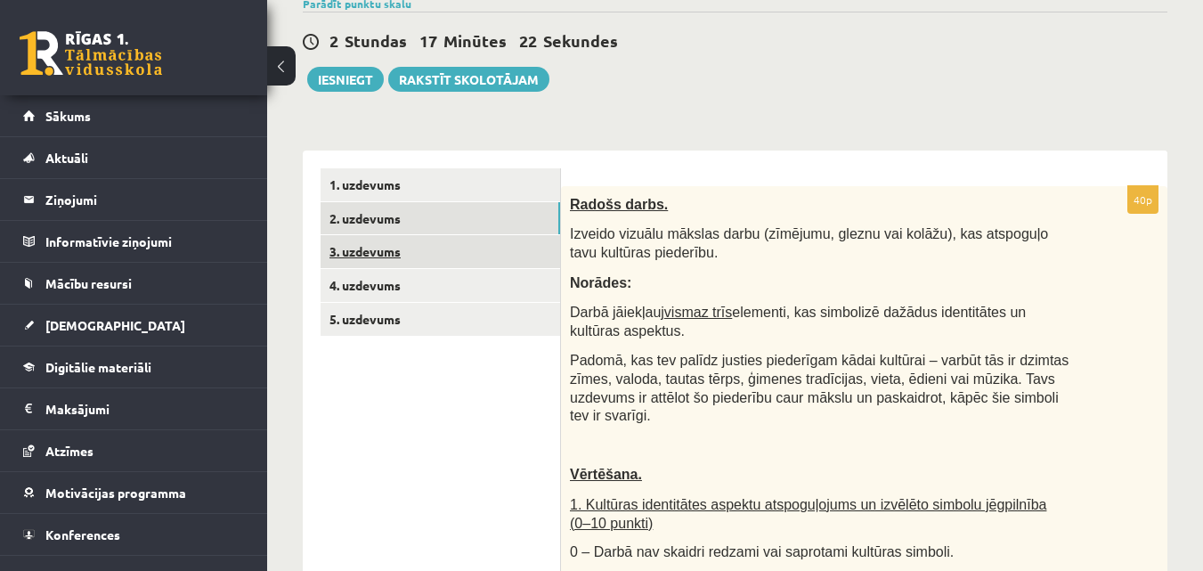
click at [446, 260] on link "3. uzdevums" at bounding box center [441, 251] width 240 height 33
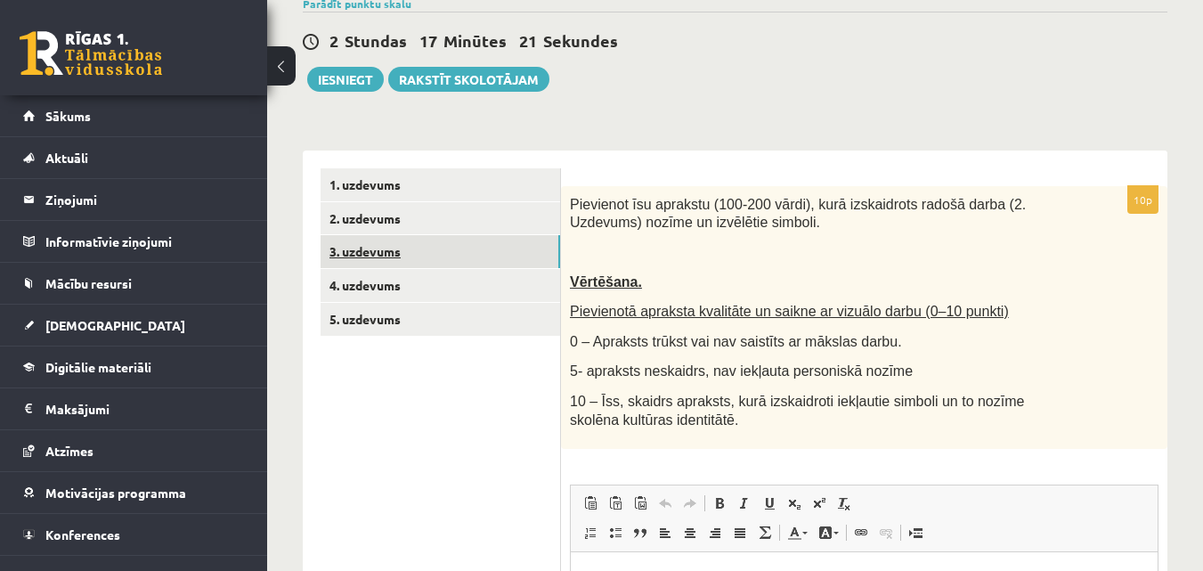
scroll to position [0, 0]
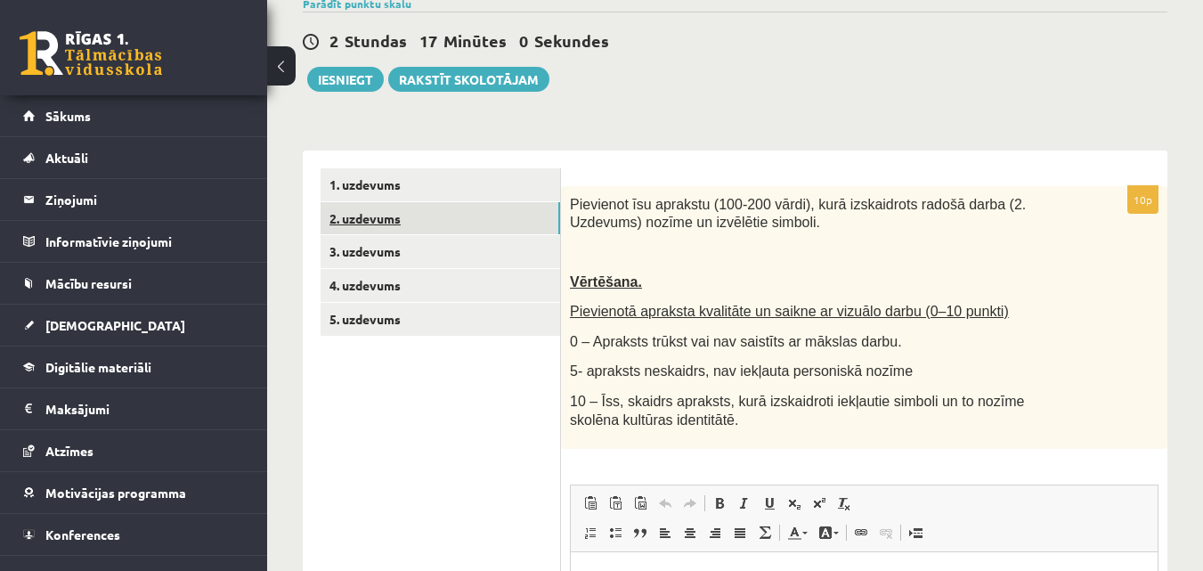
click at [484, 225] on link "2. uzdevums" at bounding box center [441, 218] width 240 height 33
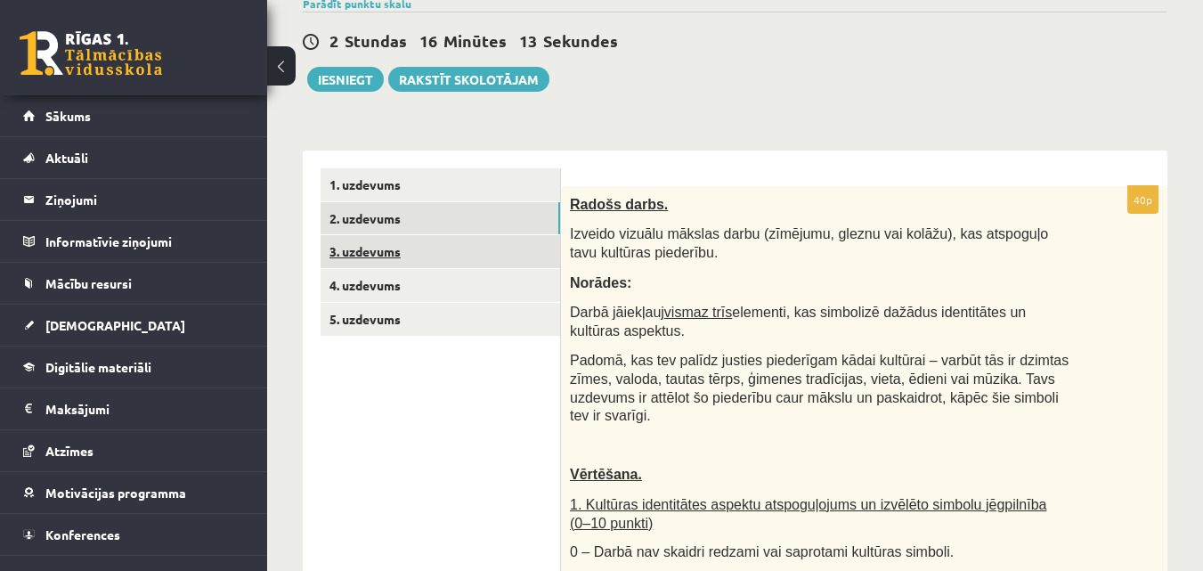
click at [458, 258] on link "3. uzdevums" at bounding box center [441, 251] width 240 height 33
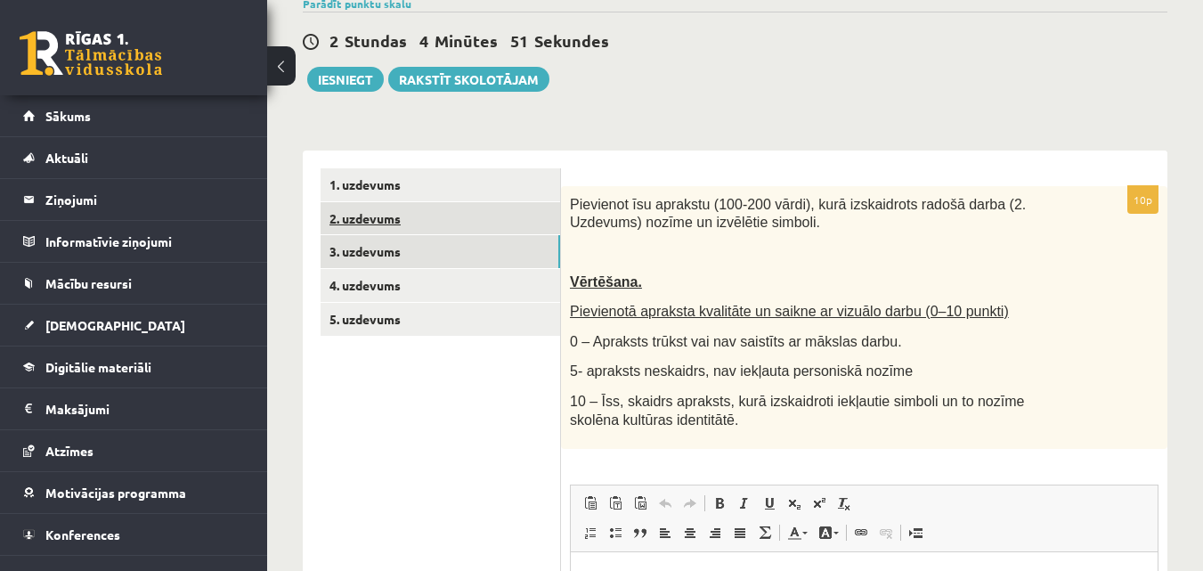
click at [528, 219] on link "2. uzdevums" at bounding box center [441, 218] width 240 height 33
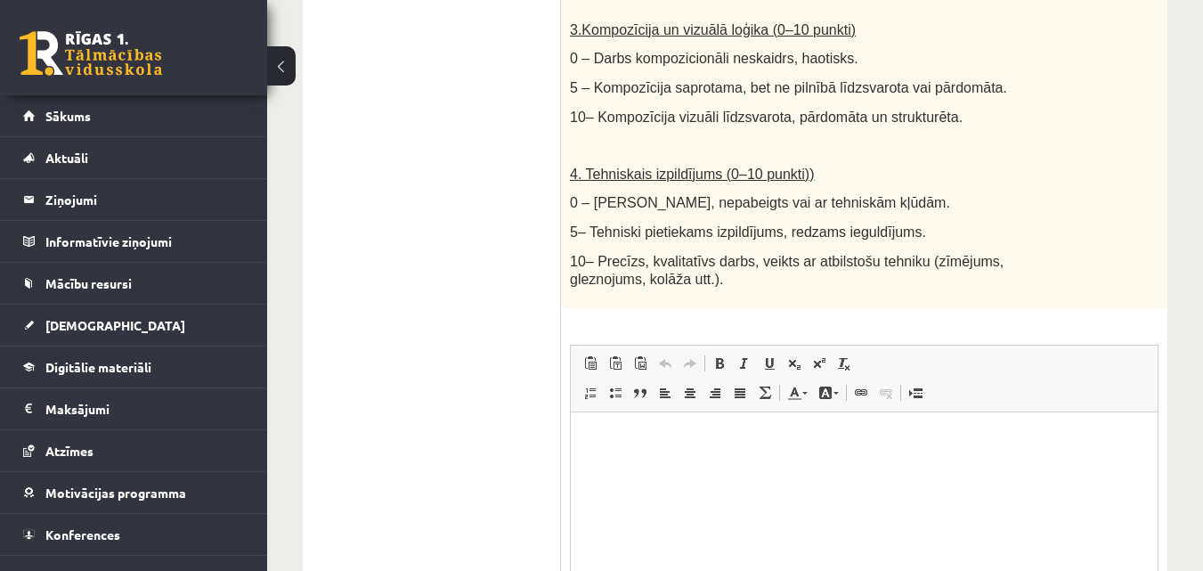
scroll to position [1207, 0]
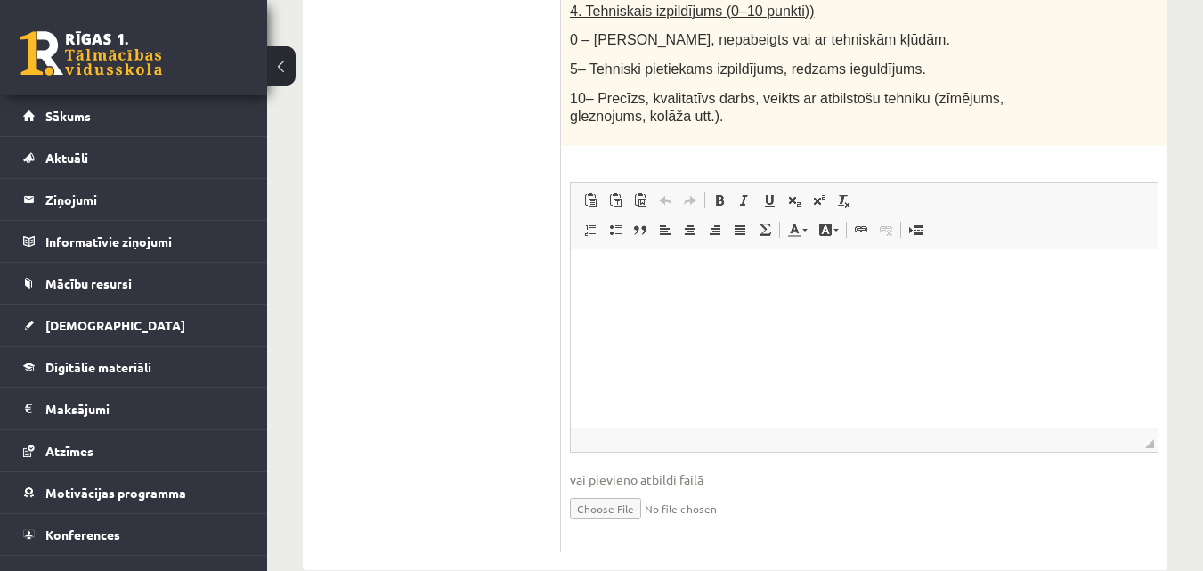
click at [635, 489] on input "file" at bounding box center [864, 507] width 589 height 37
type input "**********"
click at [623, 525] on link "Iesniegtā atbilde" at bounding box center [617, 534] width 95 height 19
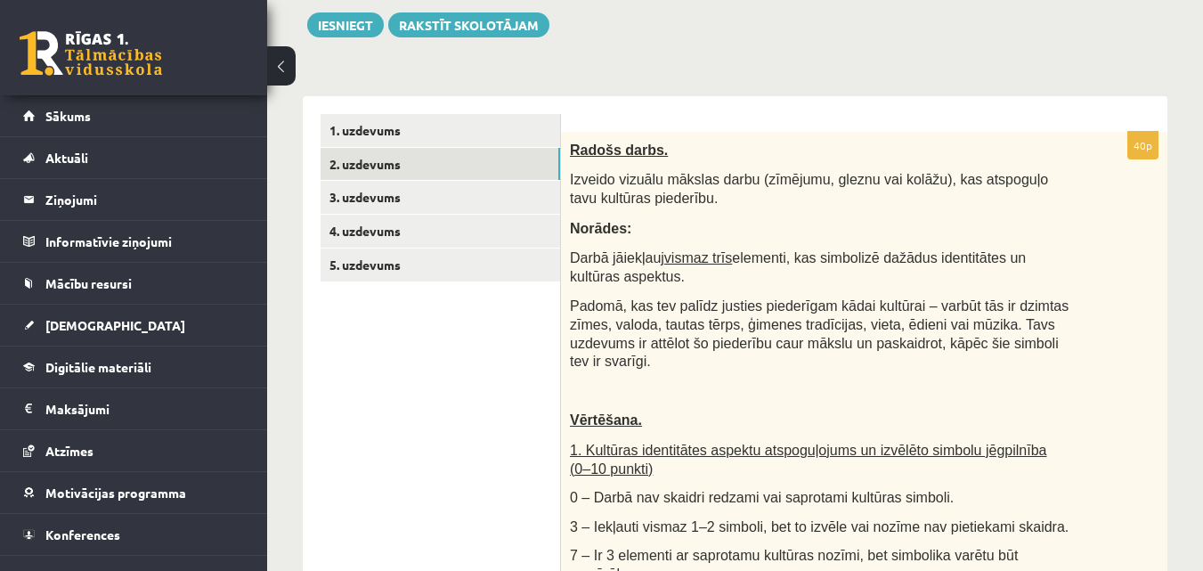
scroll to position [49, 0]
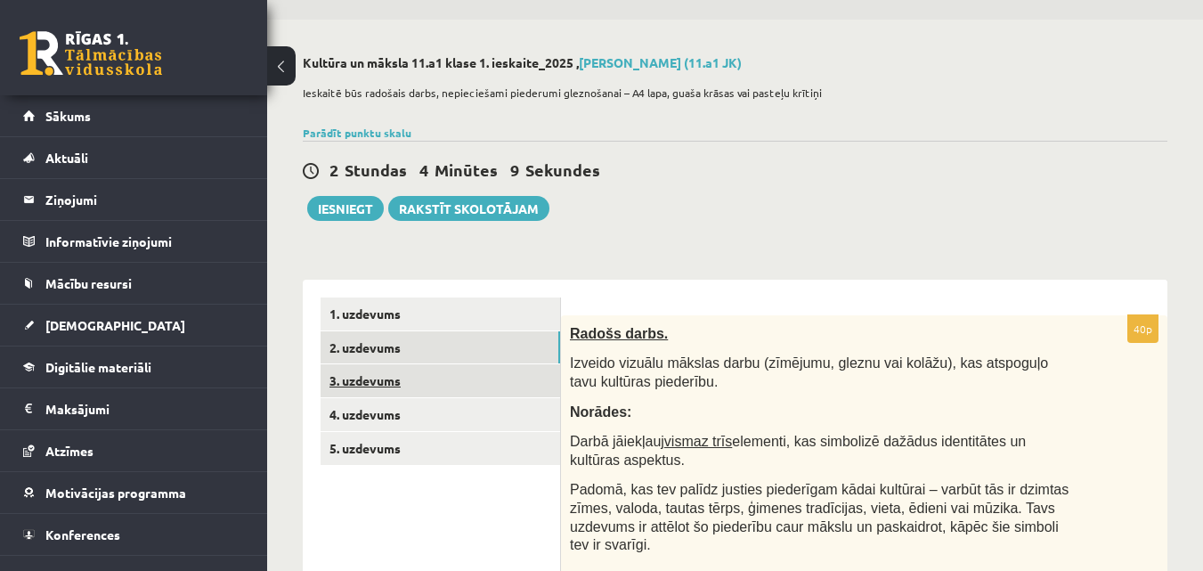
click at [471, 379] on link "3. uzdevums" at bounding box center [441, 380] width 240 height 33
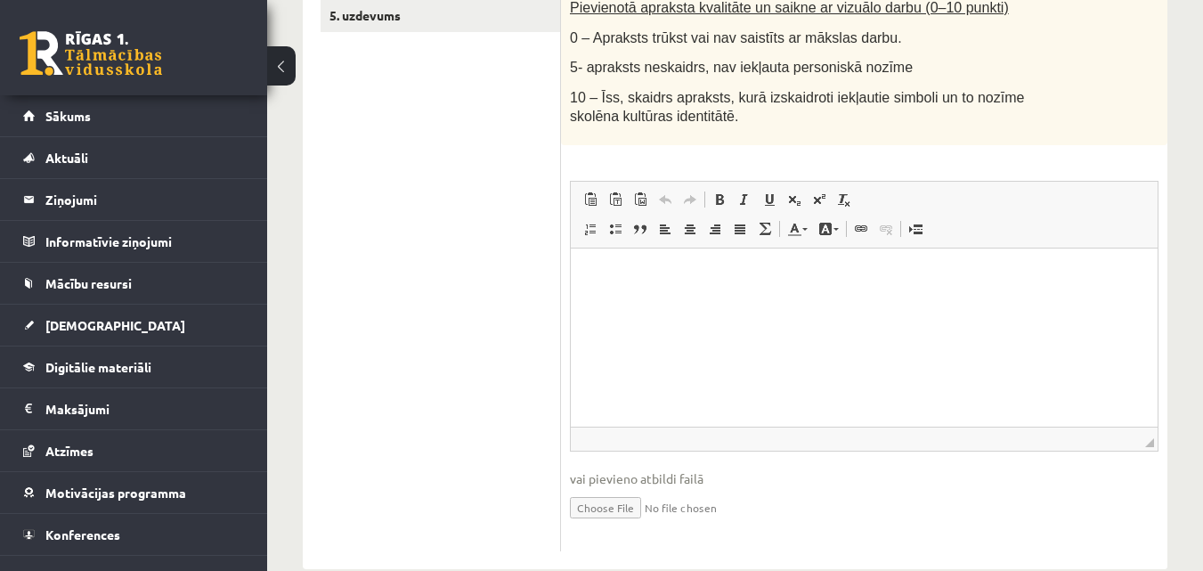
scroll to position [517, 0]
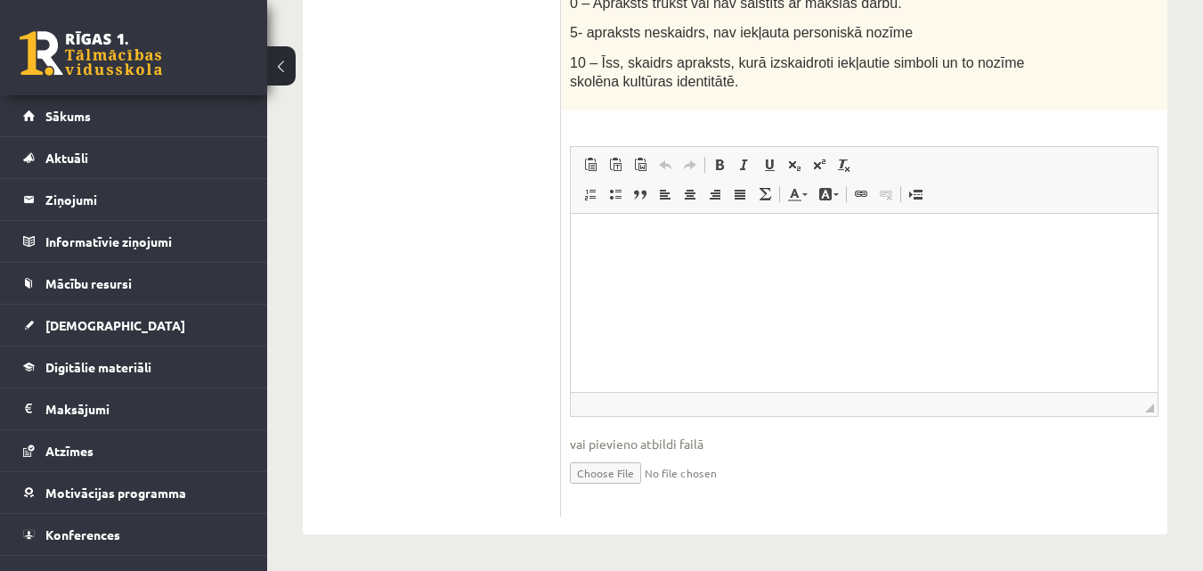
click at [628, 268] on html at bounding box center [864, 241] width 587 height 54
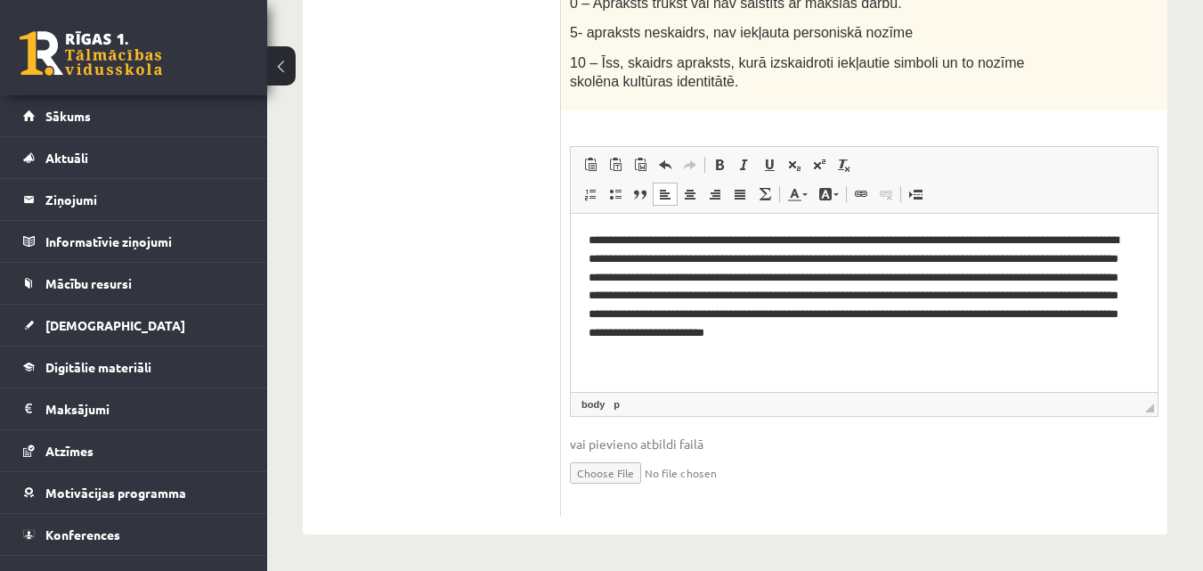
click at [654, 364] on html "**********" at bounding box center [864, 297] width 587 height 166
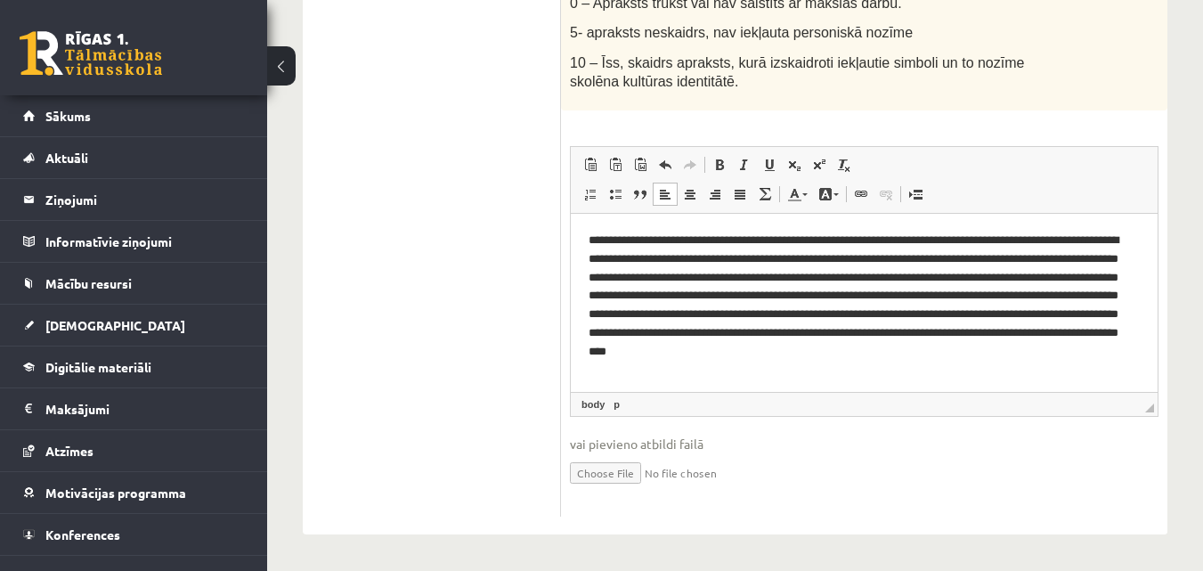
click at [1075, 345] on p "**********" at bounding box center [864, 297] width 551 height 130
drag, startPoint x: 723, startPoint y: 314, endPoint x: 742, endPoint y: 312, distance: 18.9
click at [742, 312] on p "**********" at bounding box center [864, 297] width 551 height 130
copy p "****"
click at [676, 314] on p "**********" at bounding box center [864, 297] width 551 height 130
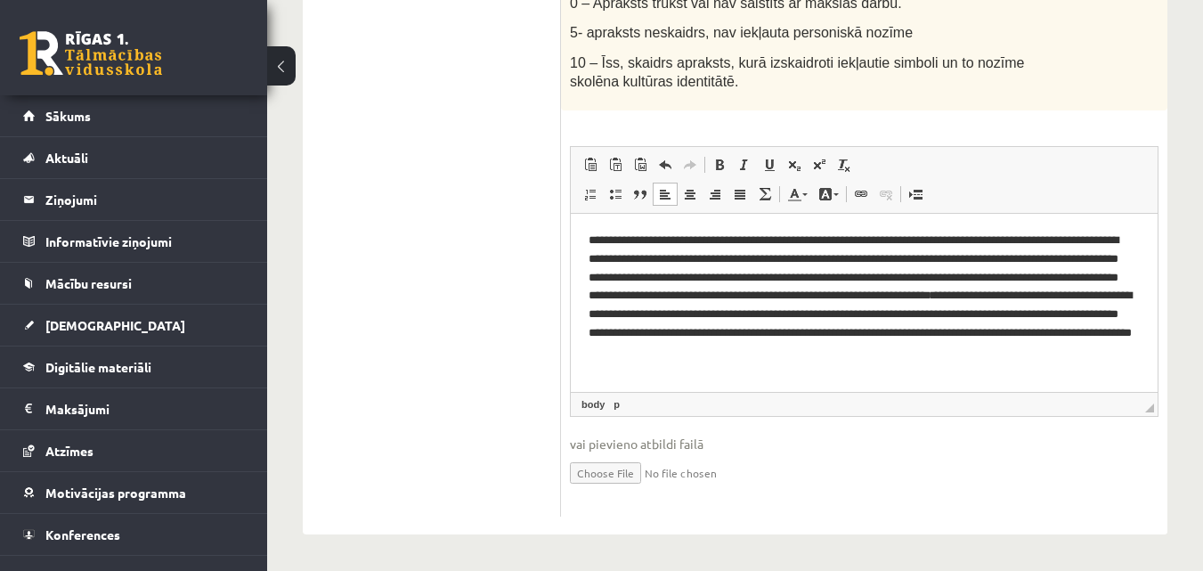
click at [939, 313] on p "**********" at bounding box center [864, 297] width 551 height 130
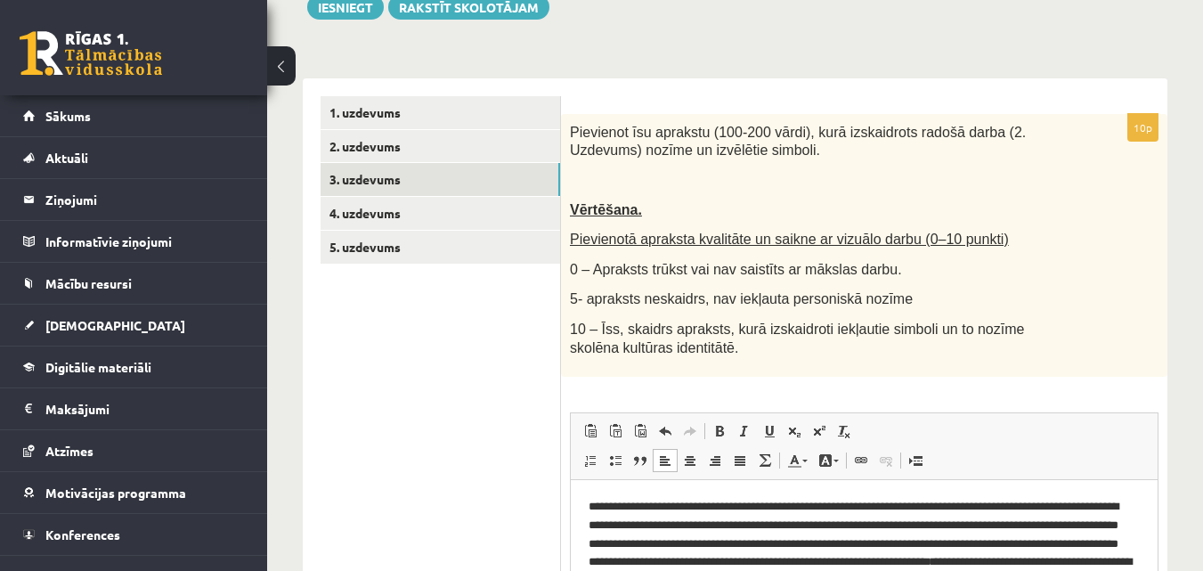
scroll to position [161, 0]
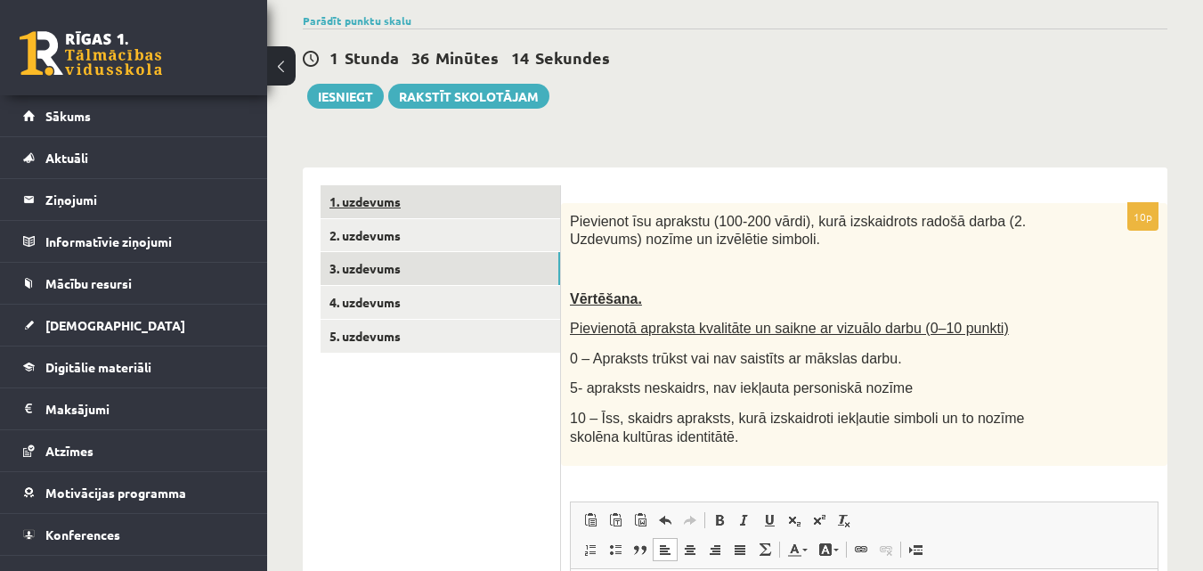
click at [401, 210] on link "1. uzdevums" at bounding box center [441, 201] width 240 height 33
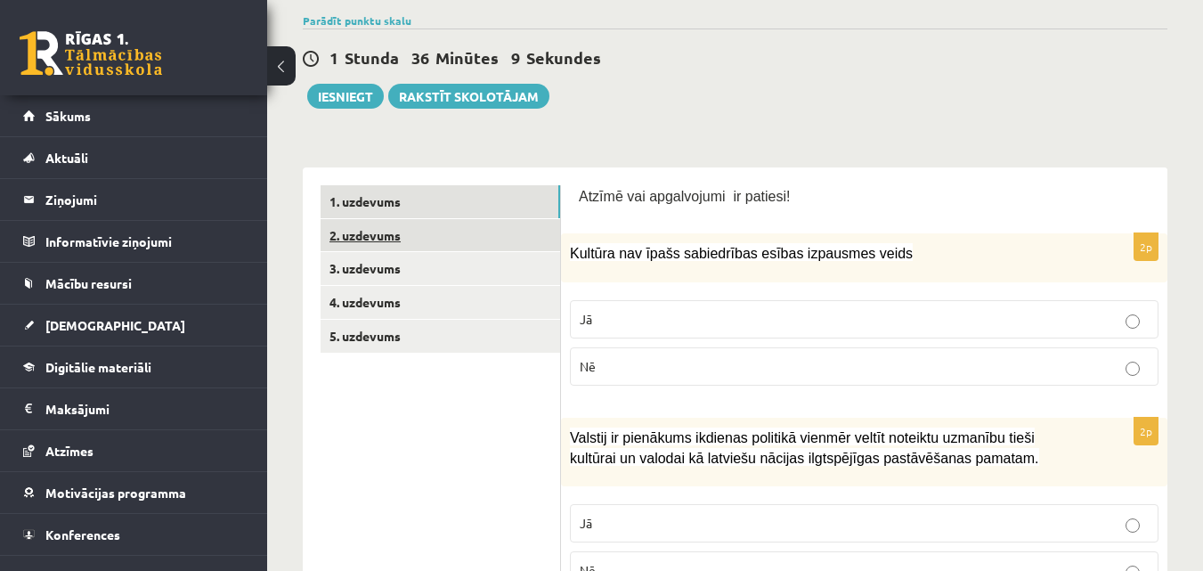
click at [378, 233] on link "2. uzdevums" at bounding box center [441, 235] width 240 height 33
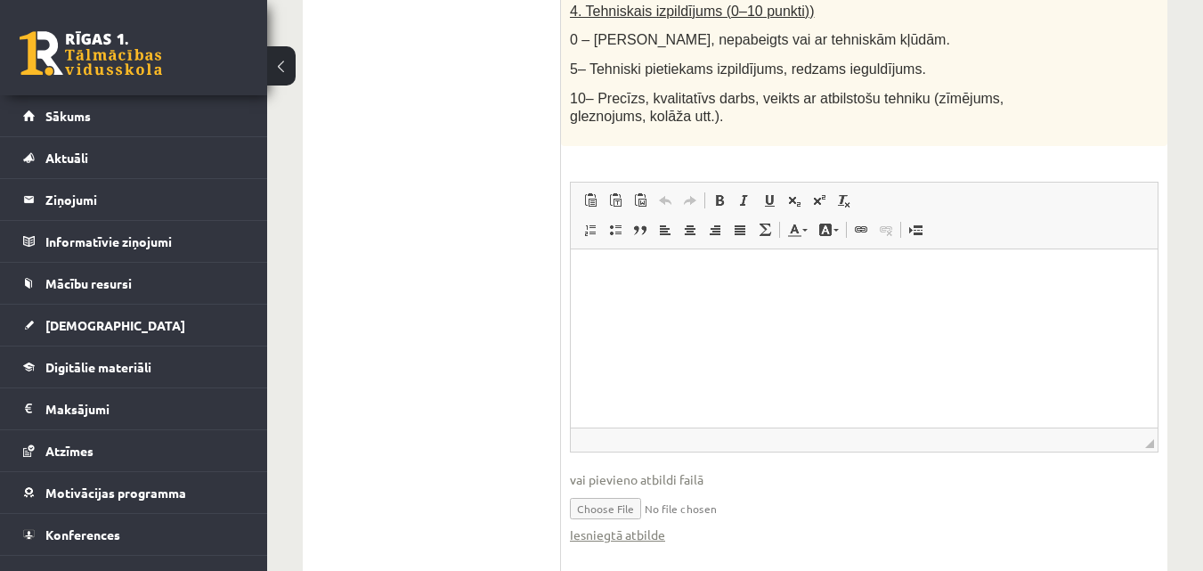
scroll to position [1225, 0]
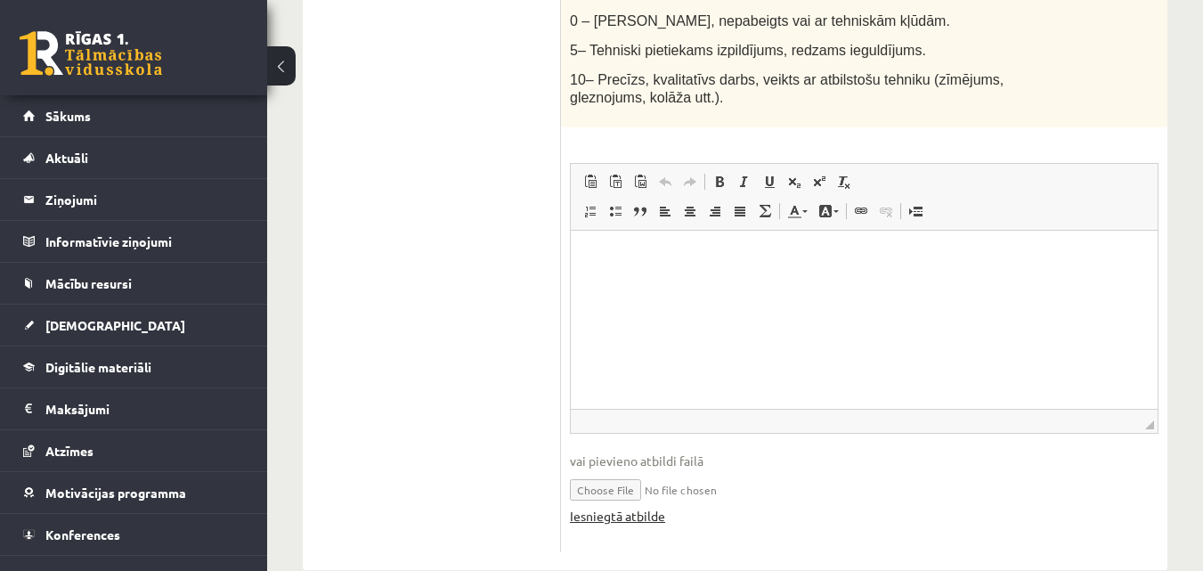
click at [649, 507] on link "Iesniegtā atbilde" at bounding box center [617, 516] width 95 height 19
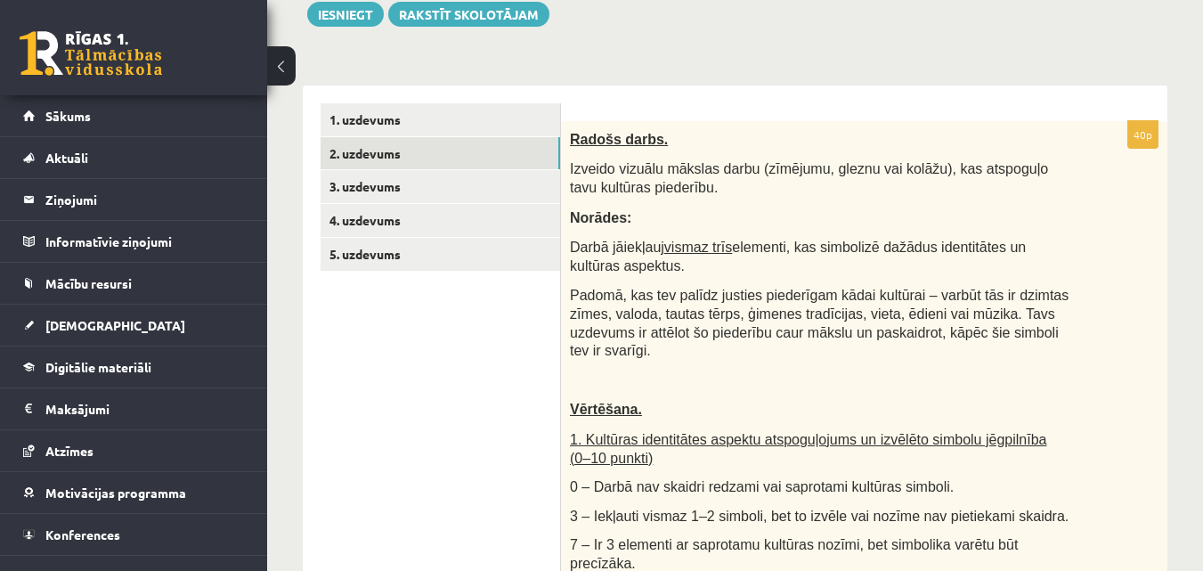
scroll to position [157, 0]
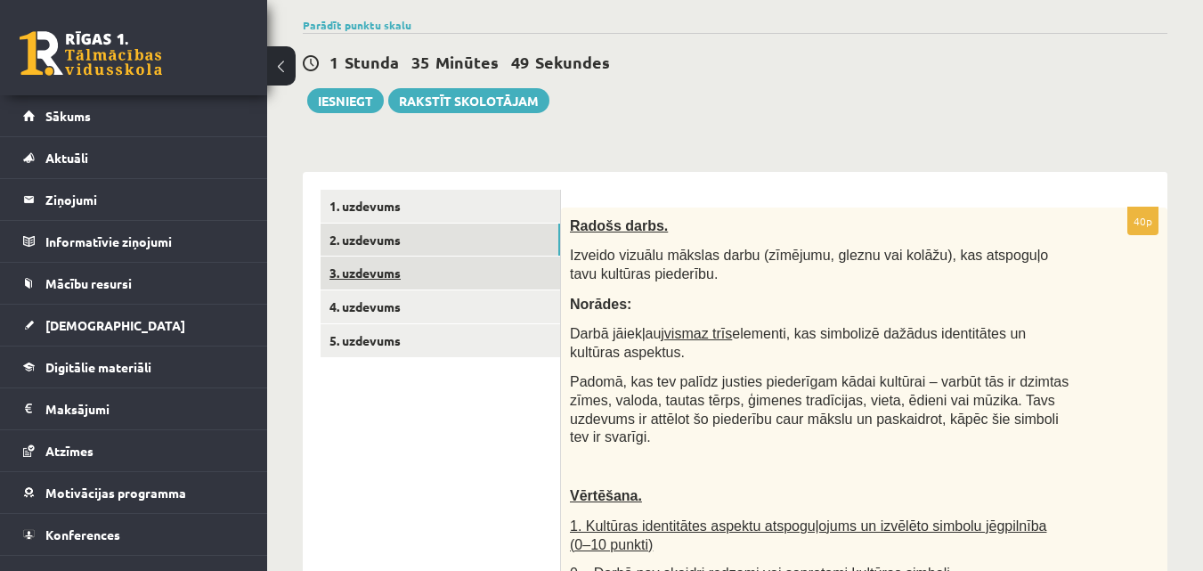
click at [362, 263] on link "3. uzdevums" at bounding box center [441, 272] width 240 height 33
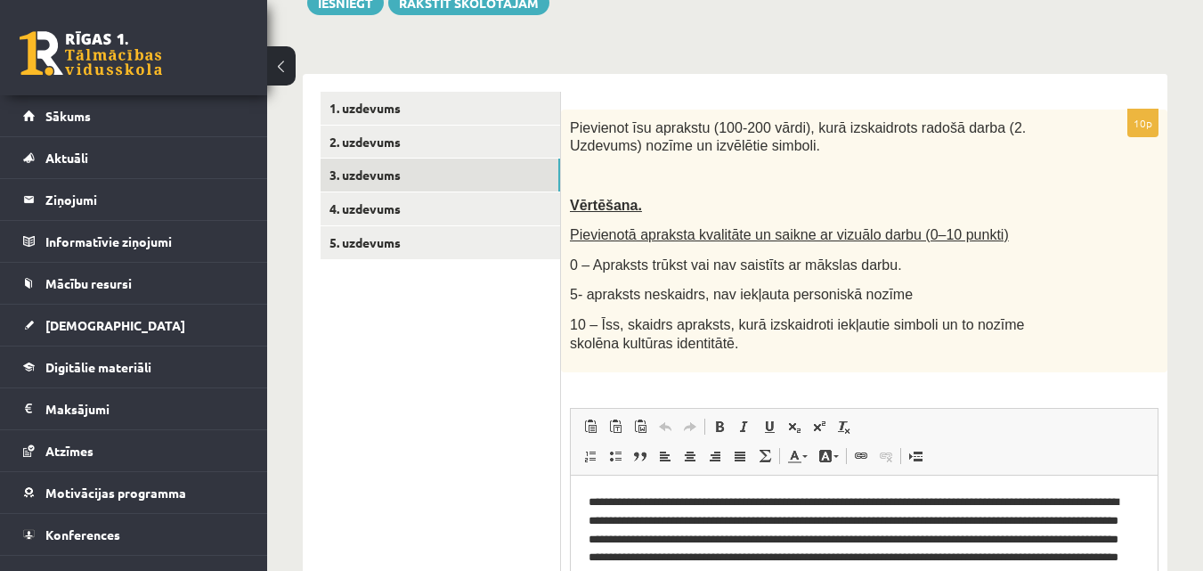
scroll to position [250, 0]
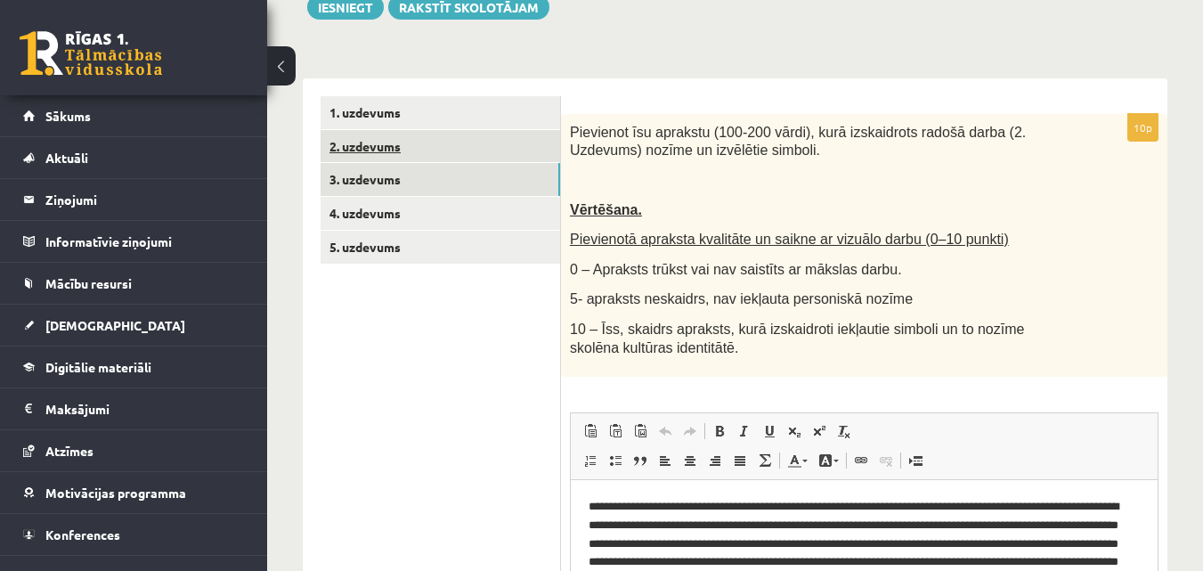
click at [452, 146] on link "2. uzdevums" at bounding box center [441, 146] width 240 height 33
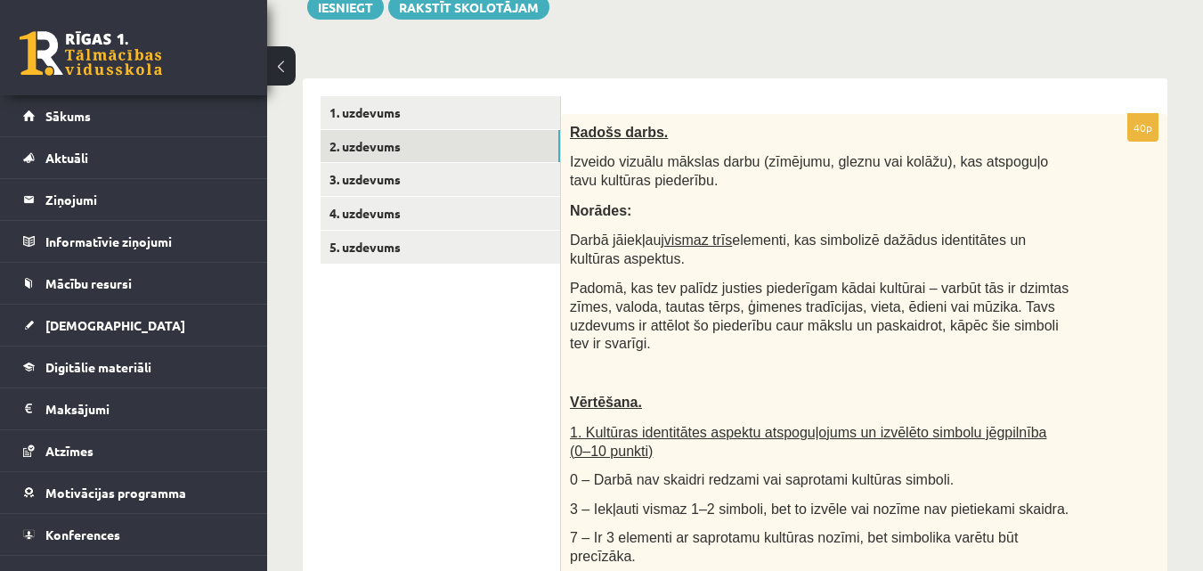
scroll to position [0, 0]
click at [520, 191] on link "3. uzdevums" at bounding box center [441, 179] width 240 height 33
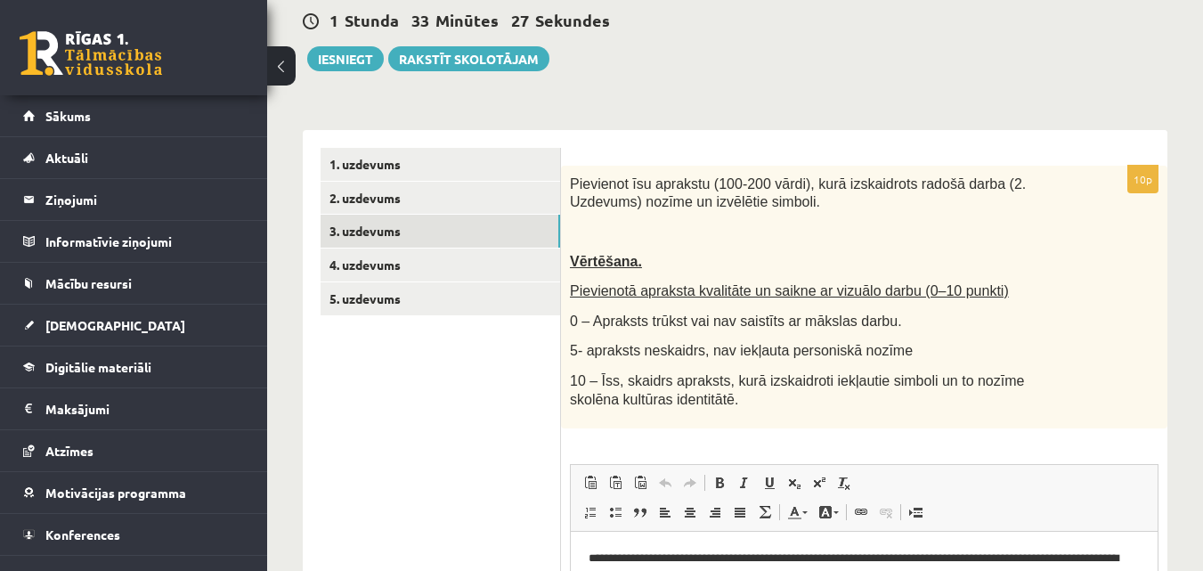
scroll to position [161, 0]
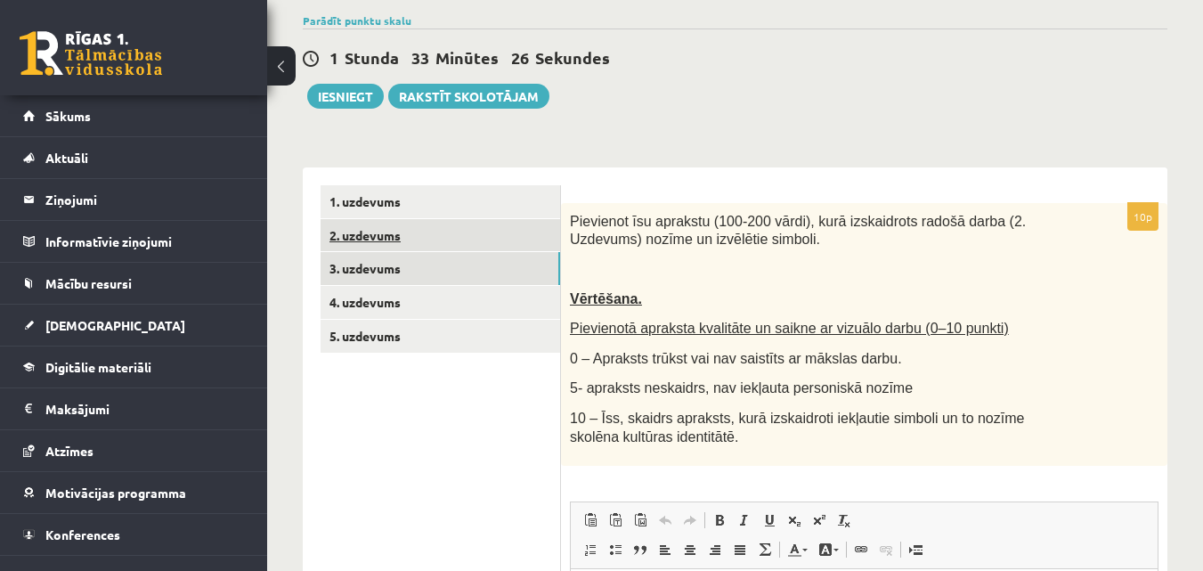
click at [407, 243] on link "2. uzdevums" at bounding box center [441, 235] width 240 height 33
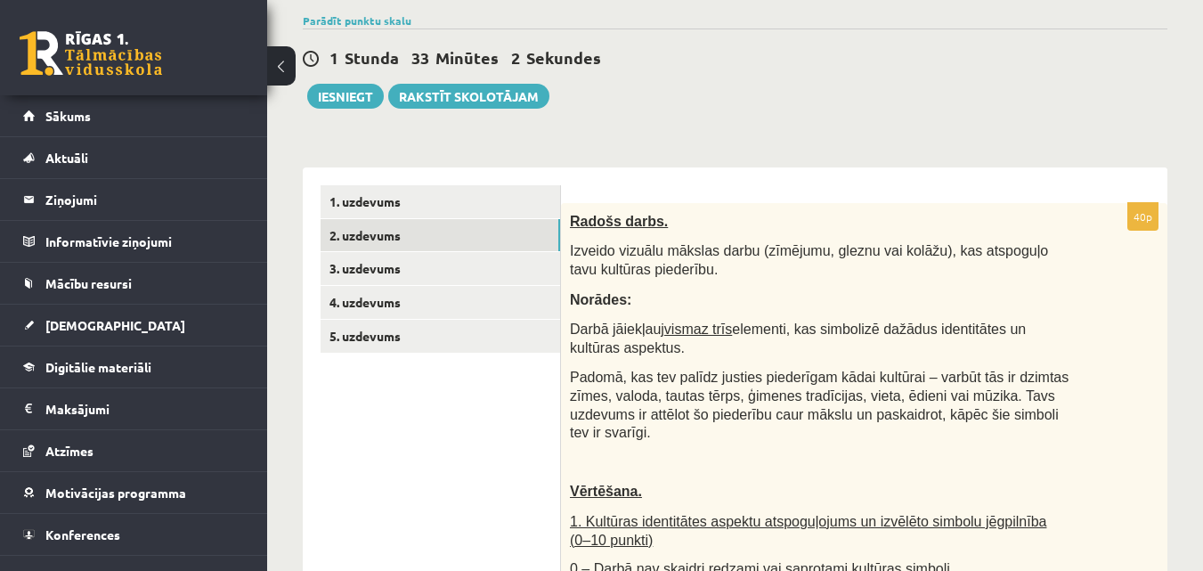
scroll to position [339, 0]
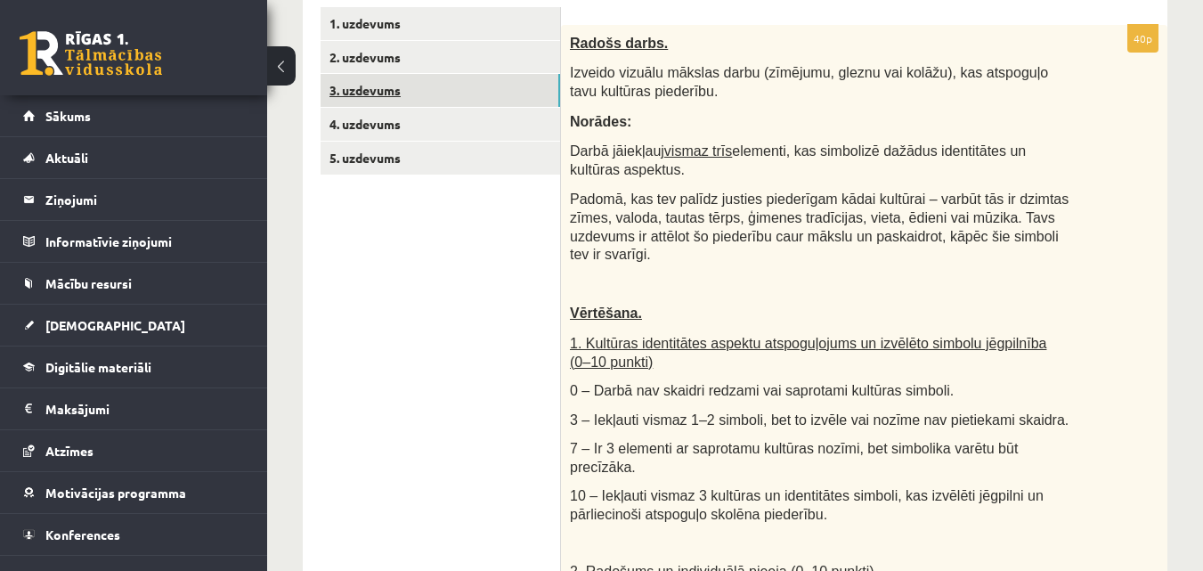
click at [425, 90] on link "3. uzdevums" at bounding box center [441, 90] width 240 height 33
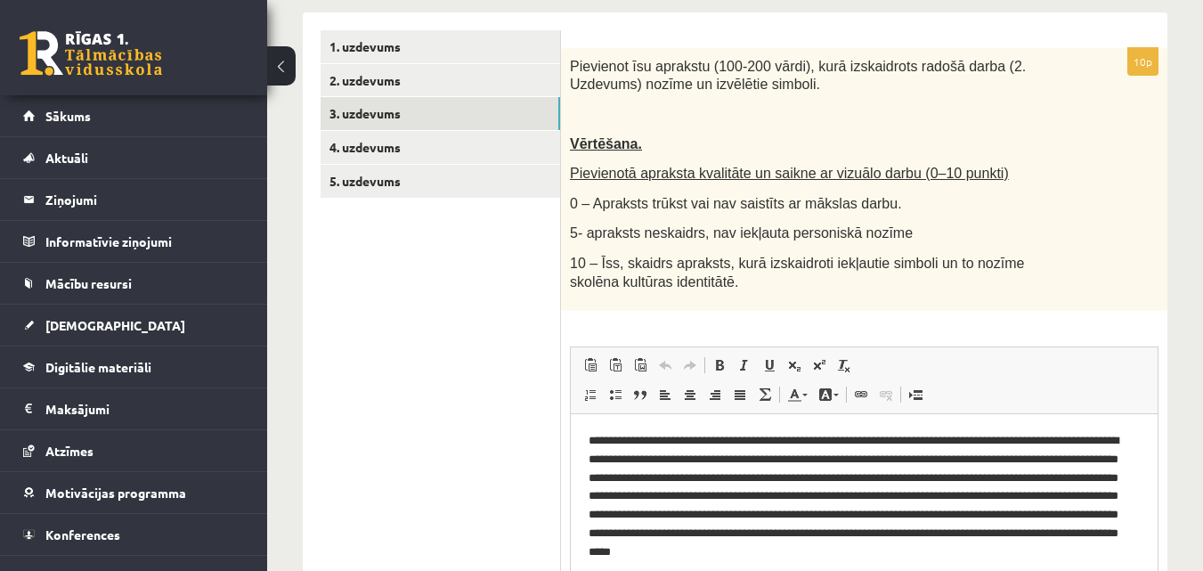
scroll to position [517, 0]
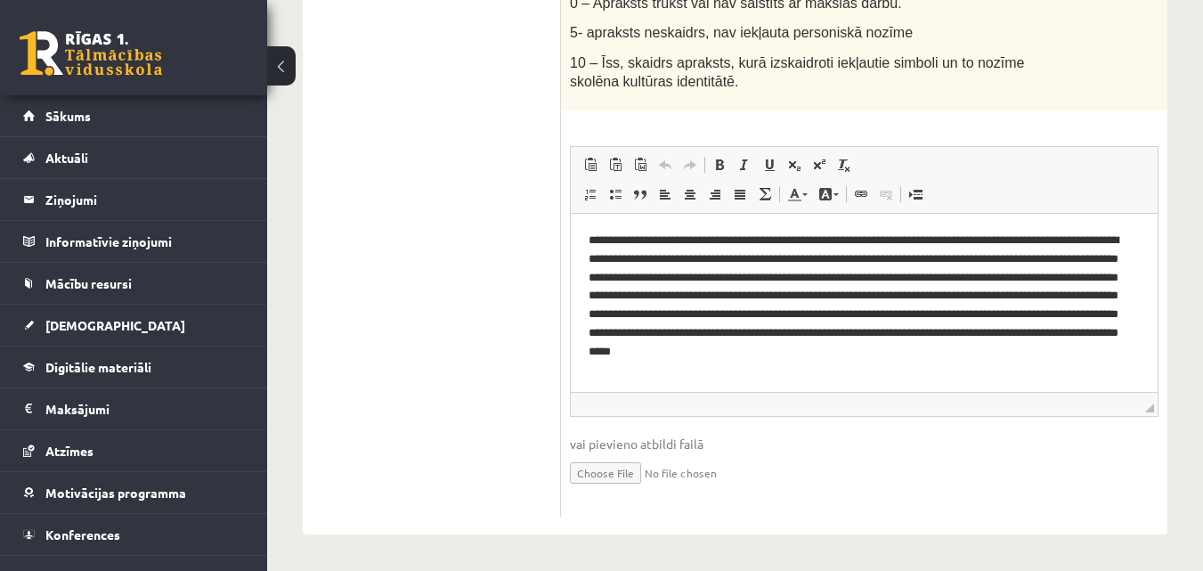
click at [1144, 253] on html "**********" at bounding box center [864, 297] width 587 height 166
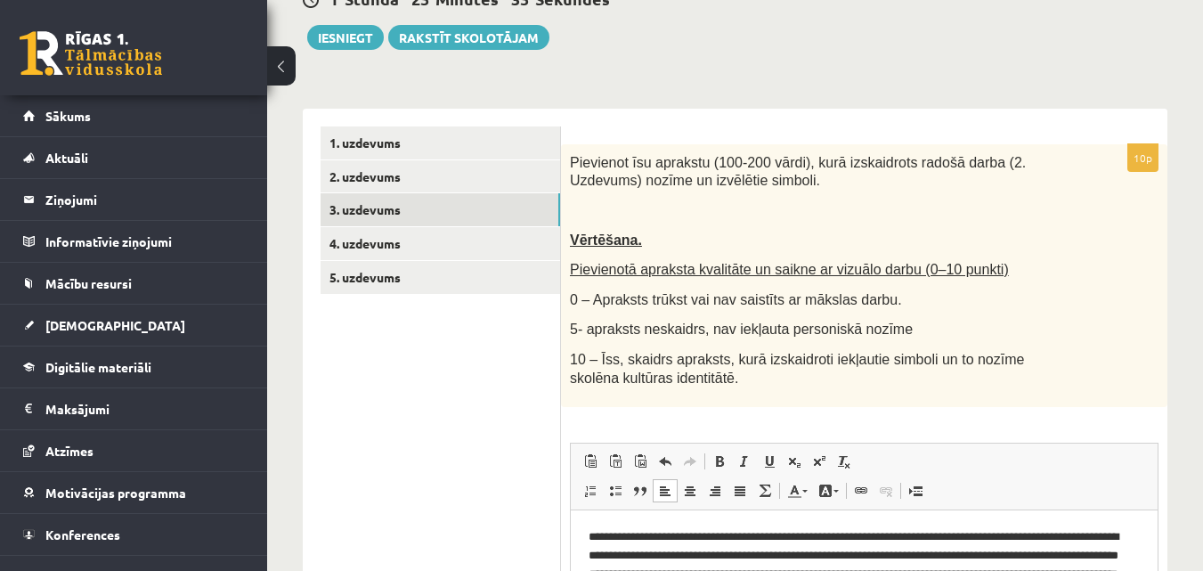
scroll to position [250, 0]
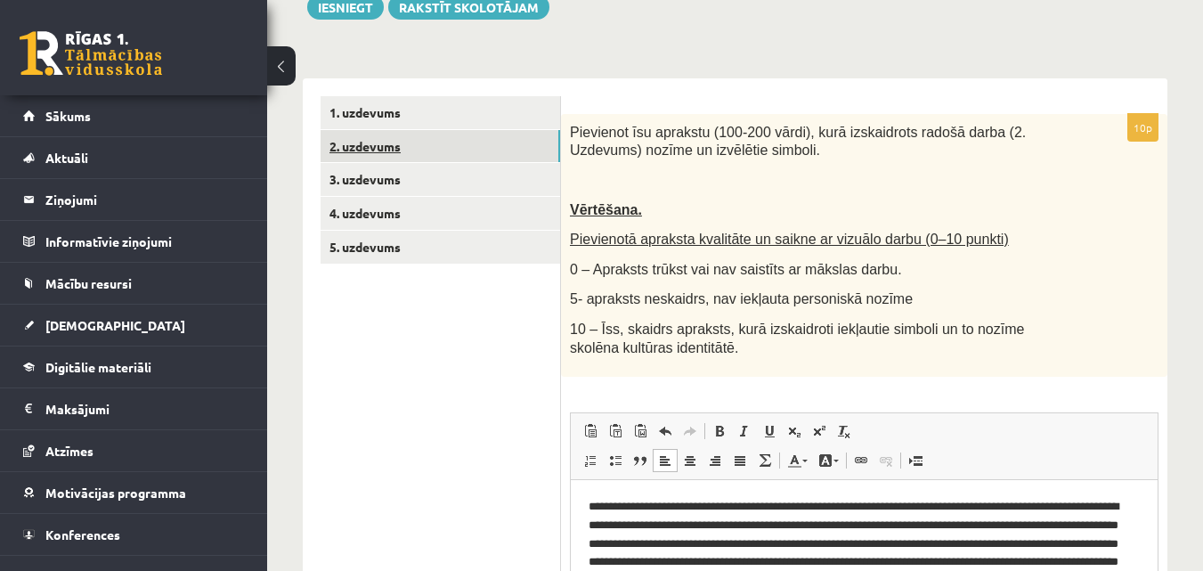
click at [358, 142] on link "2. uzdevums" at bounding box center [441, 146] width 240 height 33
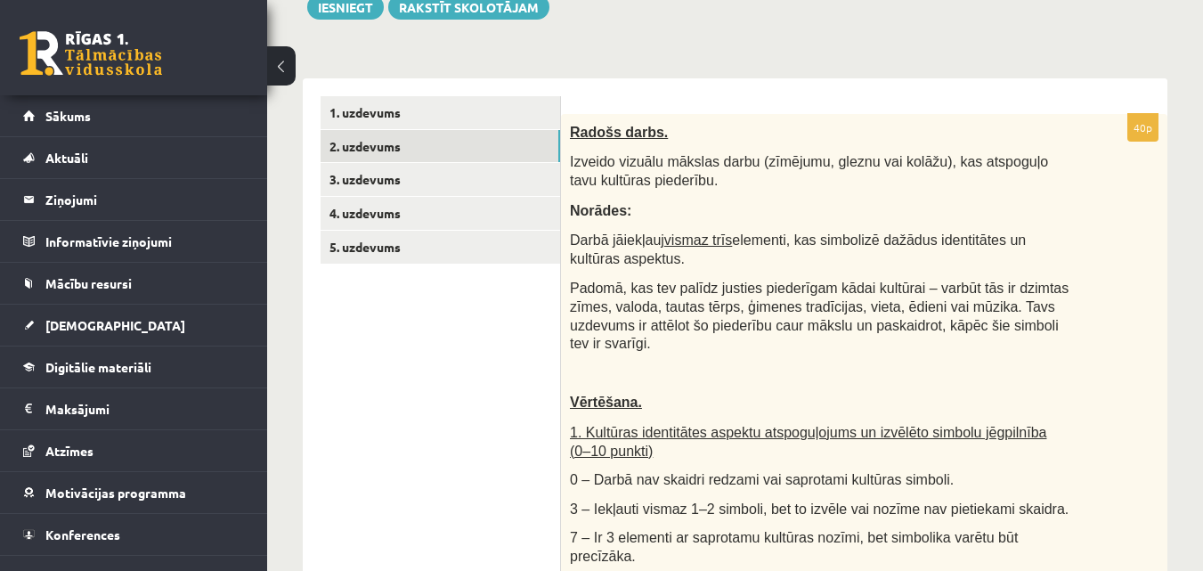
scroll to position [0, 0]
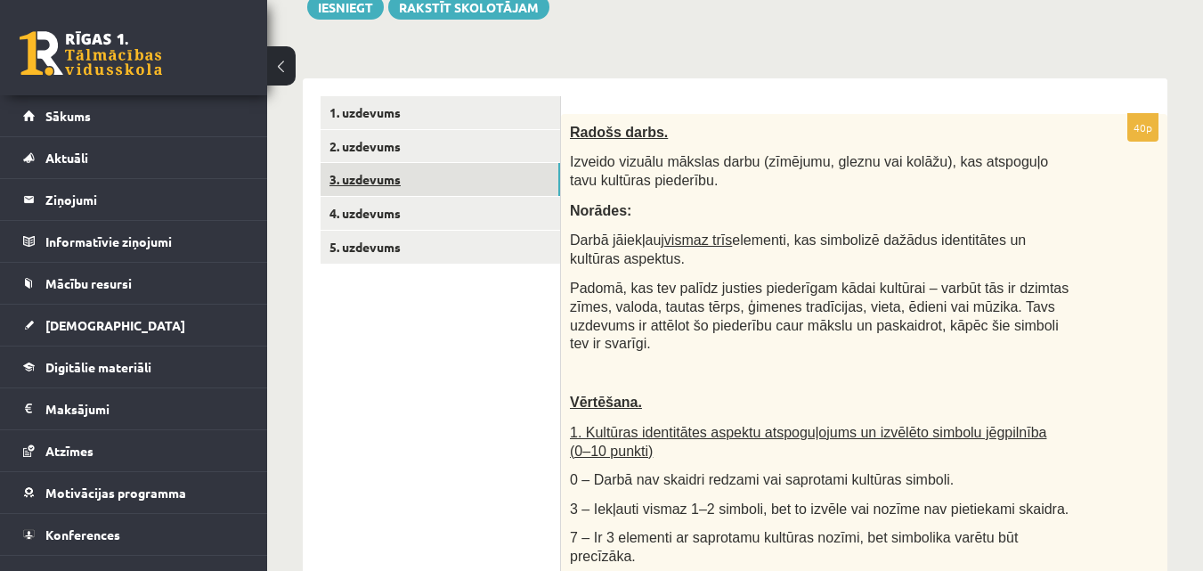
click at [378, 182] on link "3. uzdevums" at bounding box center [441, 179] width 240 height 33
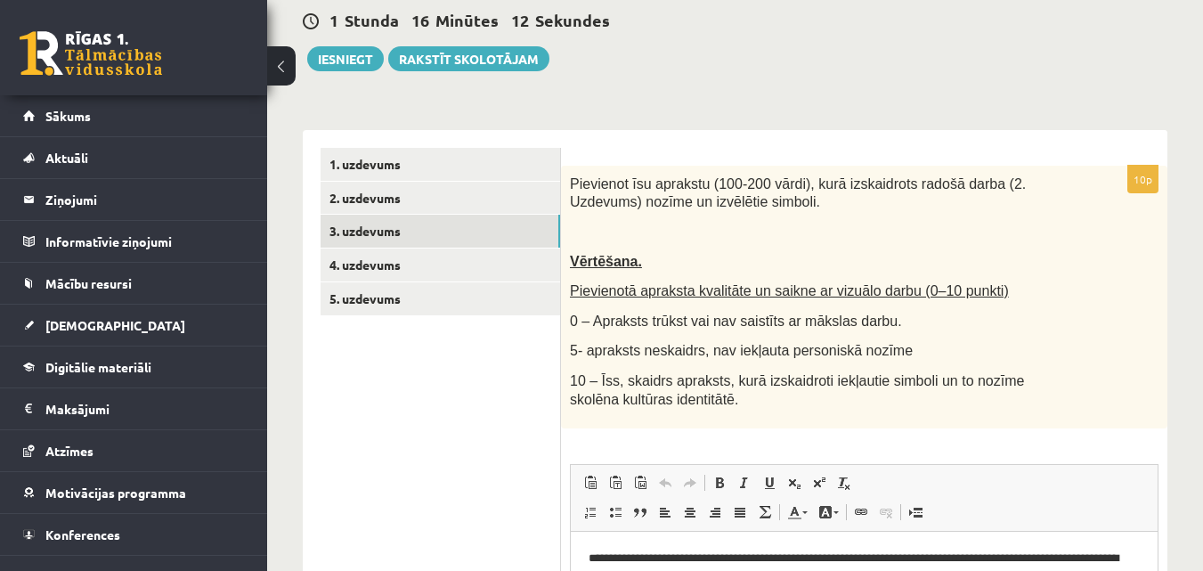
scroll to position [267, 0]
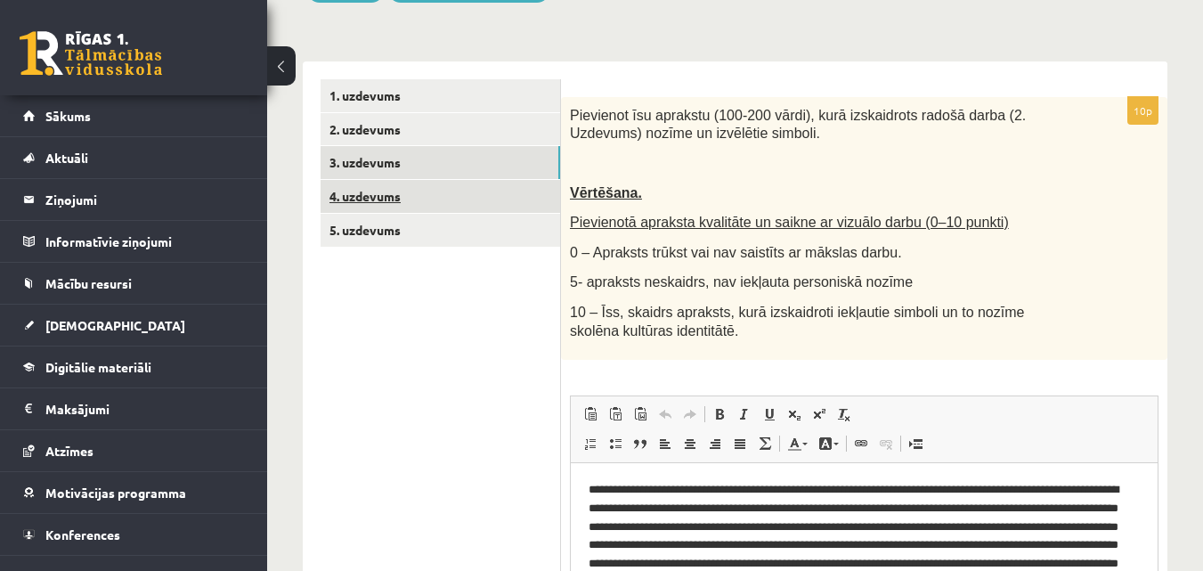
click at [468, 202] on link "4. uzdevums" at bounding box center [441, 196] width 240 height 33
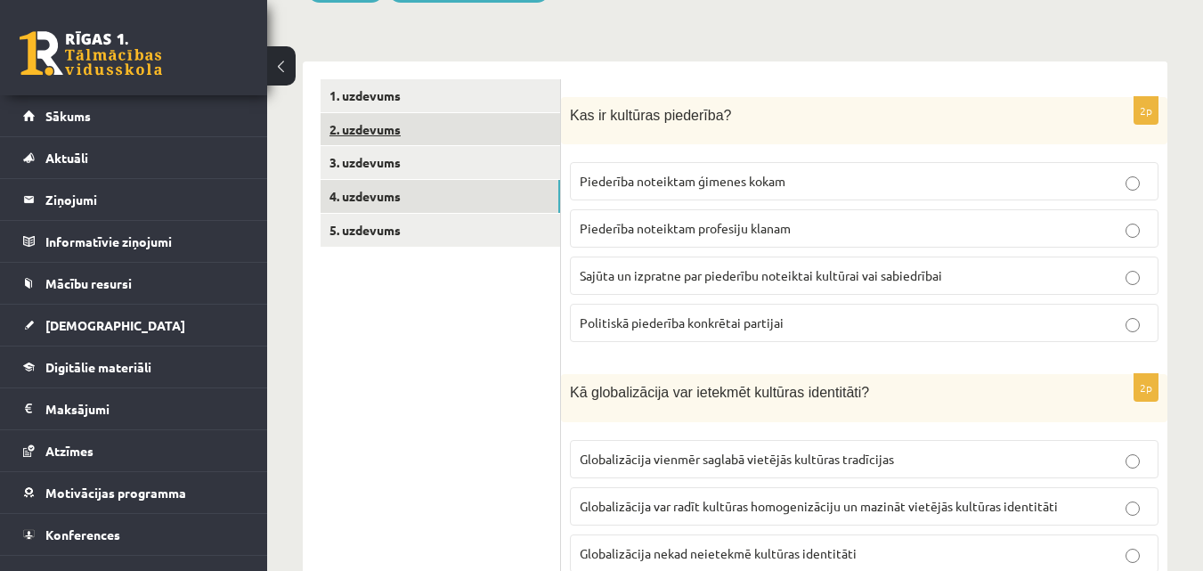
click at [471, 142] on link "2. uzdevums" at bounding box center [441, 129] width 240 height 33
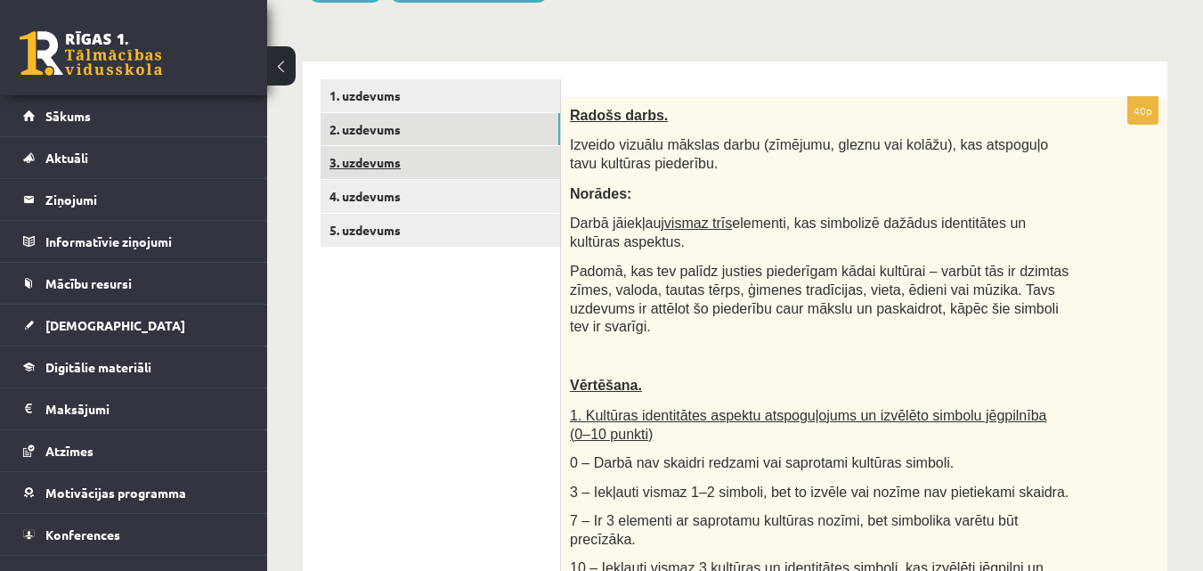
scroll to position [0, 0]
click at [498, 171] on link "3. uzdevums" at bounding box center [441, 162] width 240 height 33
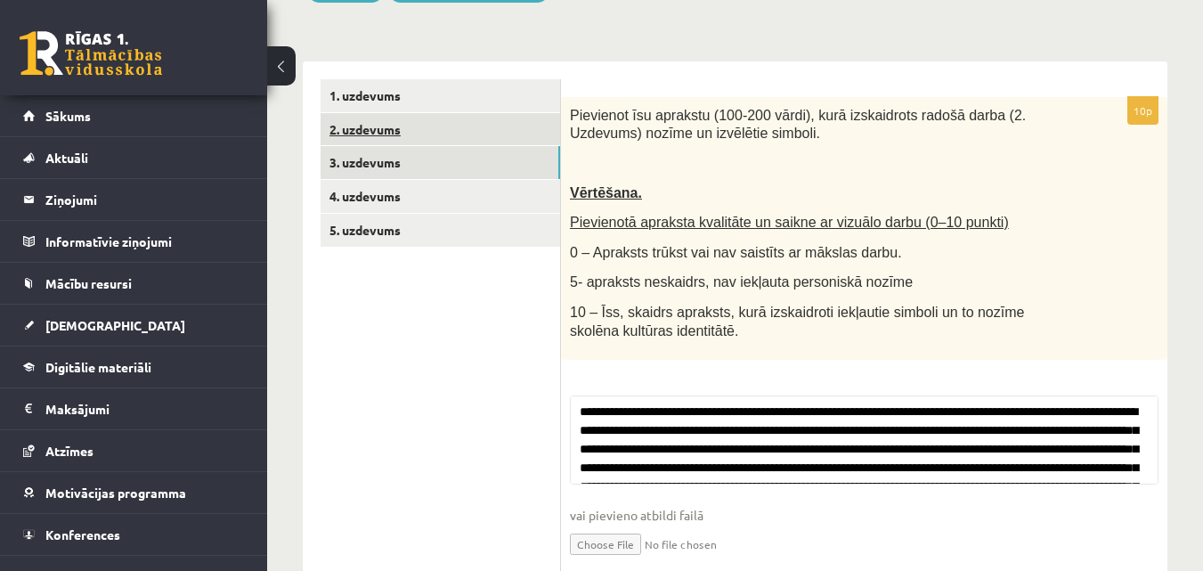
click at [500, 138] on link "2. uzdevums" at bounding box center [441, 129] width 240 height 33
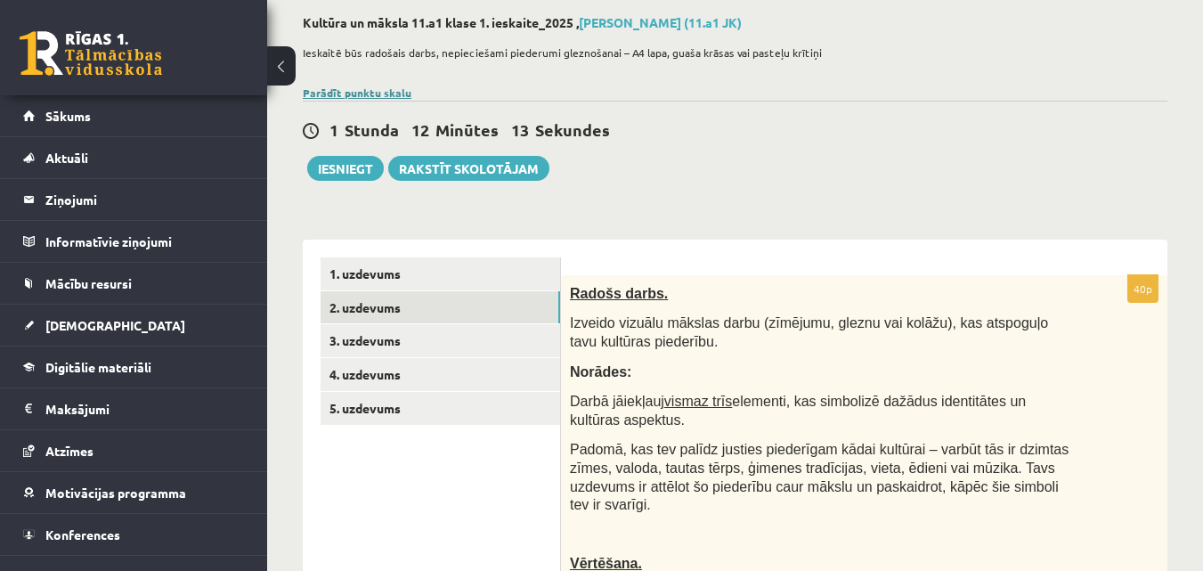
click at [348, 86] on link "Parādīt punktu skalu" at bounding box center [357, 92] width 109 height 14
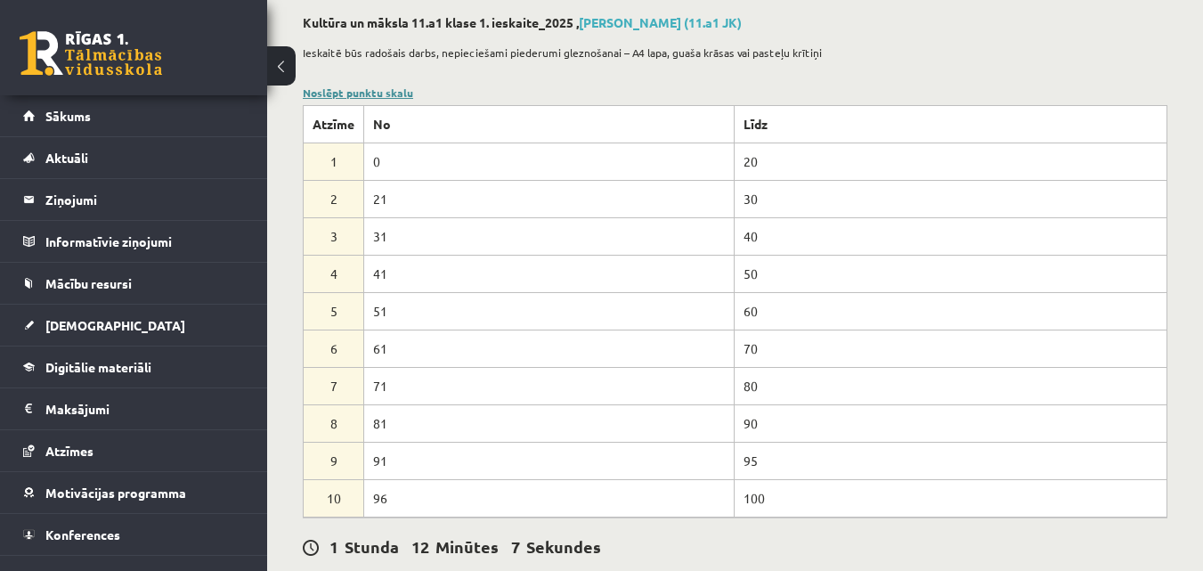
click at [353, 89] on link "Noslēpt punktu skalu" at bounding box center [358, 92] width 110 height 14
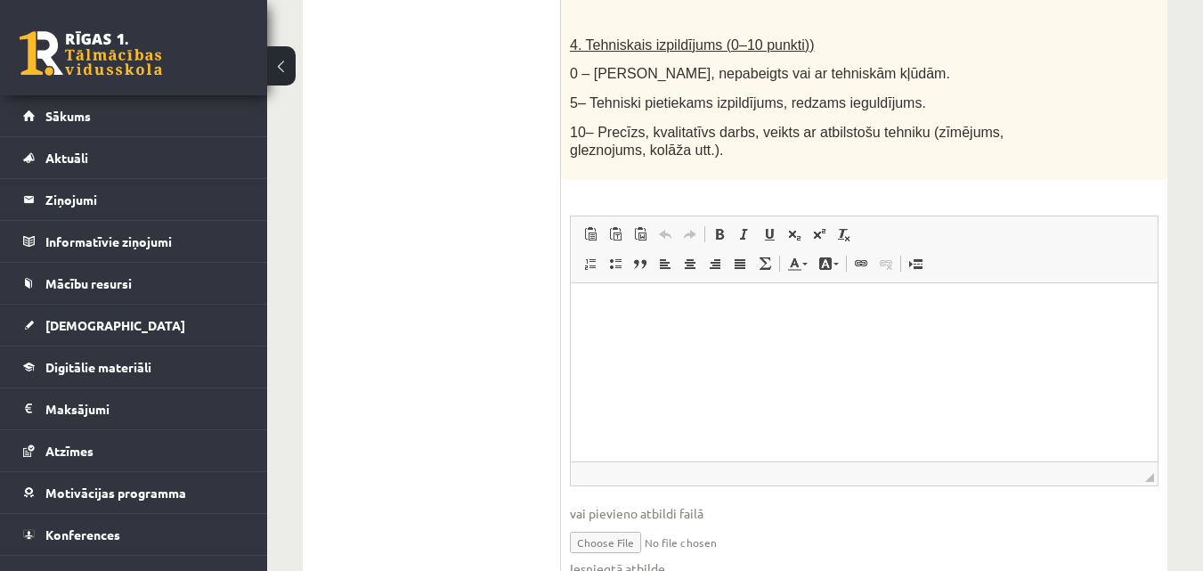
scroll to position [1225, 0]
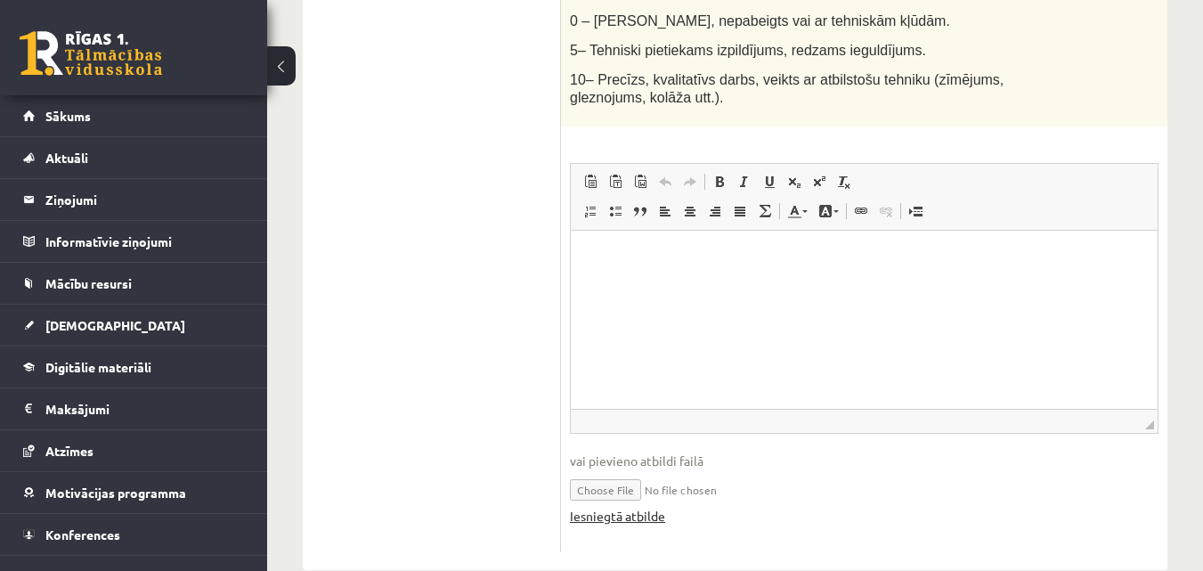
click at [606, 507] on link "Iesniegtā atbilde" at bounding box center [617, 516] width 95 height 19
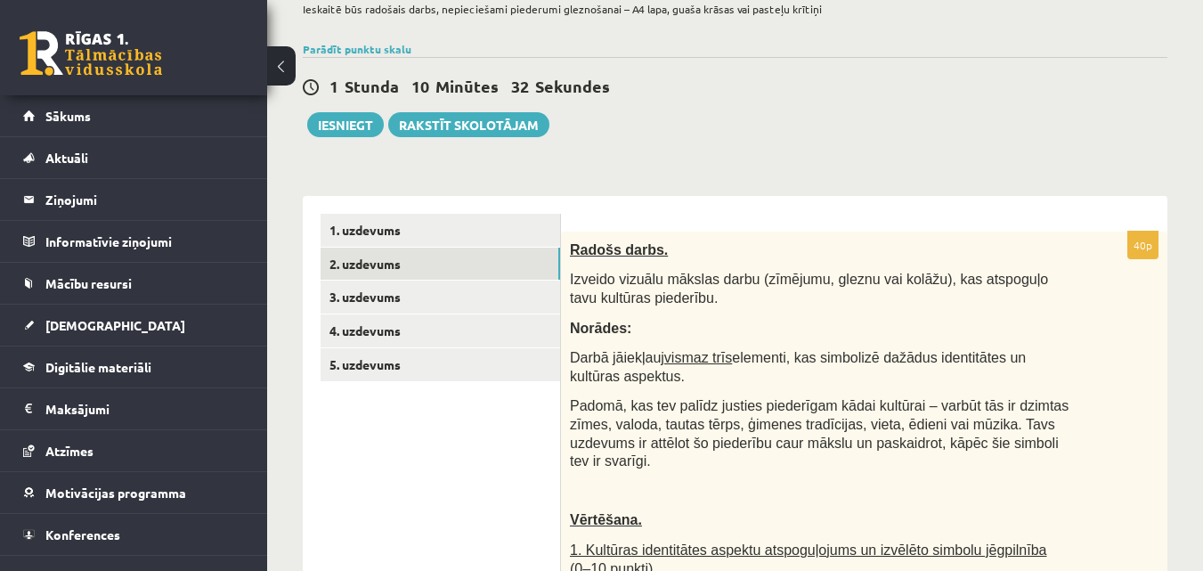
scroll to position [68, 0]
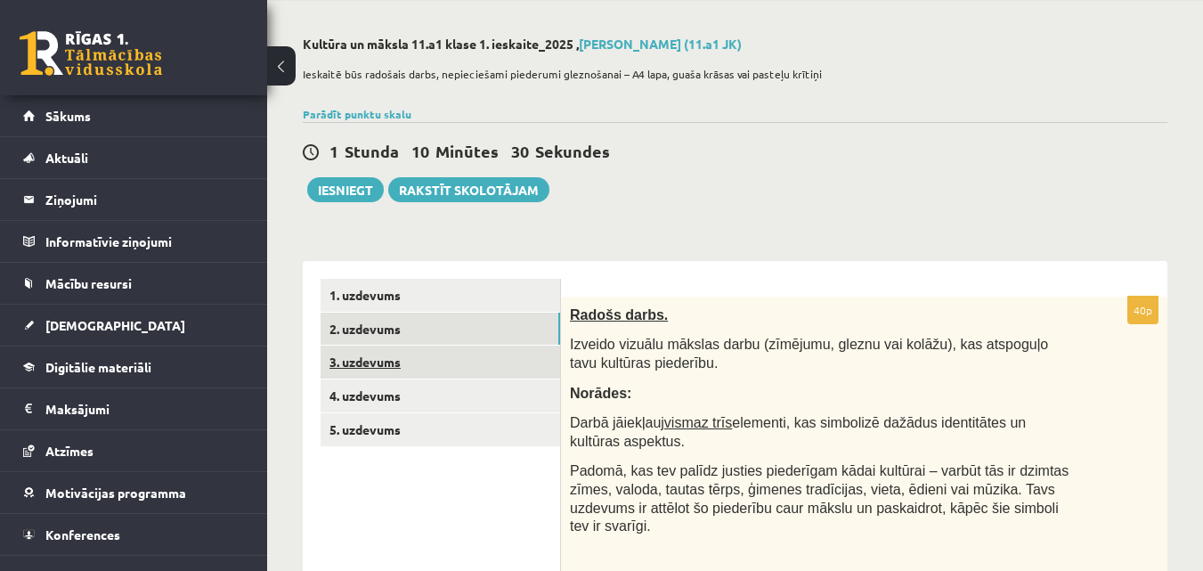
click at [386, 368] on link "3. uzdevums" at bounding box center [441, 362] width 240 height 33
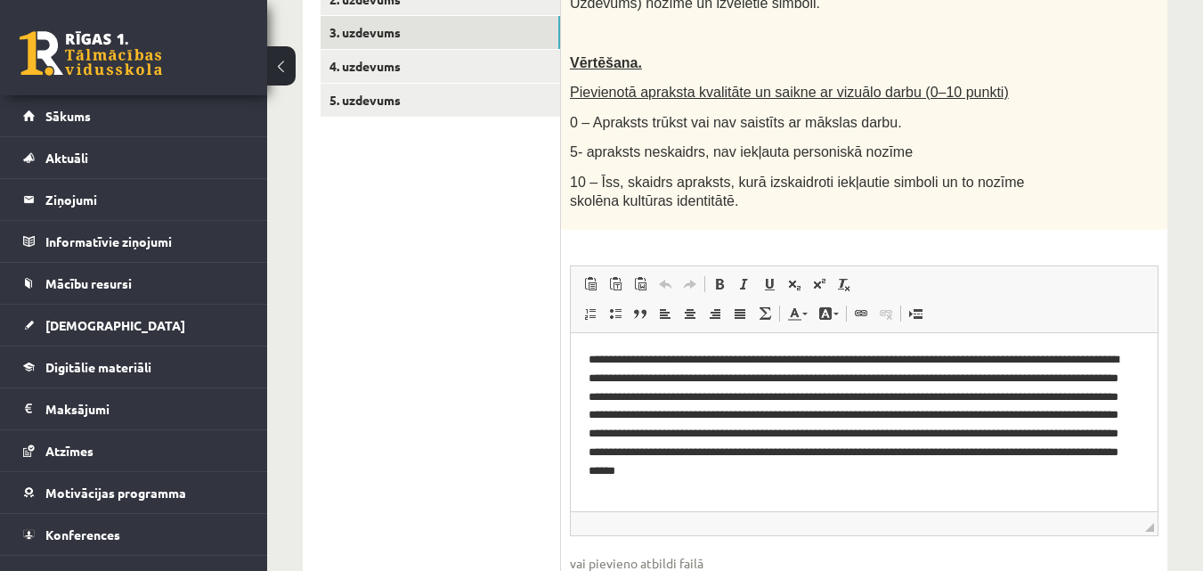
scroll to position [424, 0]
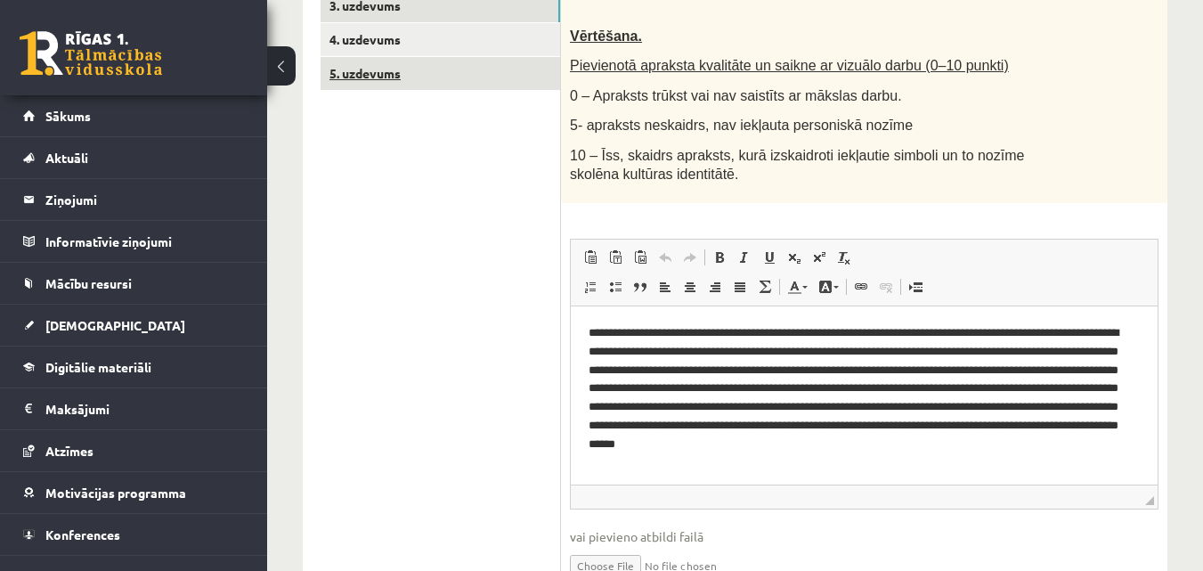
click at [442, 80] on link "5. uzdevums" at bounding box center [441, 73] width 240 height 33
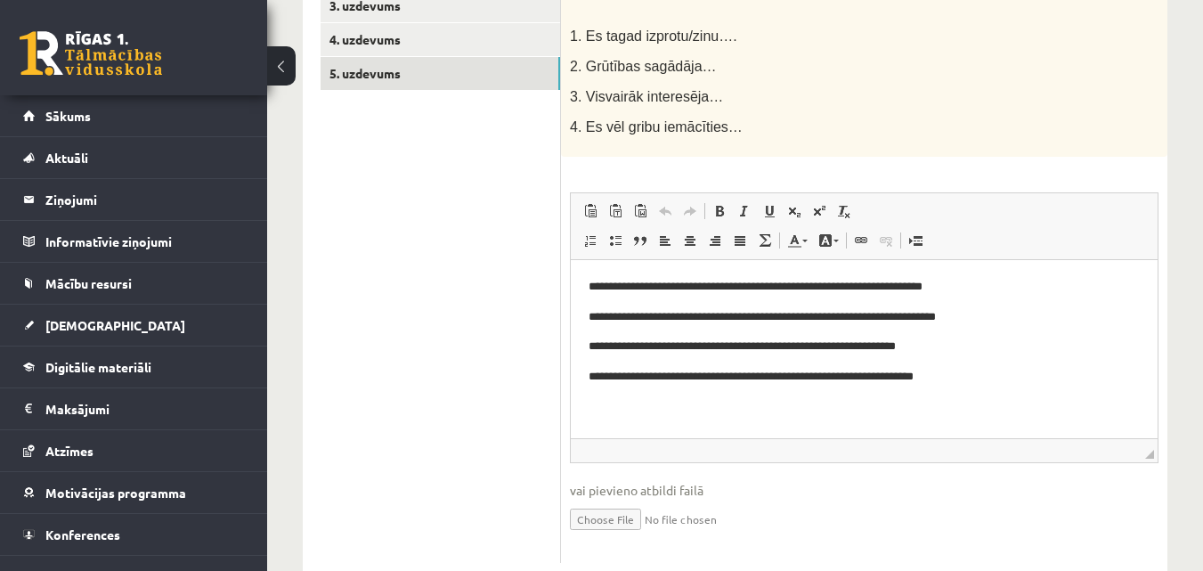
scroll to position [335, 0]
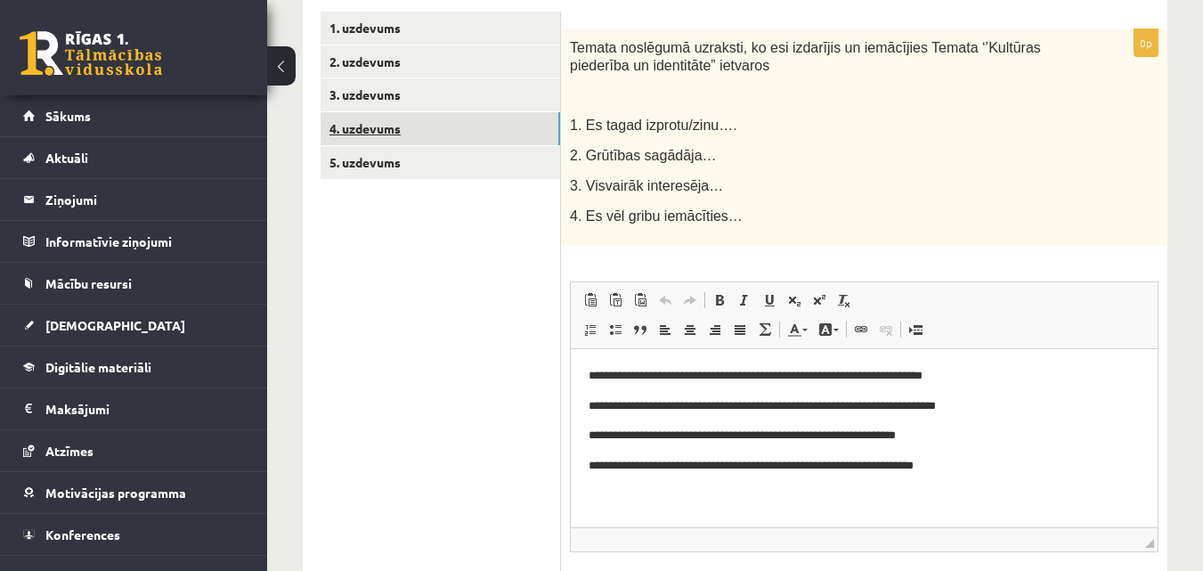
click at [504, 128] on link "4. uzdevums" at bounding box center [441, 128] width 240 height 33
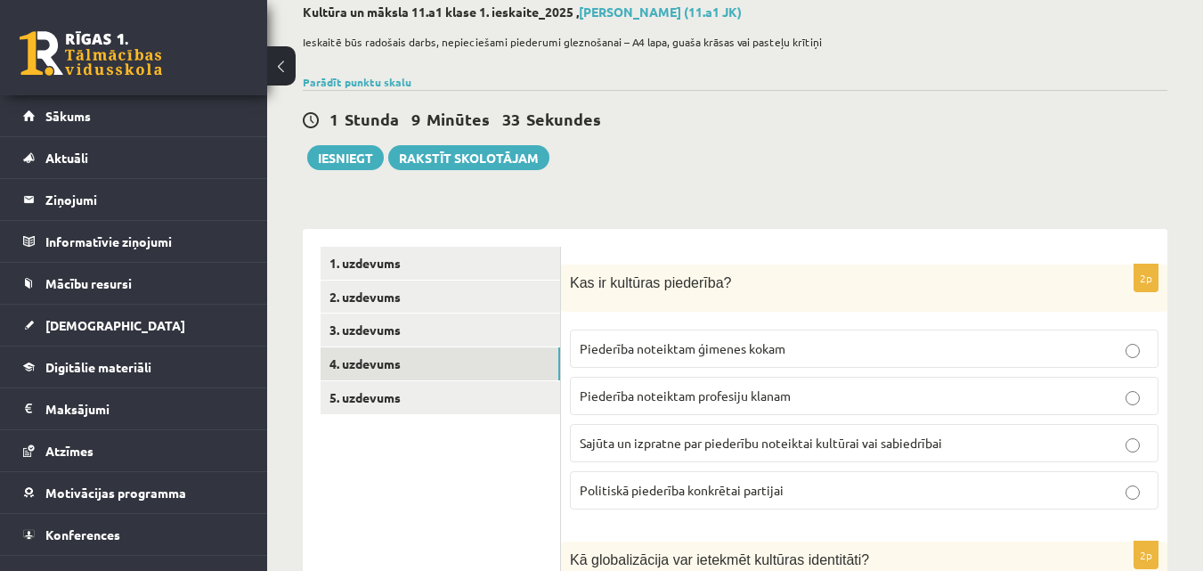
scroll to position [0, 0]
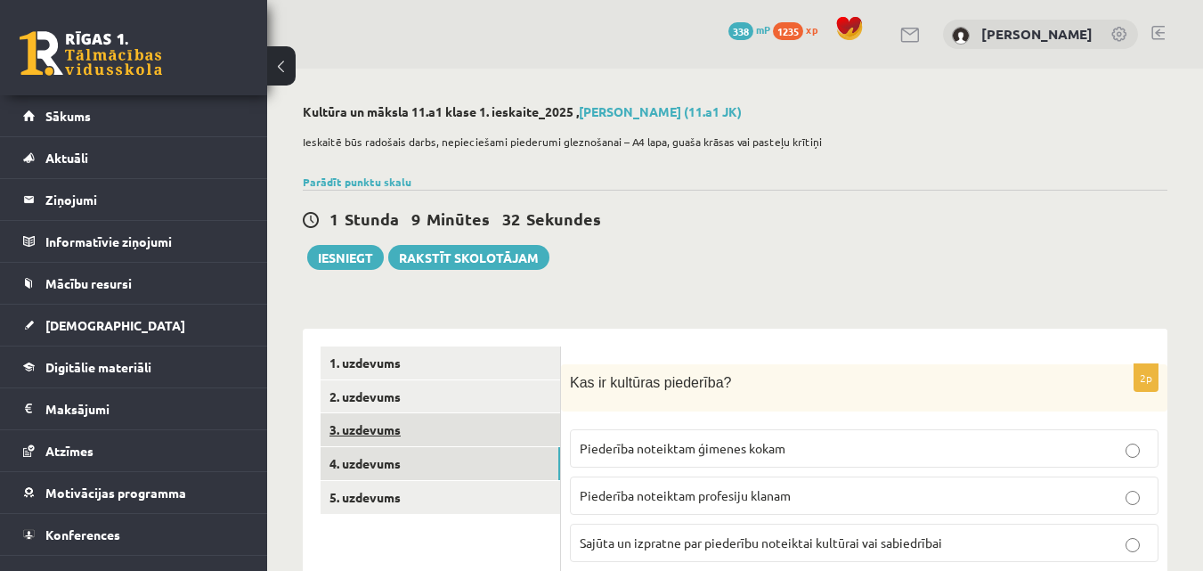
click at [353, 419] on link "3. uzdevums" at bounding box center [441, 429] width 240 height 33
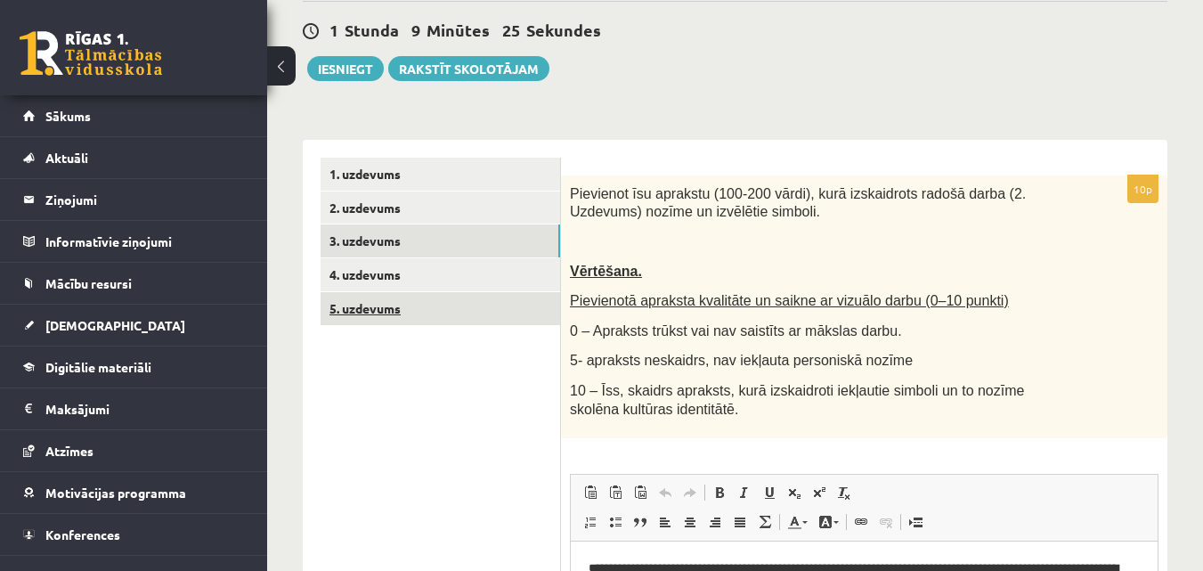
scroll to position [161, 0]
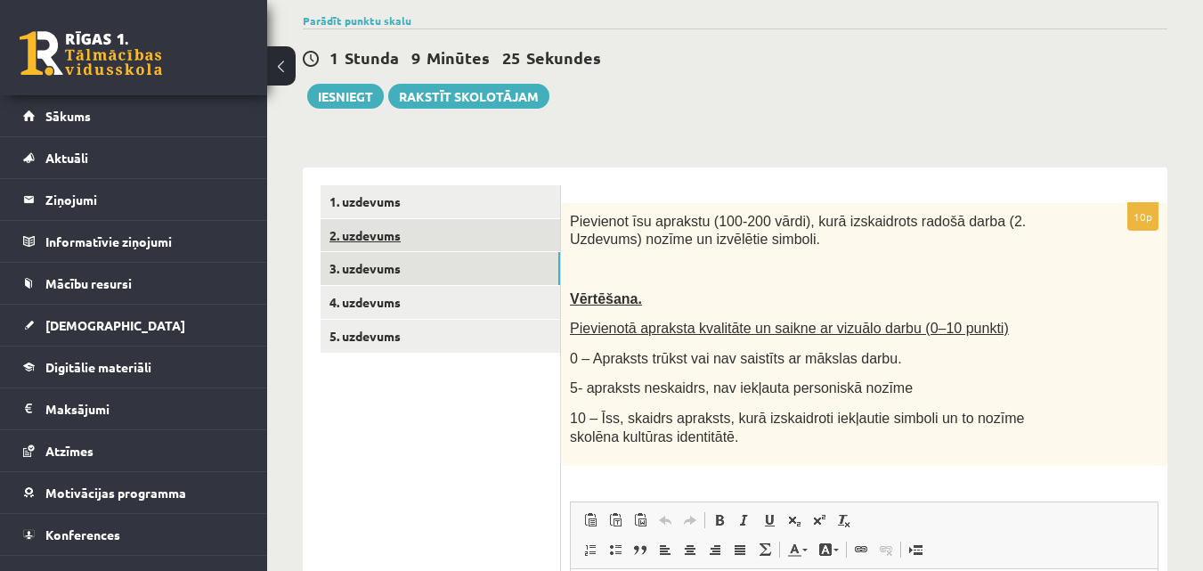
click at [427, 230] on link "2. uzdevums" at bounding box center [441, 235] width 240 height 33
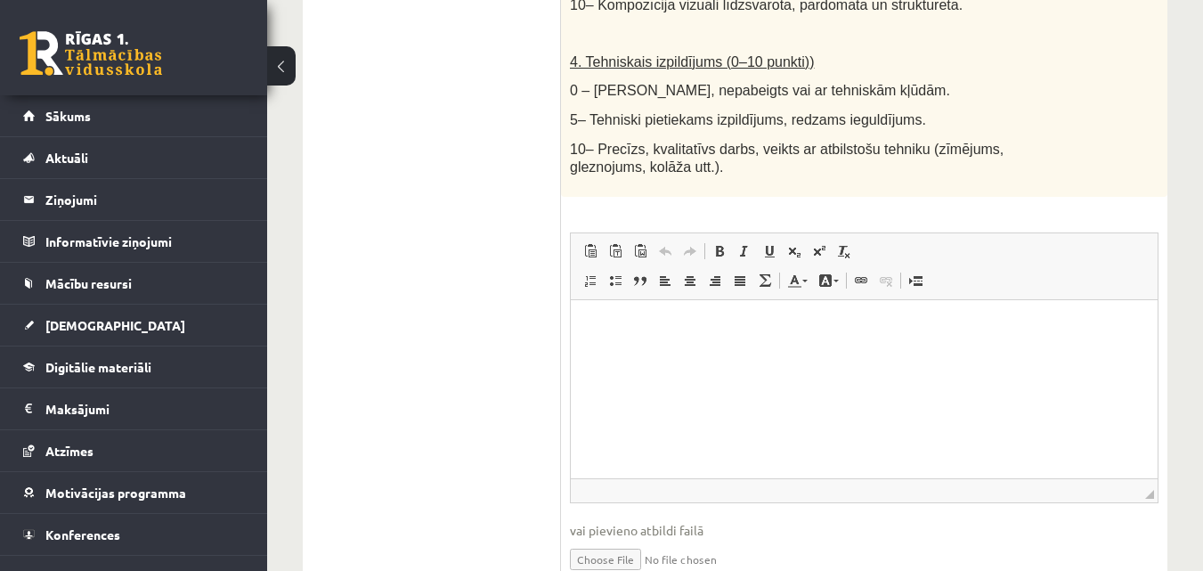
scroll to position [1225, 0]
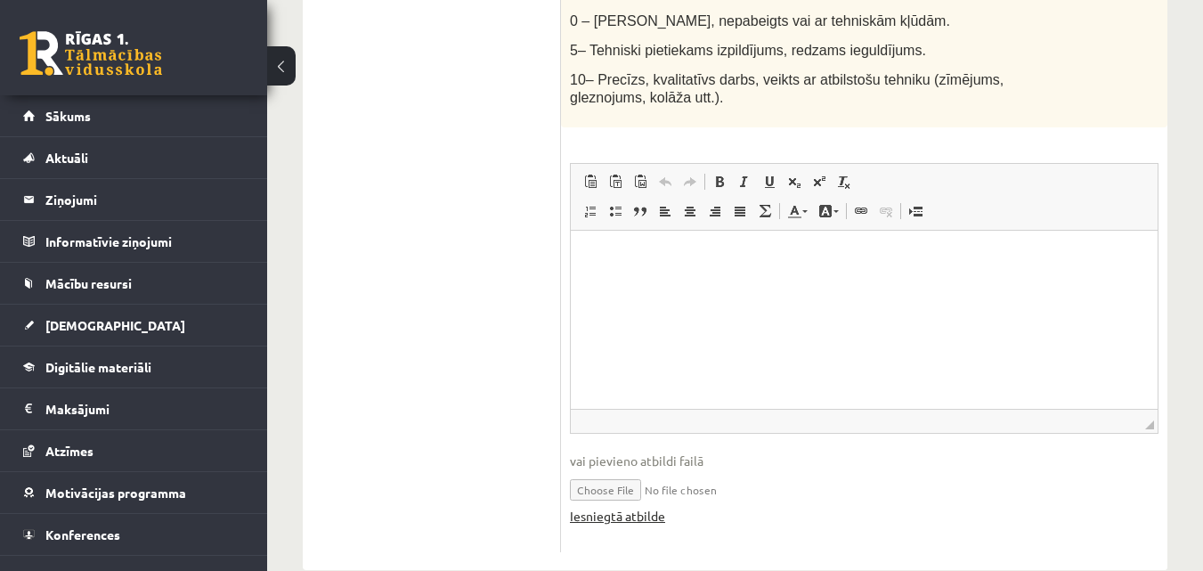
click at [644, 507] on link "Iesniegtā atbilde" at bounding box center [617, 516] width 95 height 19
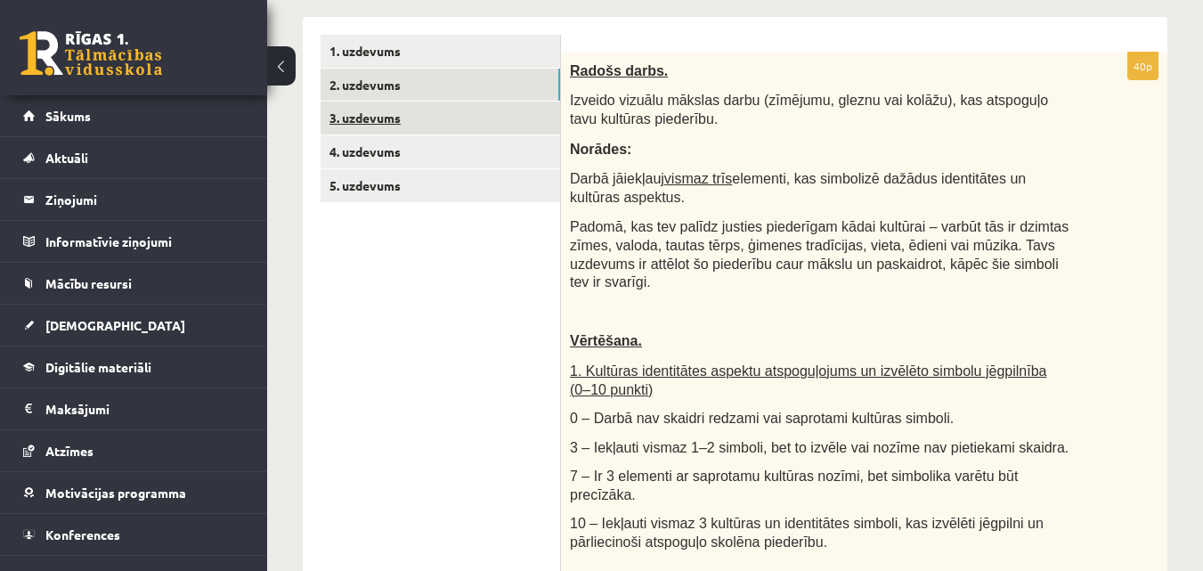
scroll to position [157, 0]
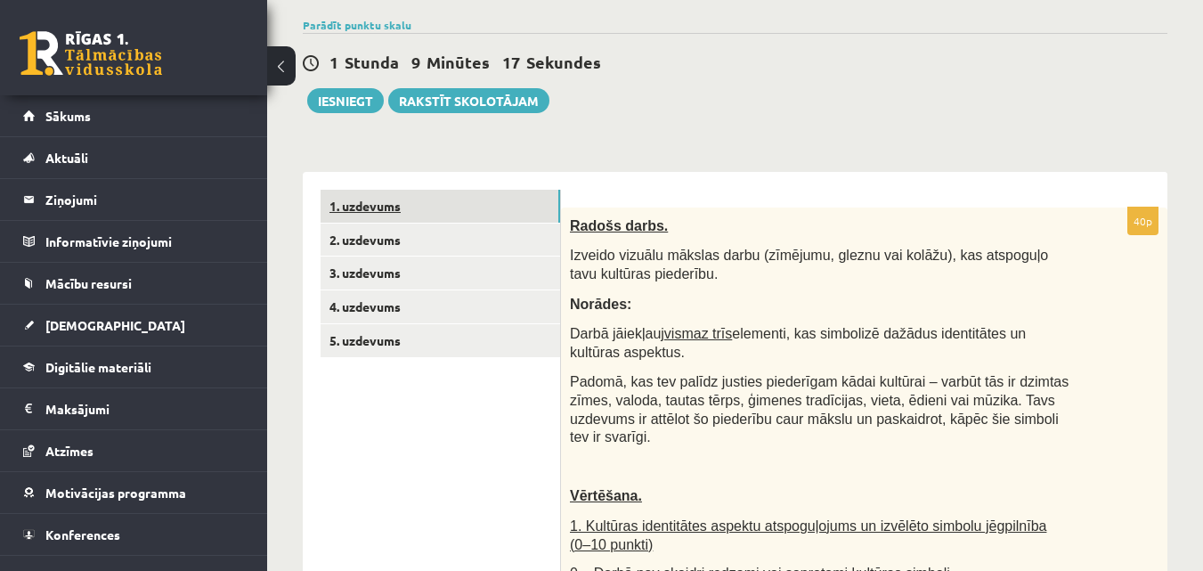
click at [380, 209] on link "1. uzdevums" at bounding box center [441, 206] width 240 height 33
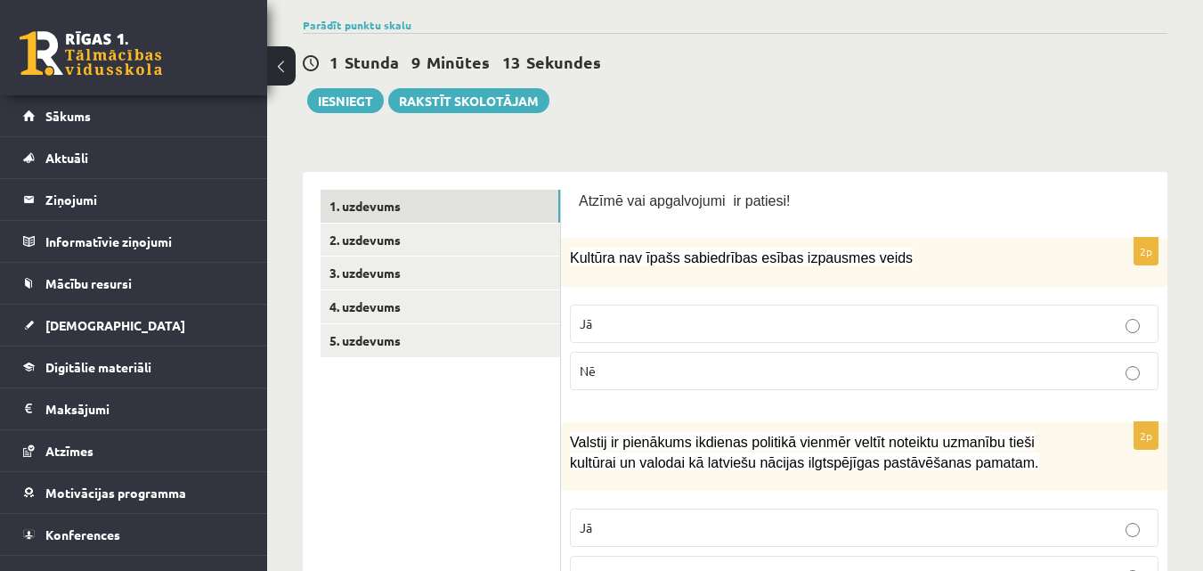
scroll to position [0, 0]
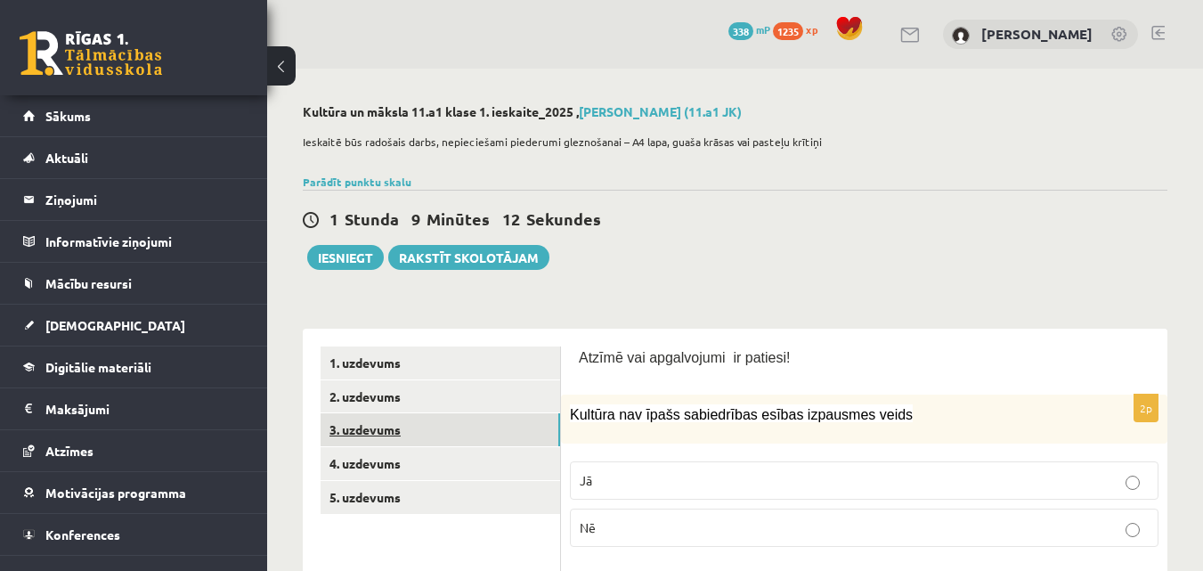
click at [402, 435] on link "3. uzdevums" at bounding box center [441, 429] width 240 height 33
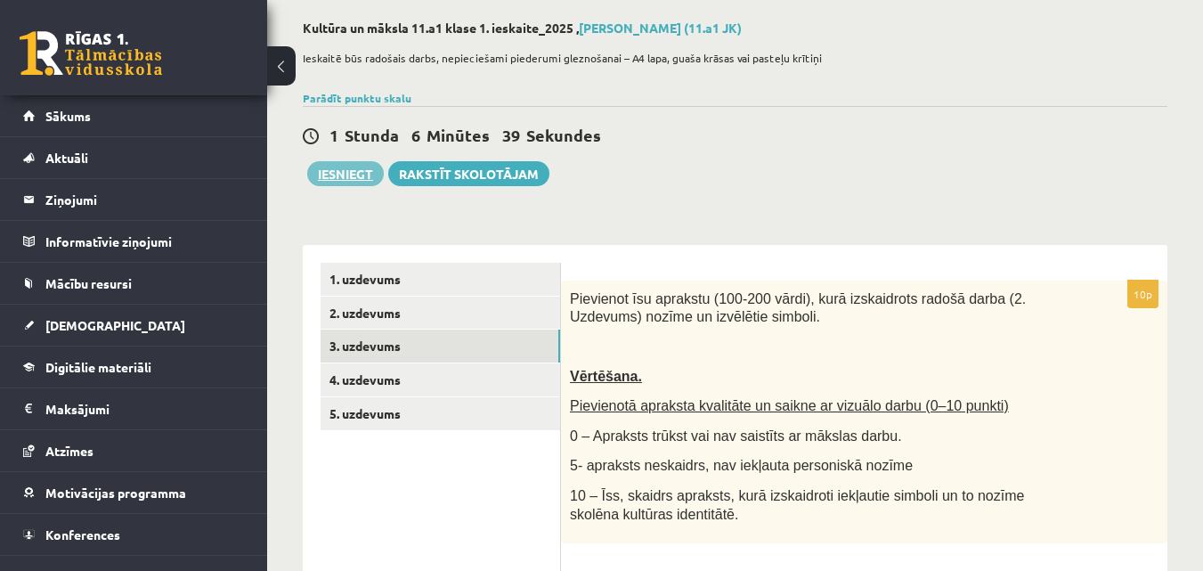
scroll to position [73, 0]
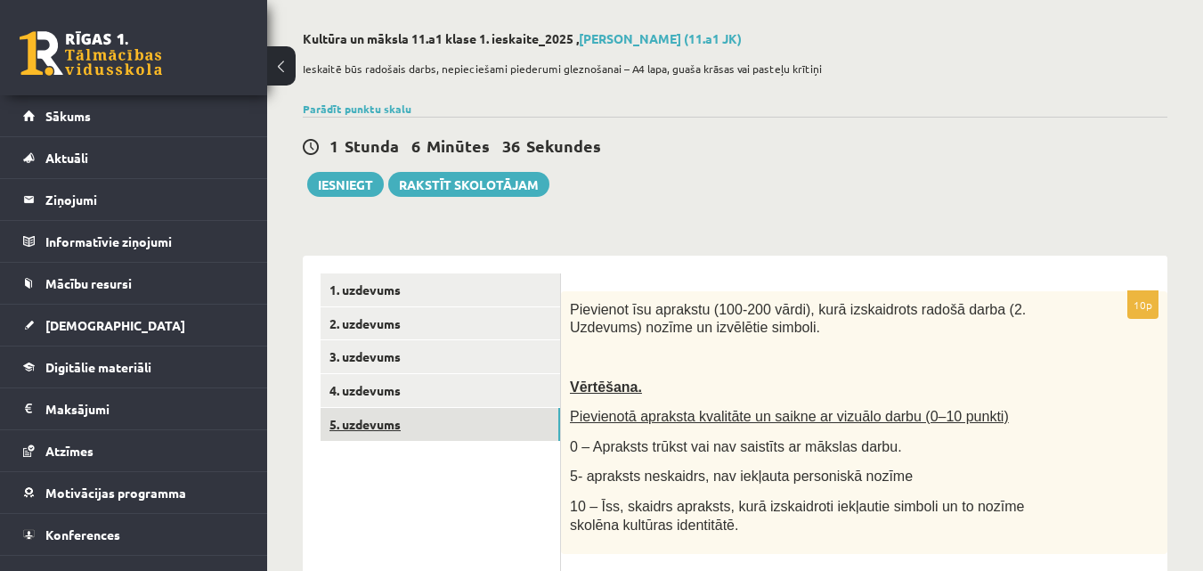
click at [462, 416] on link "5. uzdevums" at bounding box center [441, 424] width 240 height 33
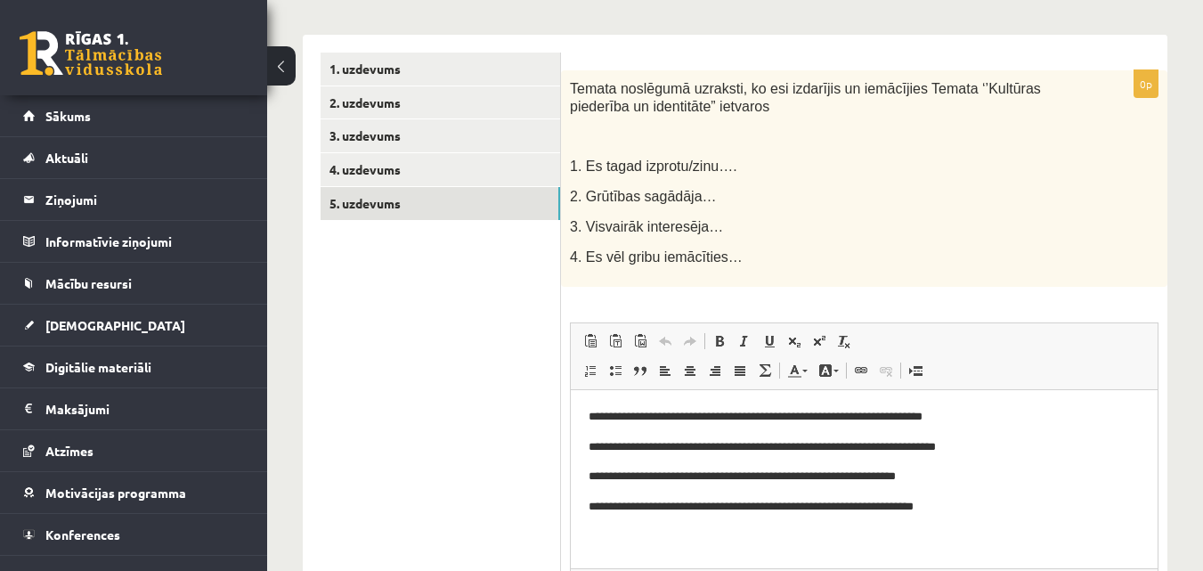
scroll to position [0, 0]
click at [449, 170] on link "4. uzdevums" at bounding box center [441, 169] width 240 height 33
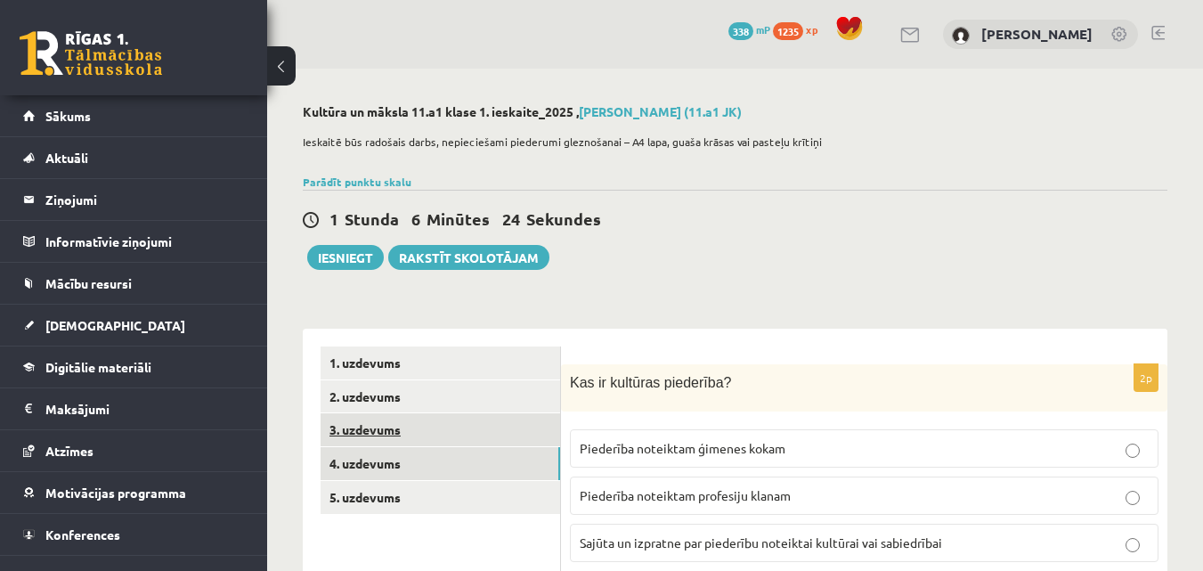
click at [385, 419] on link "3. uzdevums" at bounding box center [441, 429] width 240 height 33
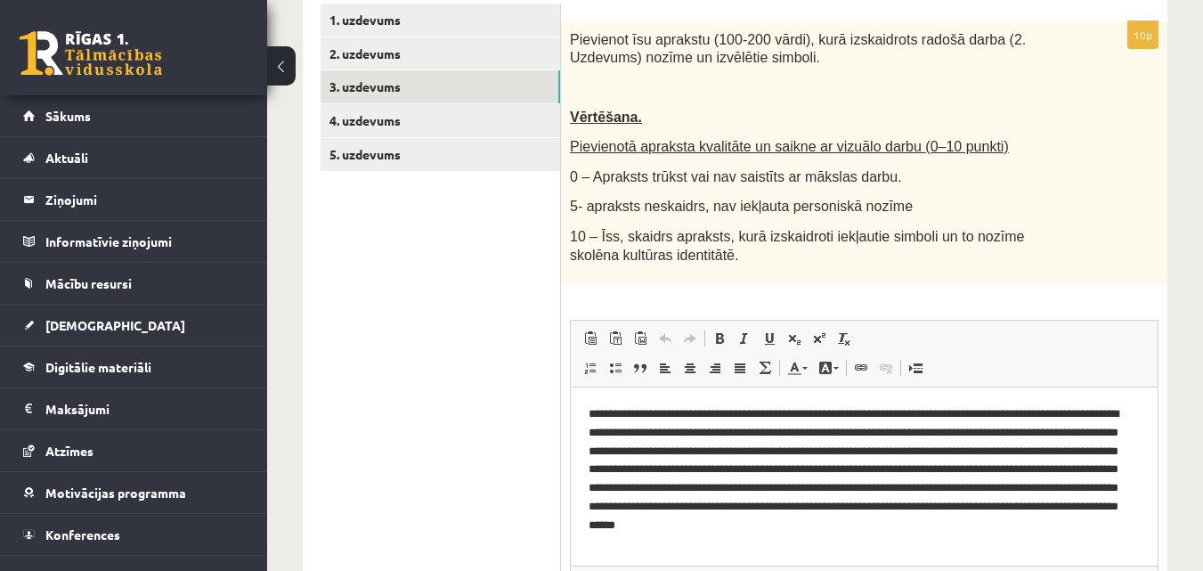
scroll to position [161, 0]
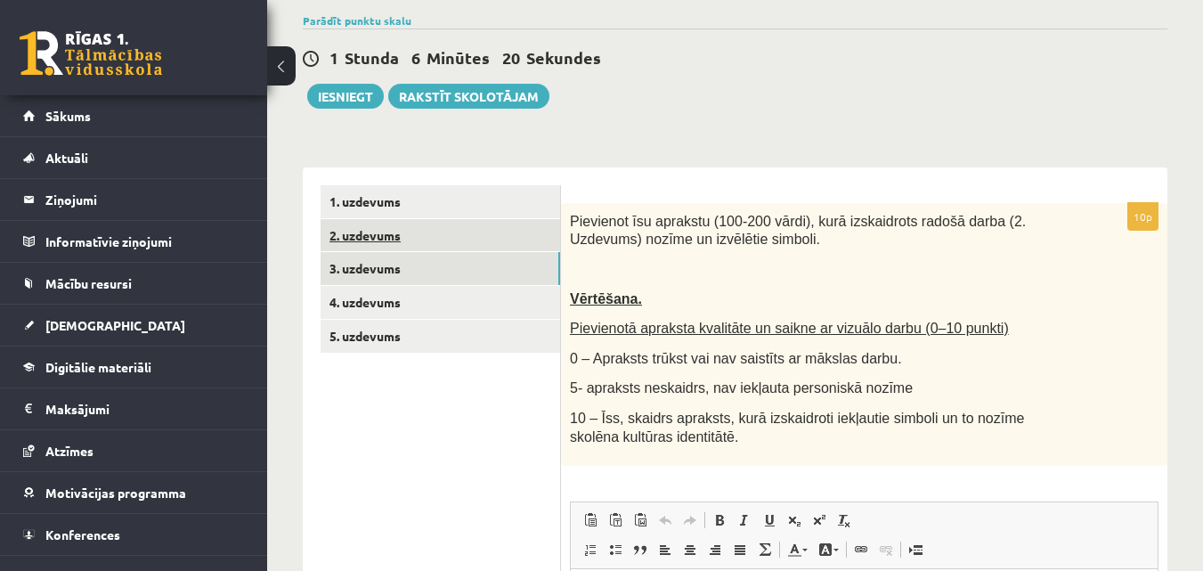
click at [435, 232] on link "2. uzdevums" at bounding box center [441, 235] width 240 height 33
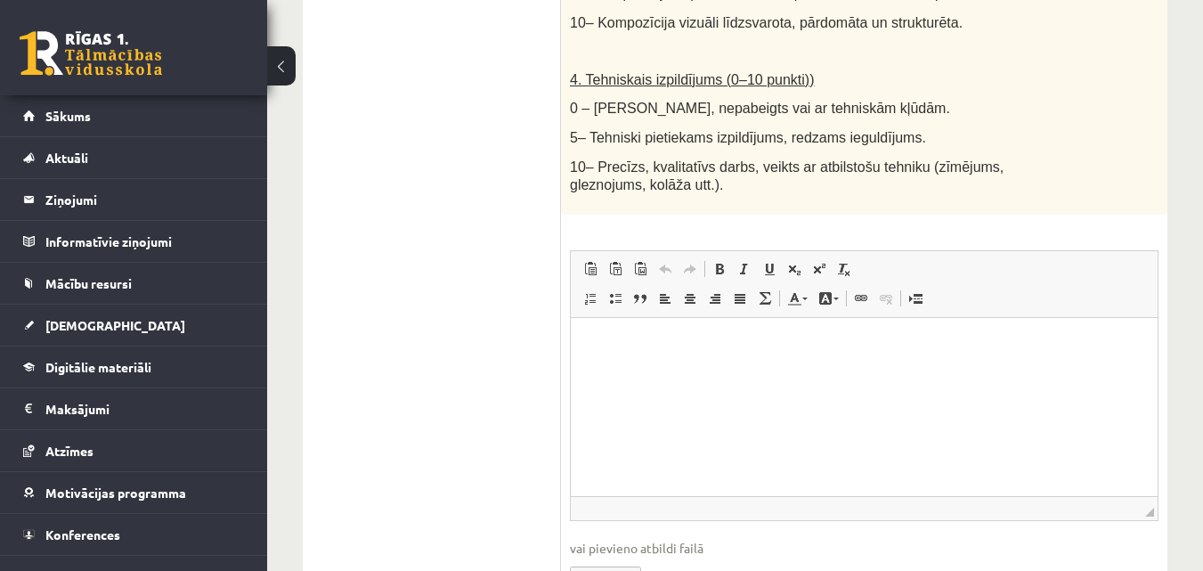
scroll to position [1225, 0]
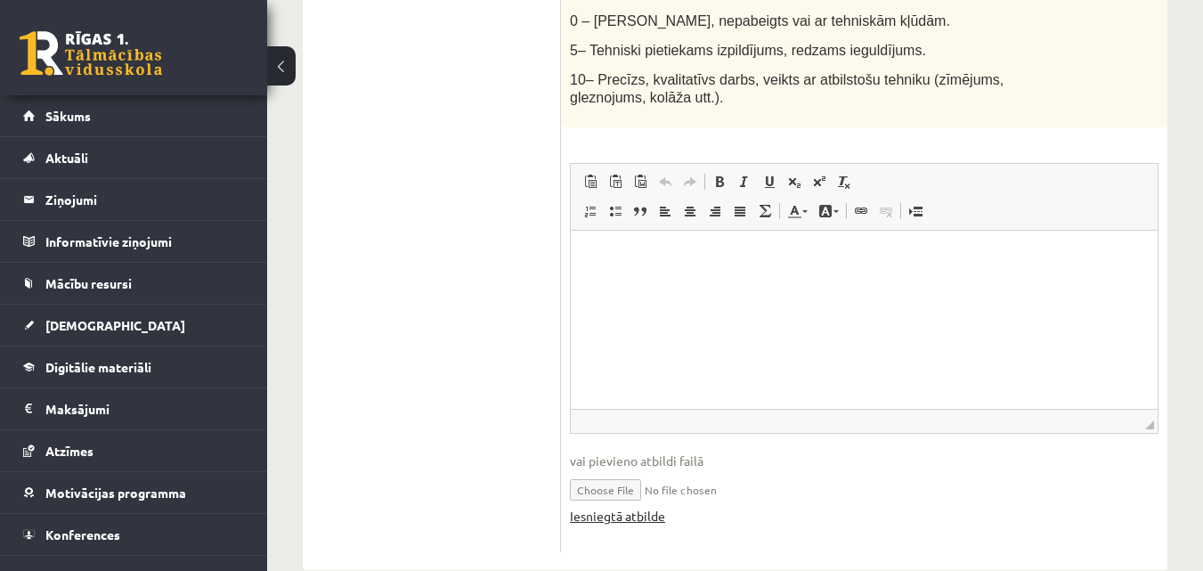
click at [648, 507] on link "Iesniegtā atbilde" at bounding box center [617, 516] width 95 height 19
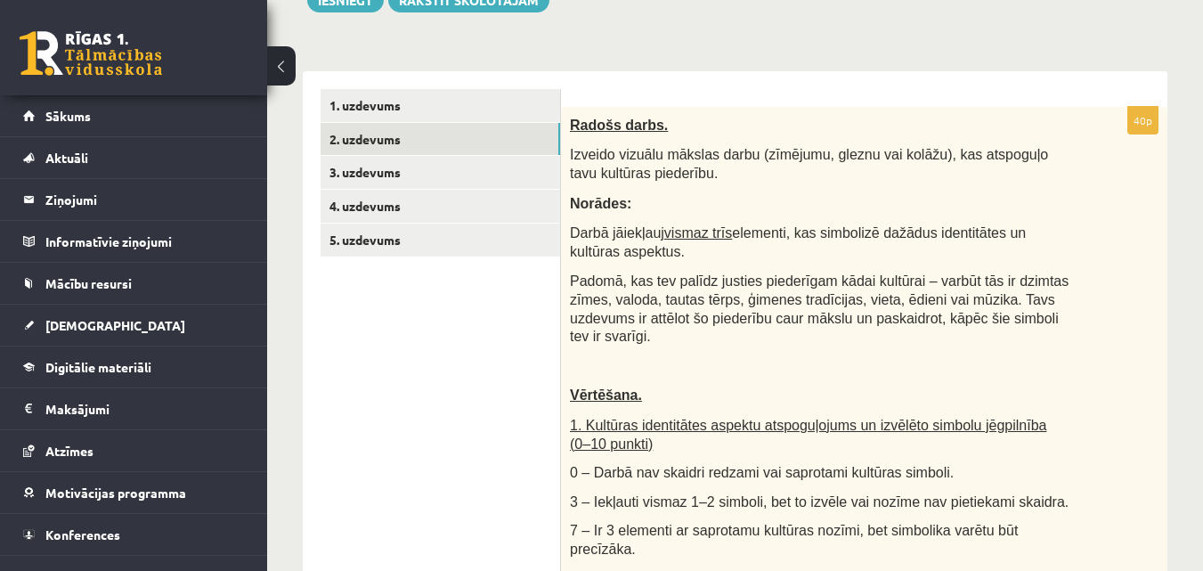
scroll to position [246, 0]
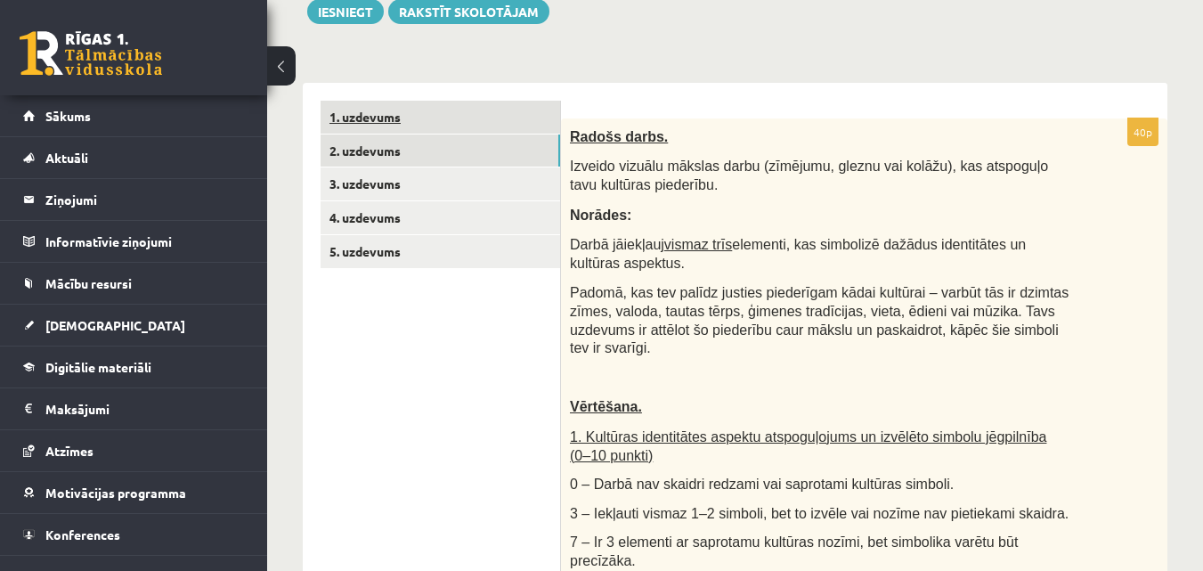
click at [392, 115] on link "1. uzdevums" at bounding box center [441, 117] width 240 height 33
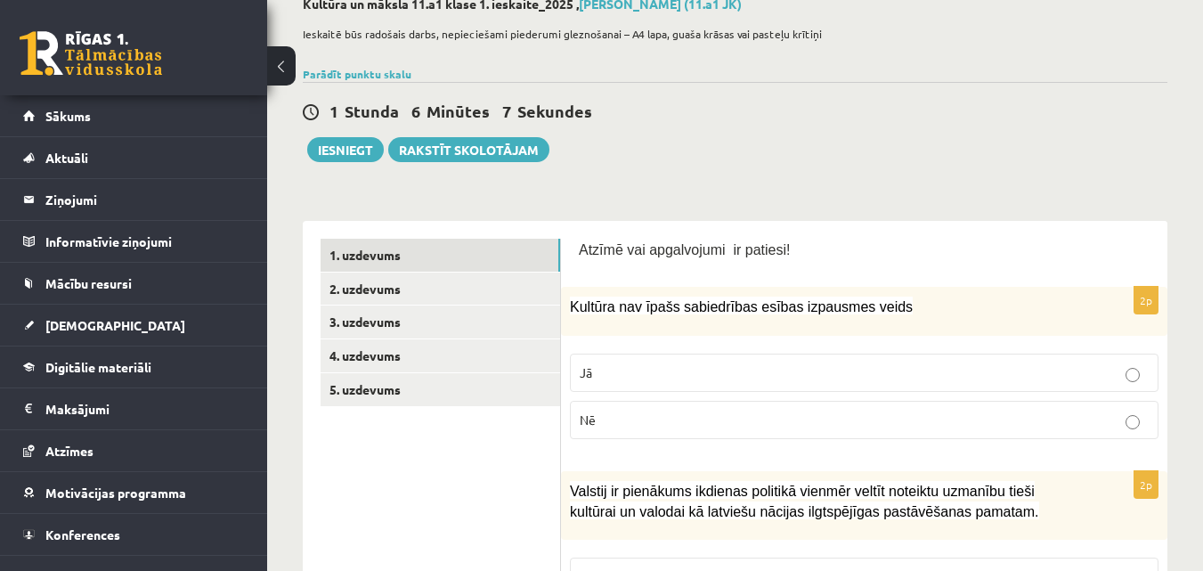
scroll to position [0, 0]
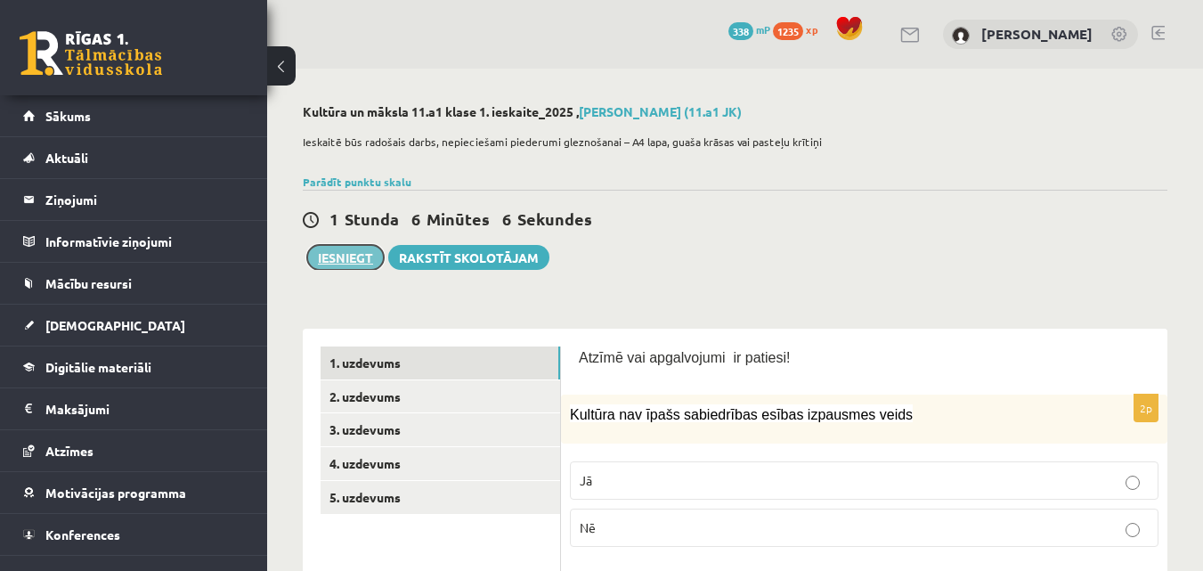
click at [330, 252] on button "Iesniegt" at bounding box center [345, 257] width 77 height 25
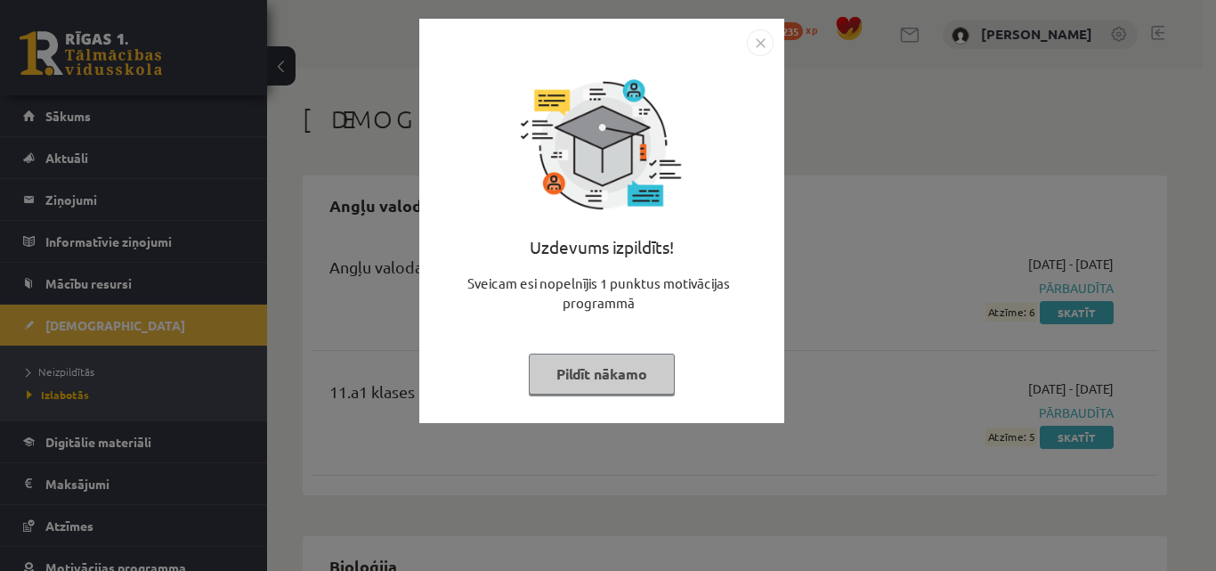
click at [647, 372] on button "Pildīt nākamo" at bounding box center [602, 374] width 146 height 41
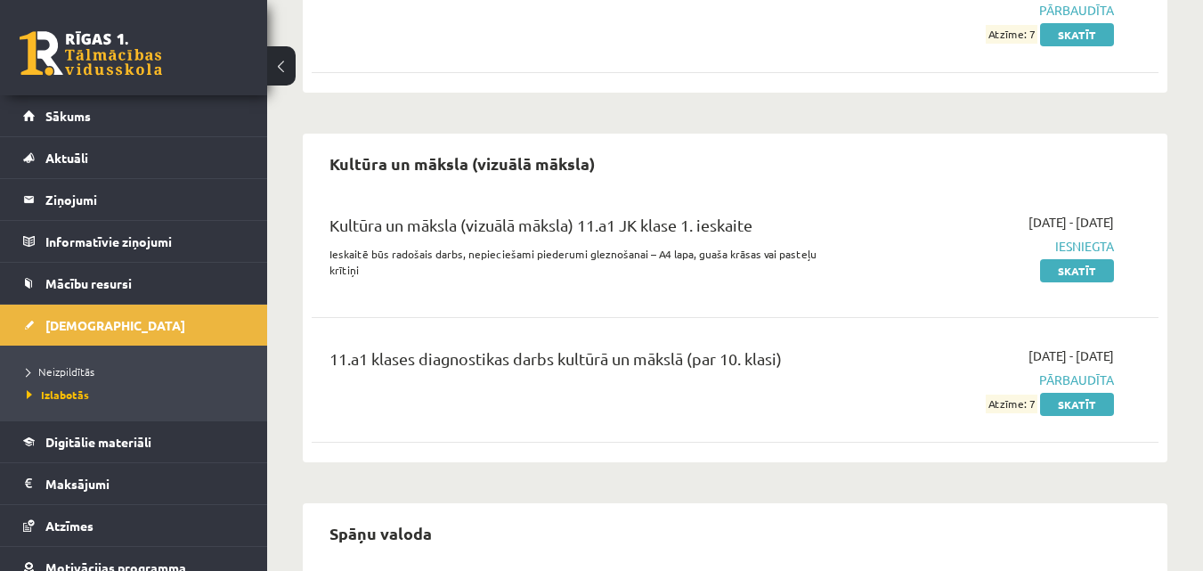
scroll to position [1220, 0]
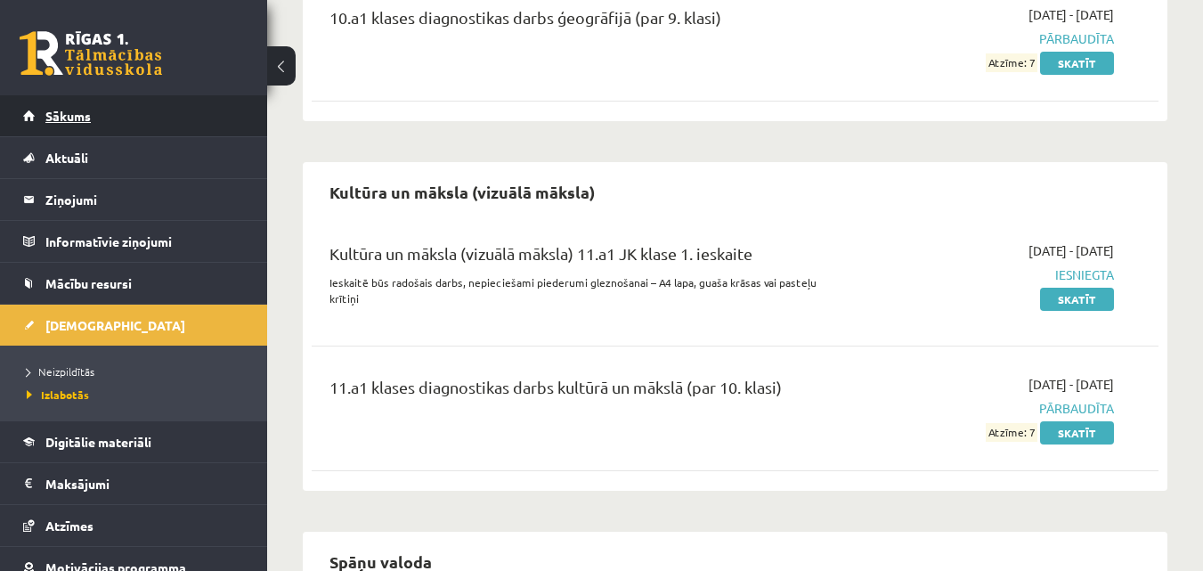
click at [96, 103] on link "Sākums" at bounding box center [134, 115] width 222 height 41
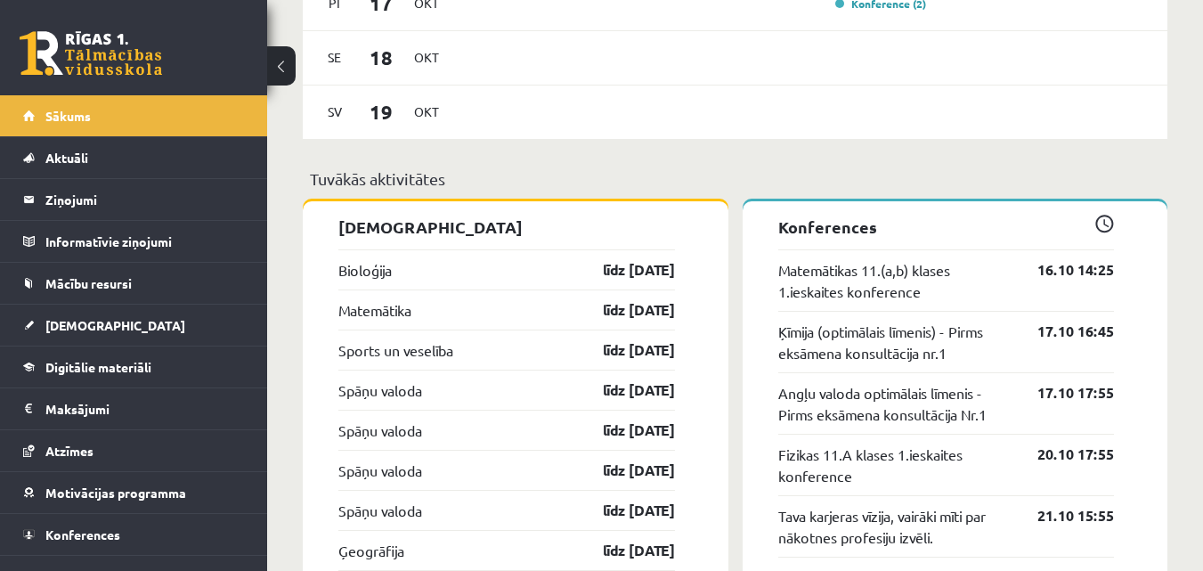
scroll to position [1247, 0]
